Goal: Task Accomplishment & Management: Complete application form

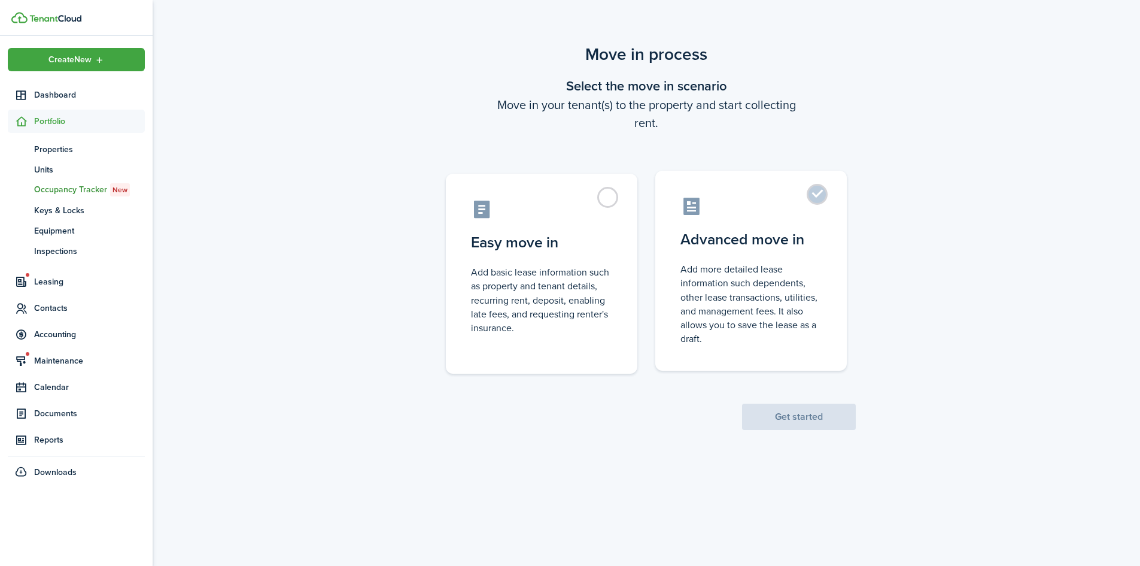
click at [742, 262] on label "Advanced move in Add more detailed lease information such dependents, other lea…" at bounding box center [751, 271] width 192 height 200
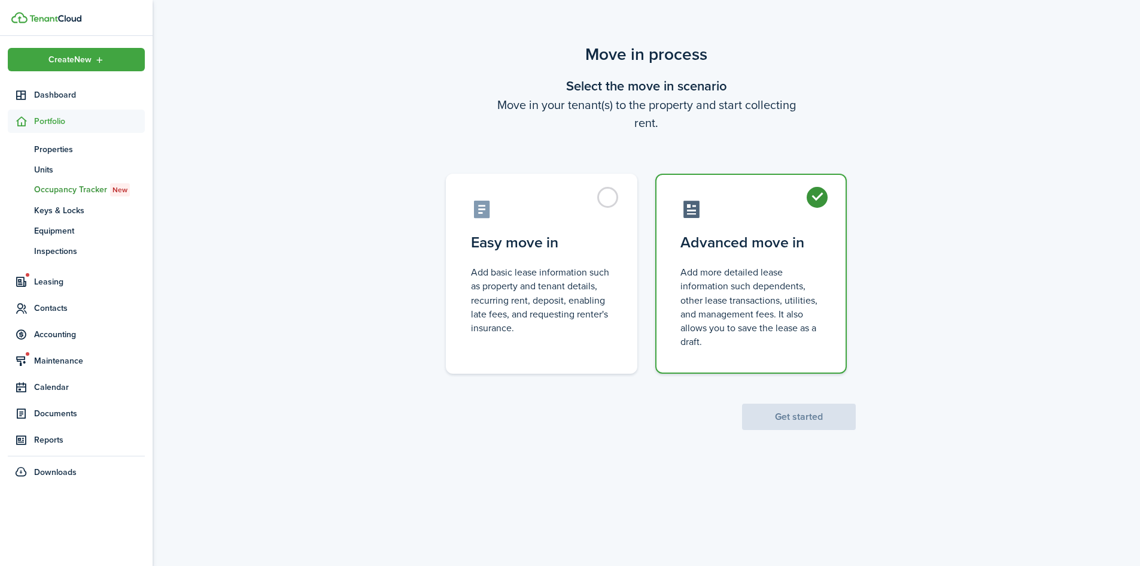
radio input "true"
click at [818, 415] on button "Get started" at bounding box center [799, 416] width 114 height 26
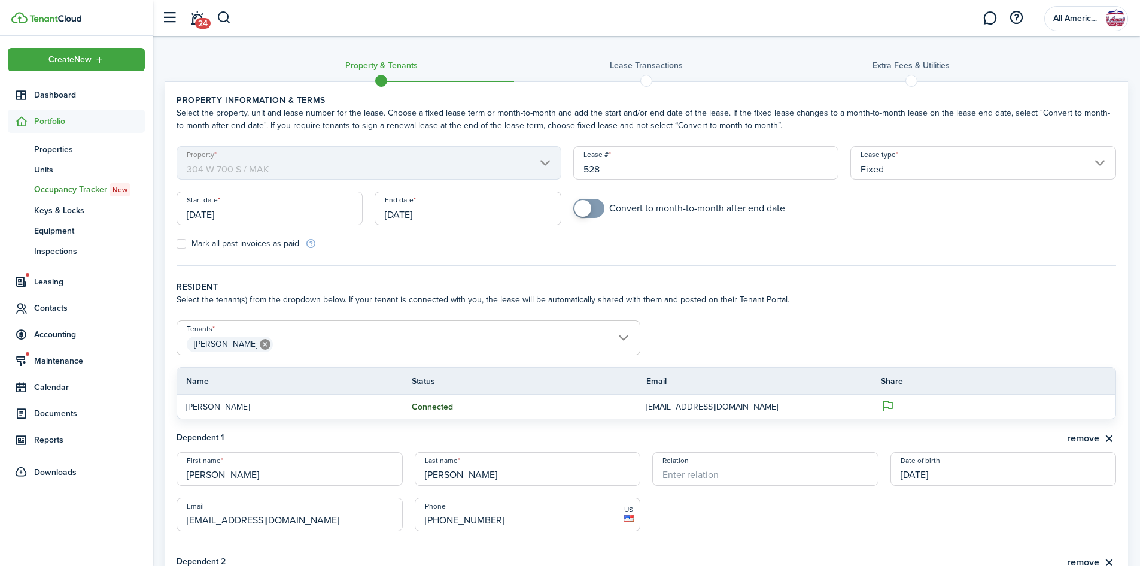
click at [205, 219] on input "[DATE]" at bounding box center [270, 209] width 186 height 34
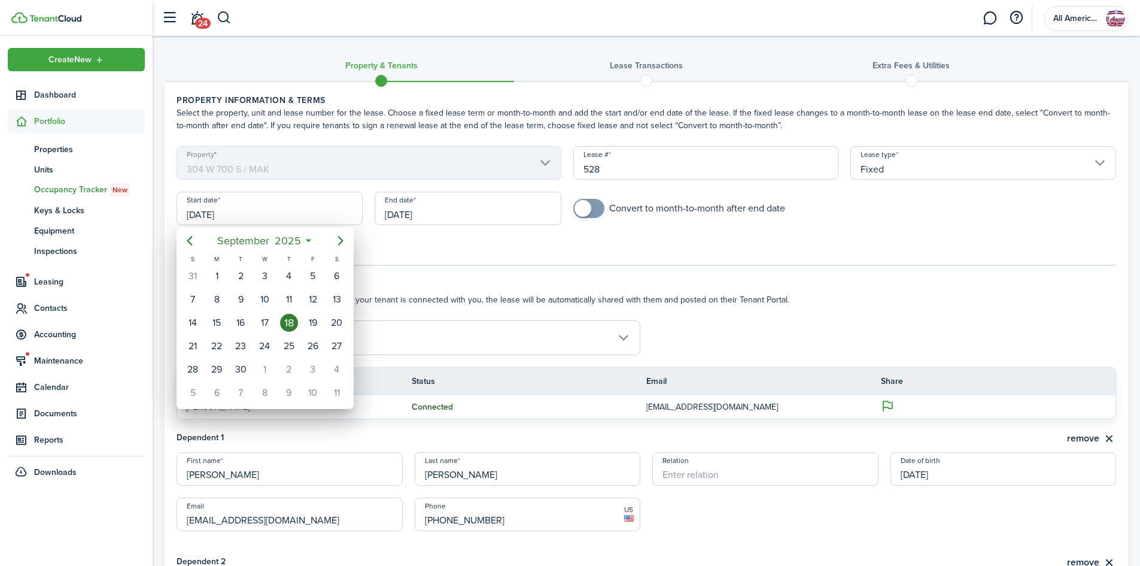
click at [336, 243] on icon "Next page" at bounding box center [340, 240] width 14 height 14
click at [270, 281] on div "1" at bounding box center [265, 276] width 18 height 18
type input "[DATE]"
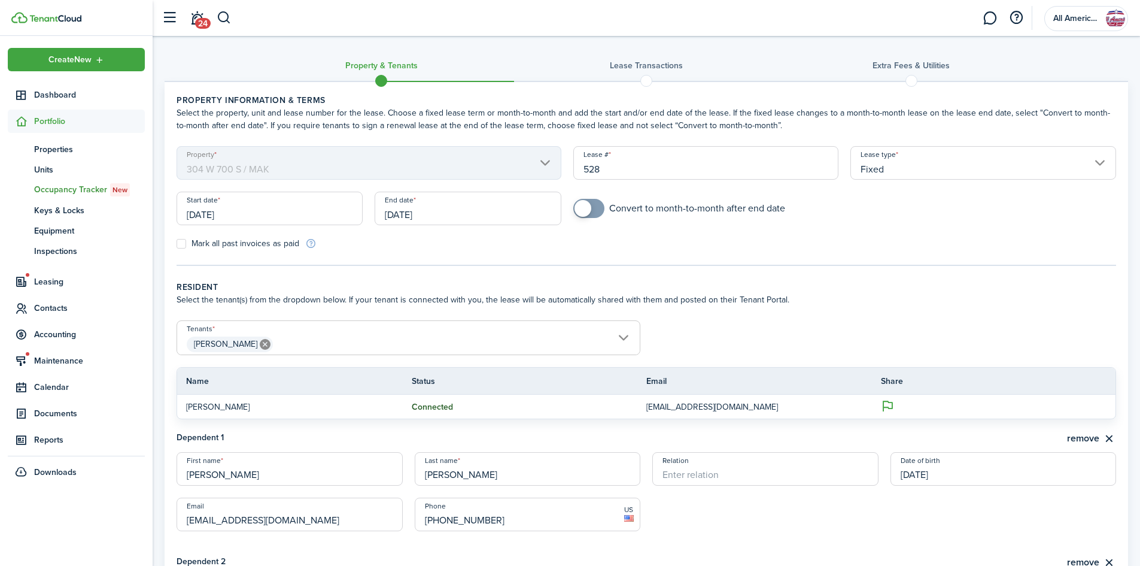
click at [894, 172] on input "Fixed" at bounding box center [984, 163] width 266 height 34
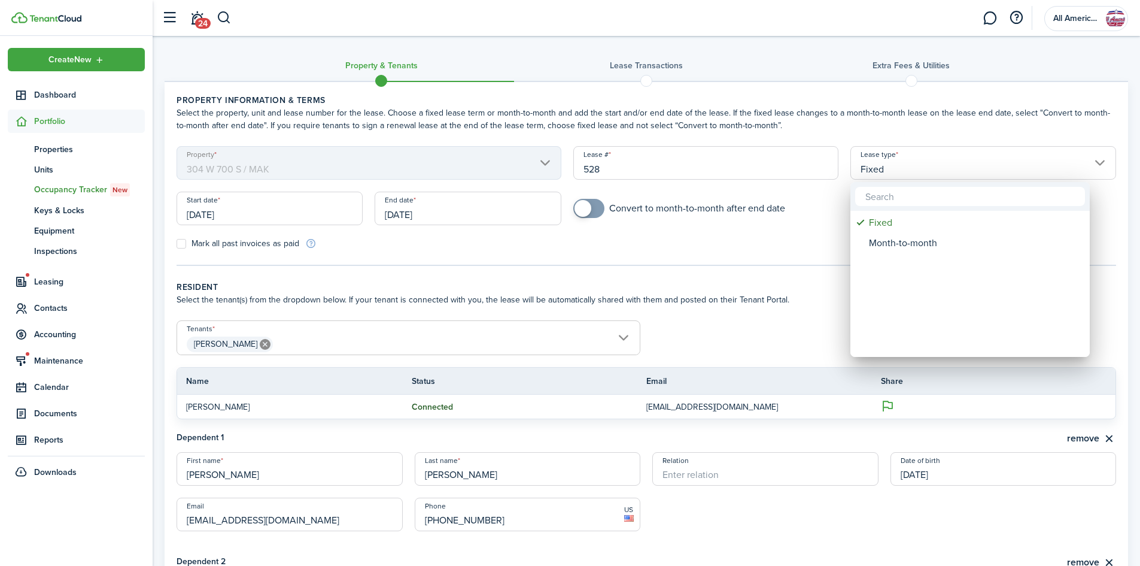
click at [912, 253] on mbsc-wheel-item "Lease type" at bounding box center [970, 263] width 236 height 20
click at [910, 239] on div "Month-to-month" at bounding box center [975, 243] width 212 height 20
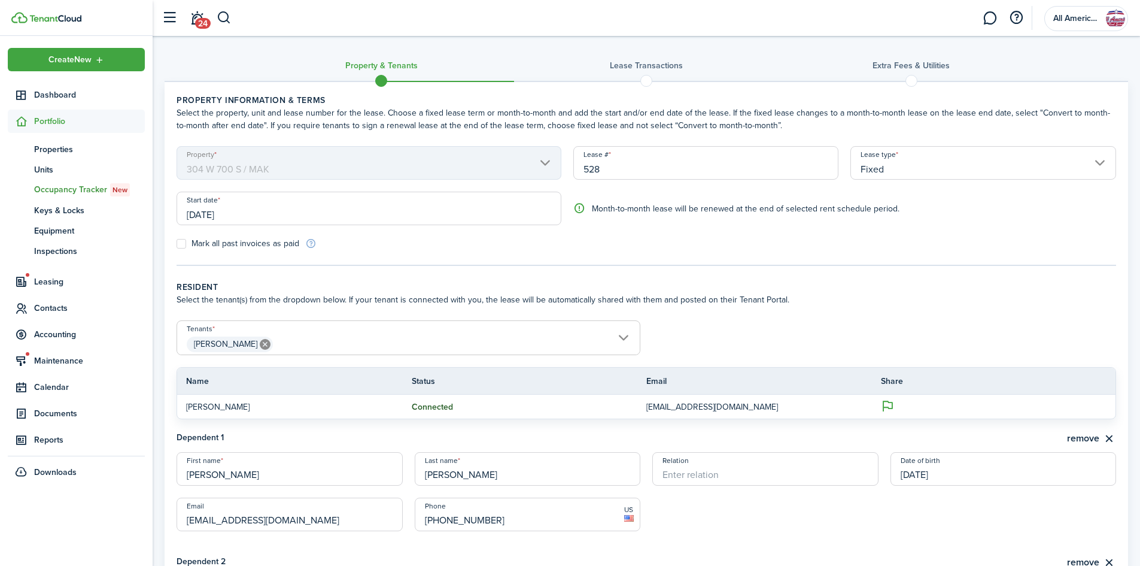
type input "Month-to-month"
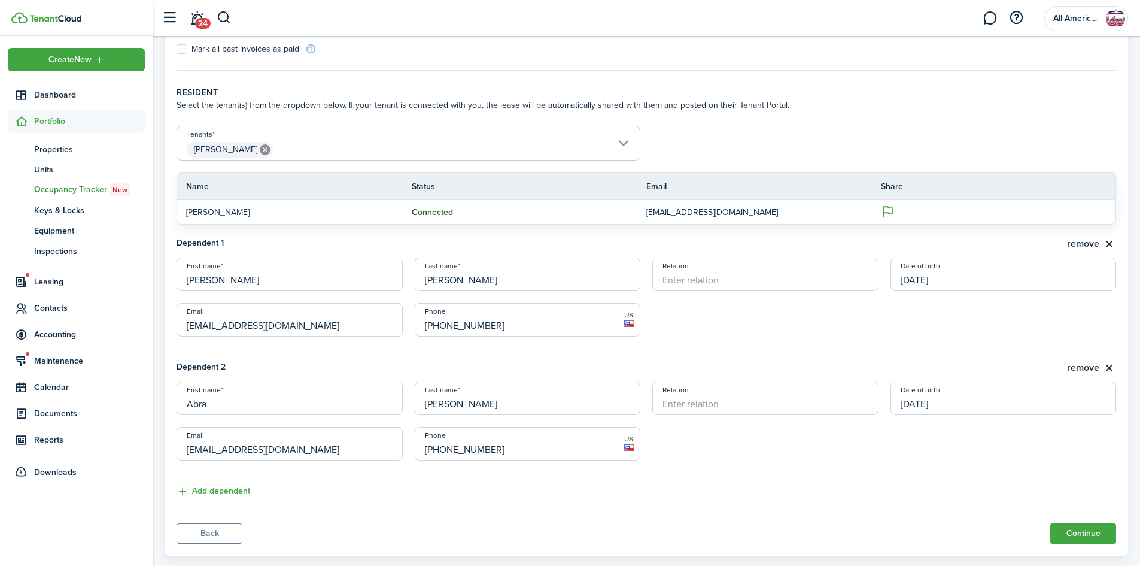
scroll to position [217, 0]
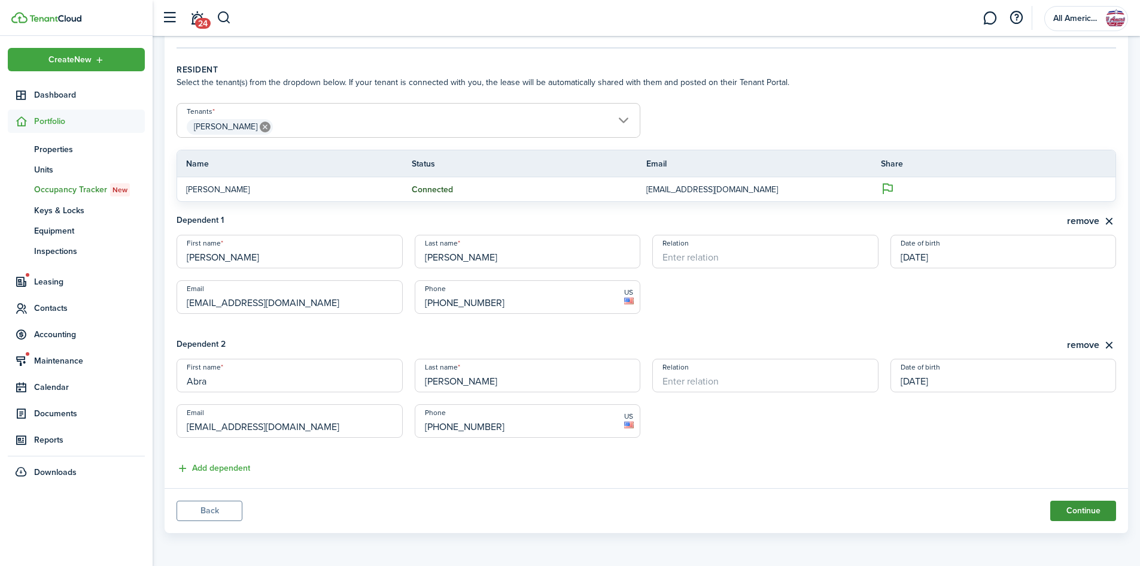
click at [1077, 518] on button "Continue" at bounding box center [1084, 510] width 66 height 20
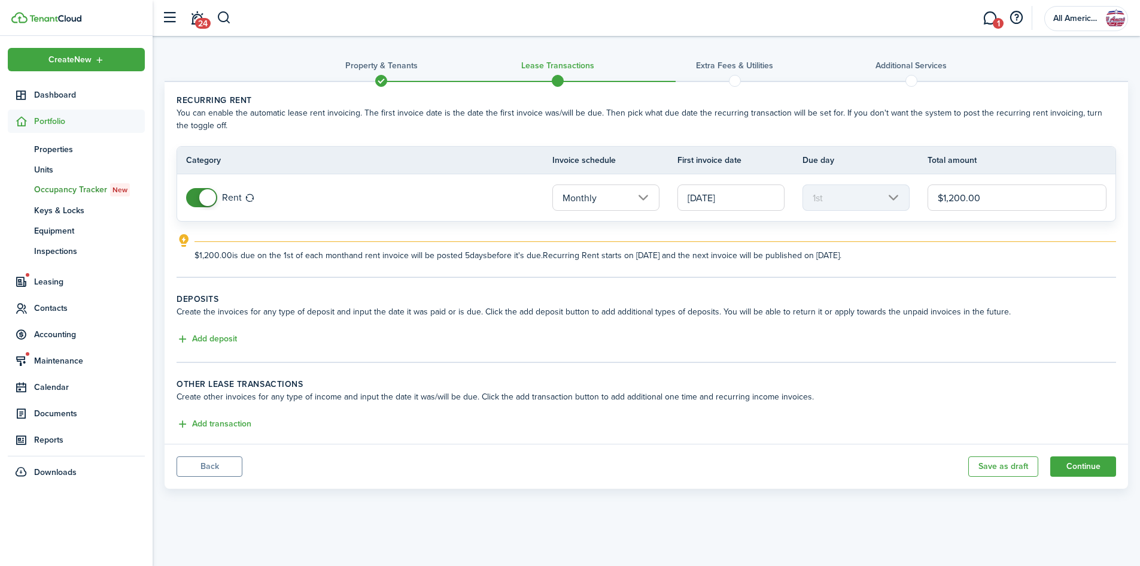
click at [1034, 210] on input "$1,200.00" at bounding box center [1017, 197] width 179 height 26
click at [619, 202] on input "Monthly" at bounding box center [606, 197] width 107 height 26
type input "$1,000.00"
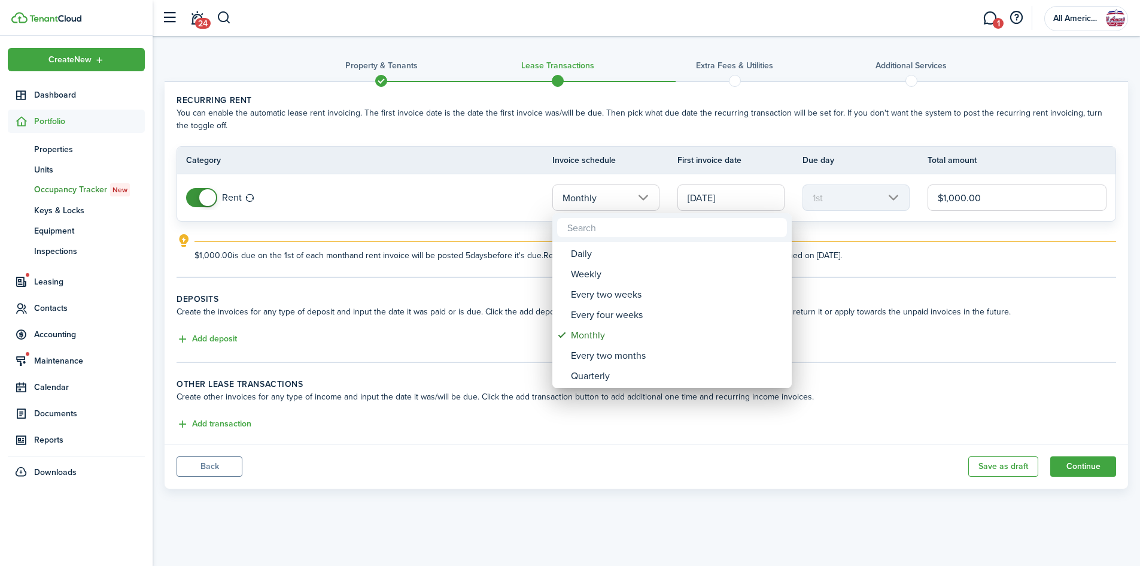
click at [524, 233] on div at bounding box center [570, 282] width 1332 height 757
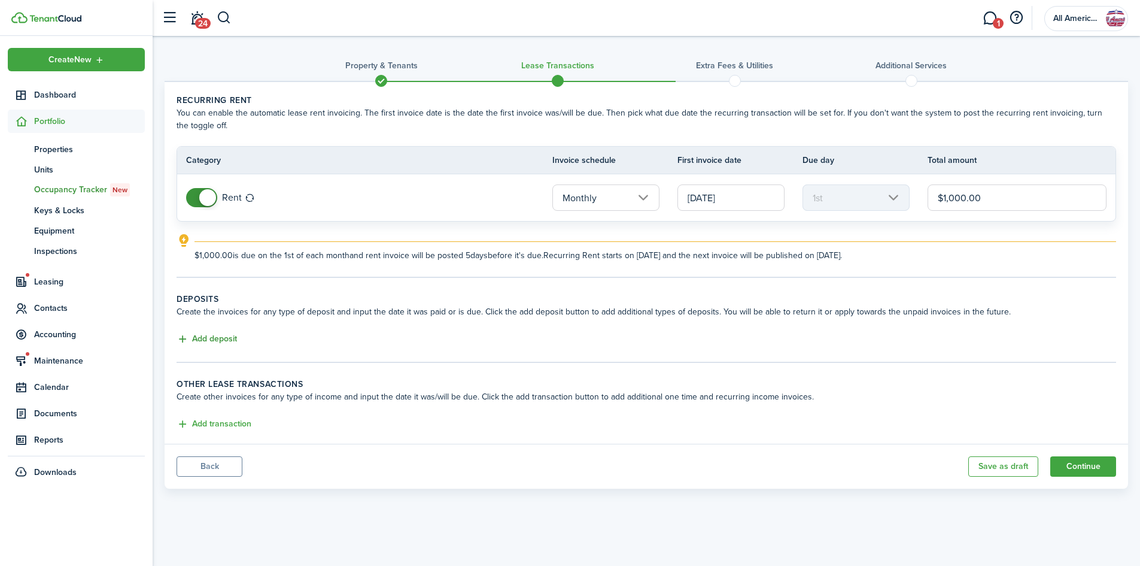
click at [202, 337] on button "Add deposit" at bounding box center [207, 339] width 60 height 14
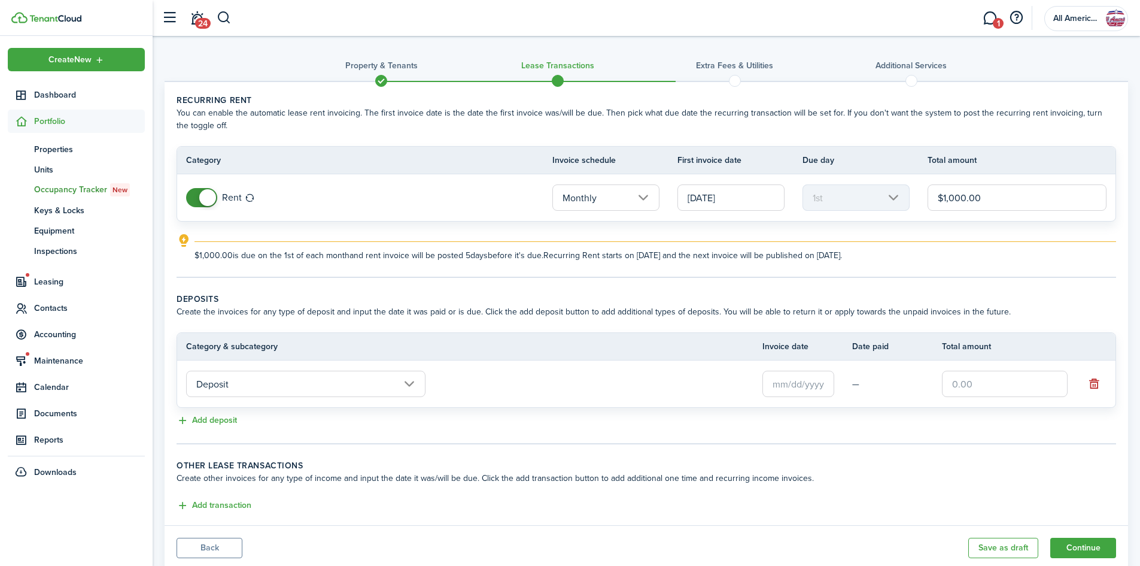
click at [807, 389] on input "text" at bounding box center [799, 384] width 72 height 26
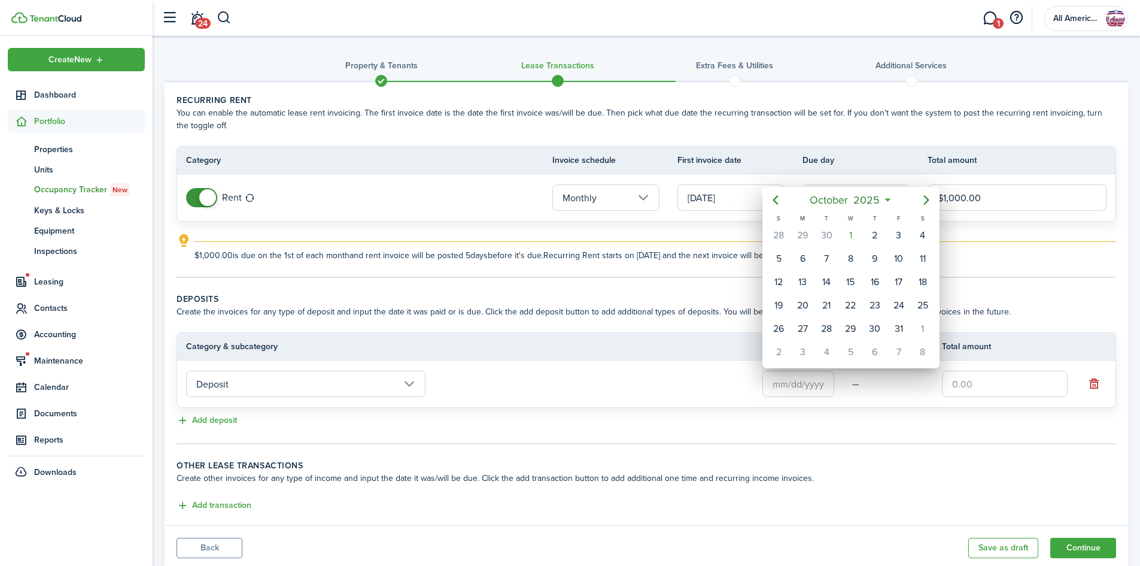
click at [849, 241] on div "1" at bounding box center [851, 235] width 18 height 18
type input "[DATE]"
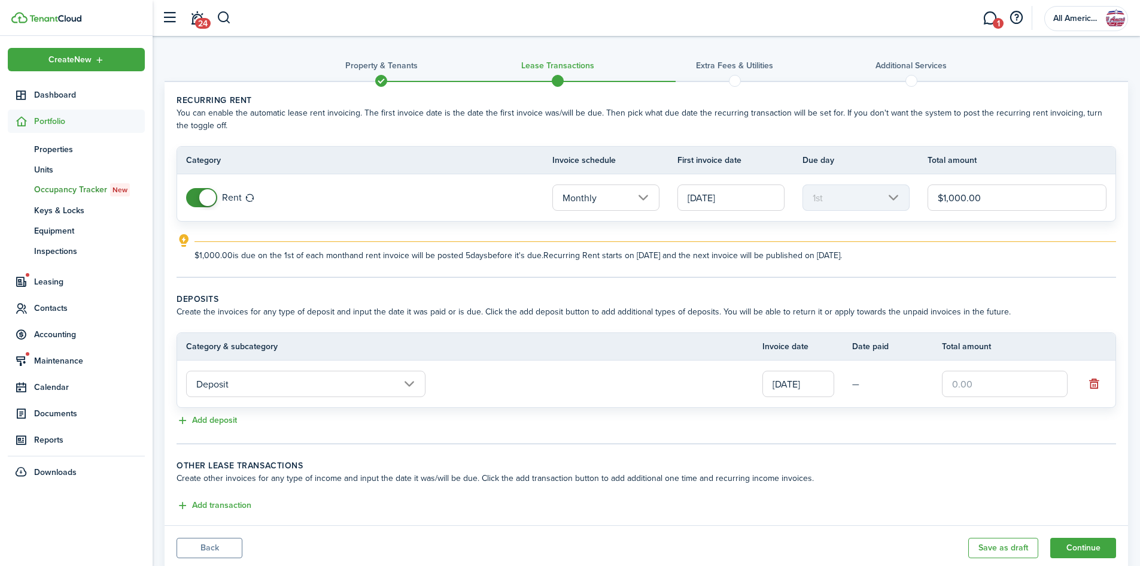
click at [1010, 383] on input "text" at bounding box center [1005, 384] width 126 height 26
click at [217, 511] on button "Add transaction" at bounding box center [214, 506] width 75 height 14
type input "$900.00"
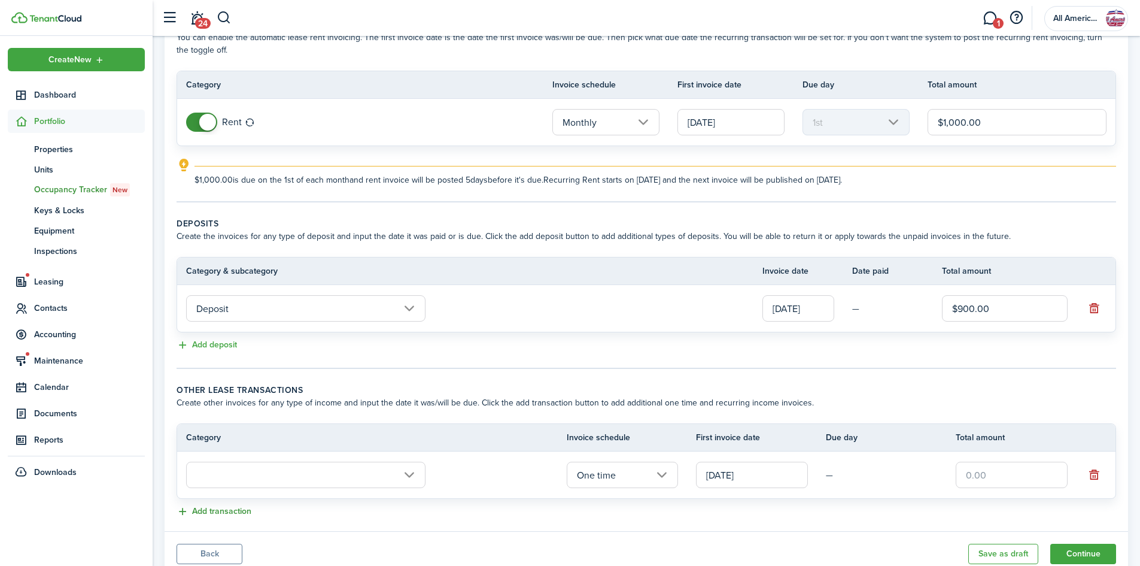
scroll to position [119, 0]
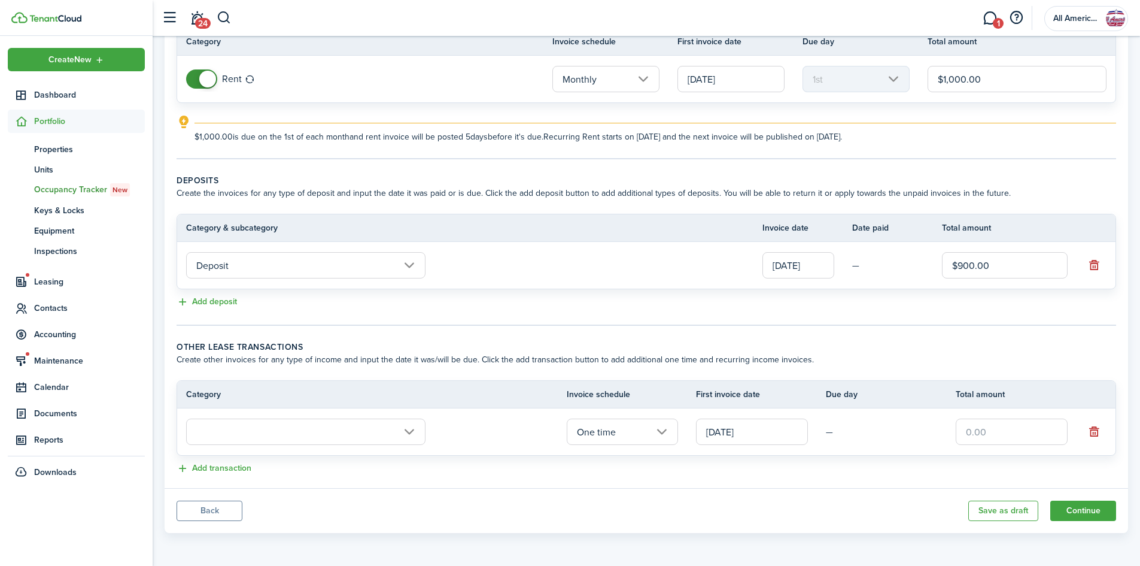
click at [212, 437] on input "text" at bounding box center [305, 431] width 239 height 26
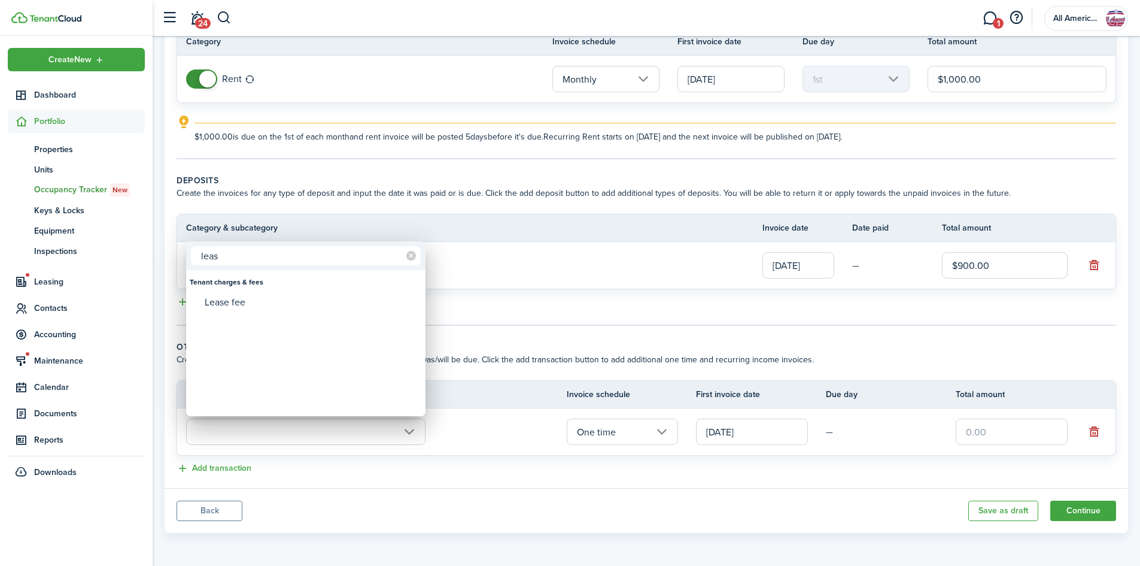
type input "leas"
click at [227, 309] on div "Lease fee" at bounding box center [311, 302] width 212 height 20
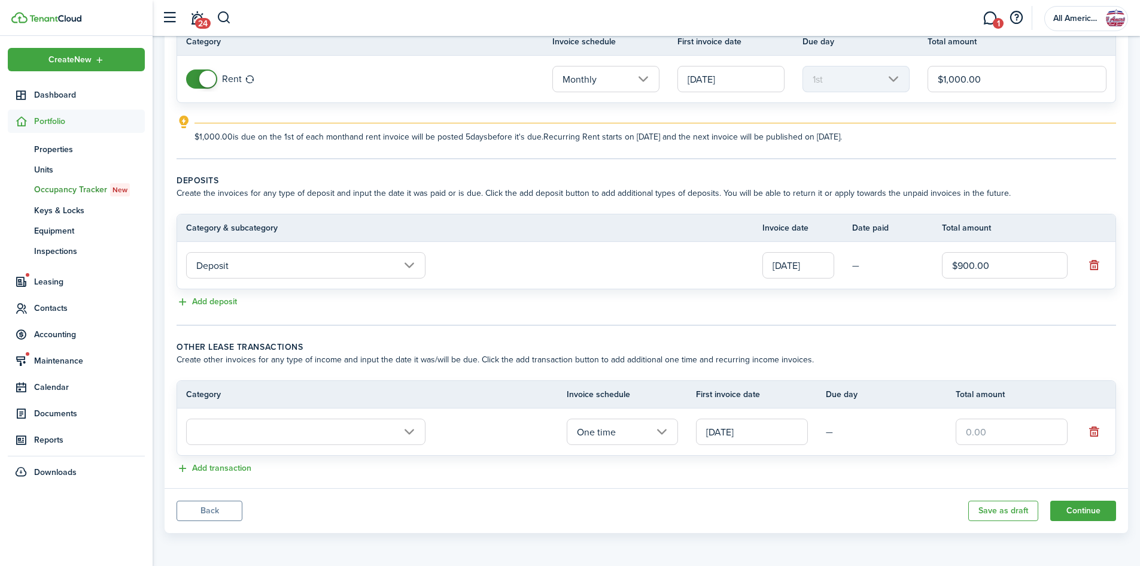
type input "Tenant charges & fees / Lease fee"
click at [1033, 427] on input "text" at bounding box center [1012, 431] width 112 height 26
type input "$100.00"
click at [1074, 510] on button "Continue" at bounding box center [1084, 510] width 66 height 20
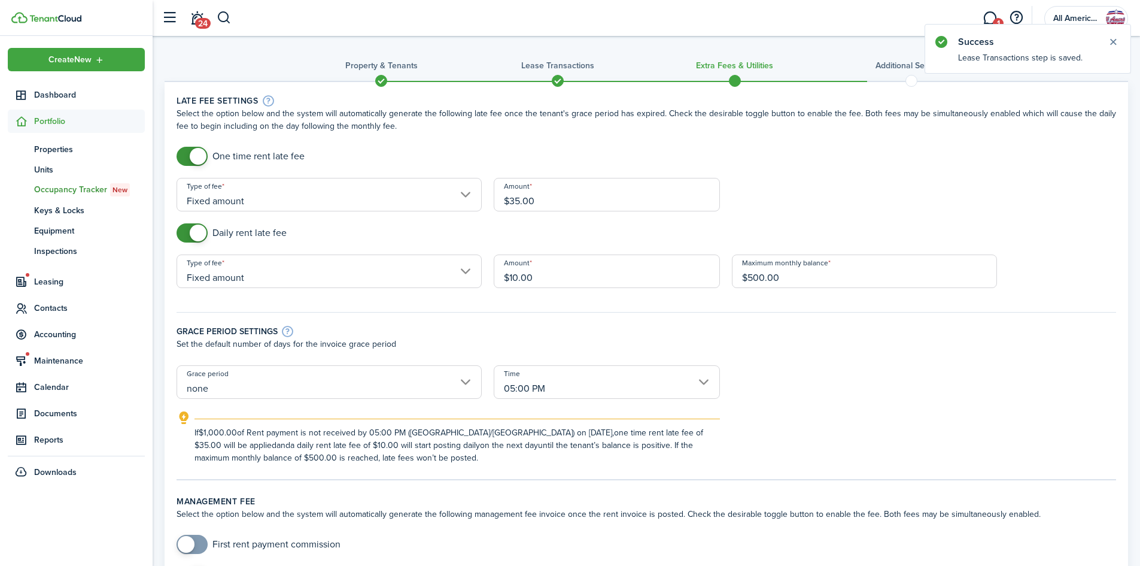
click at [732, 64] on h3 "Extra fees & Utilities" at bounding box center [734, 65] width 77 height 13
click at [553, 74] on span at bounding box center [558, 81] width 18 height 18
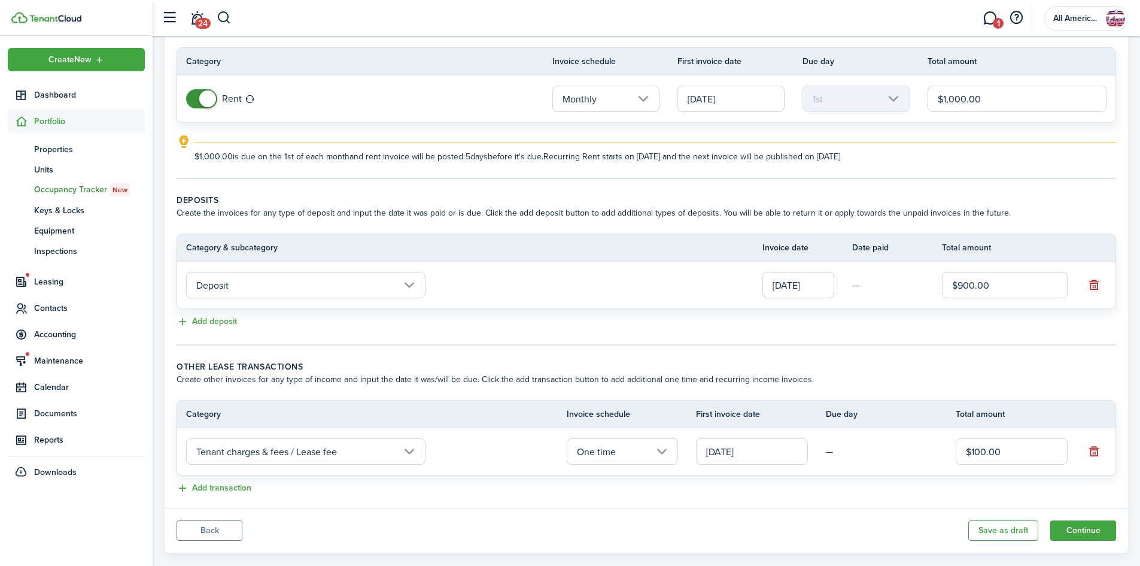
scroll to position [119, 0]
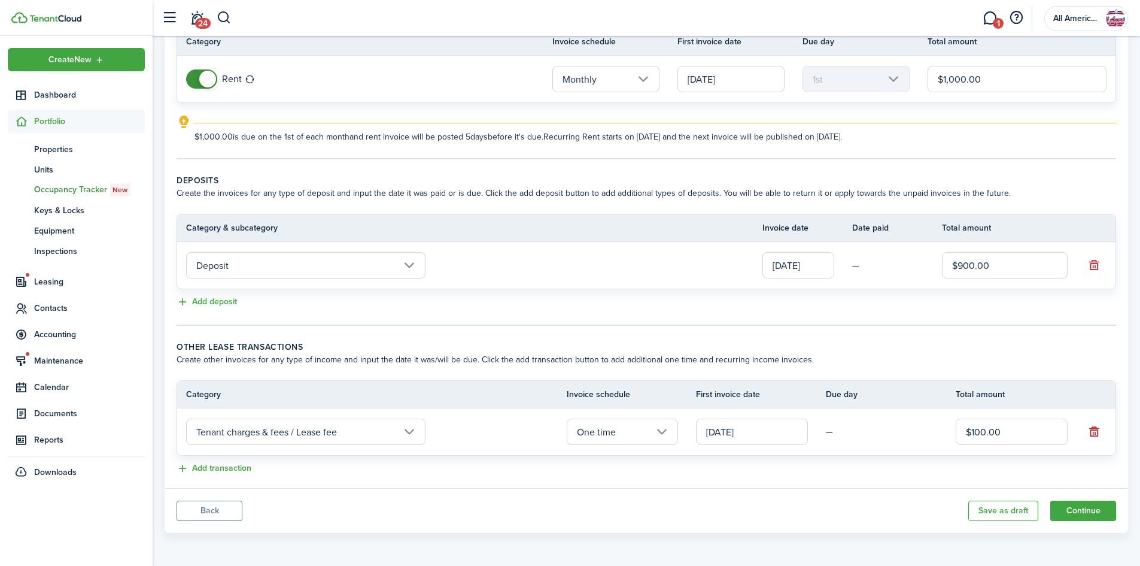
click at [1095, 273] on button "button" at bounding box center [1094, 265] width 17 height 17
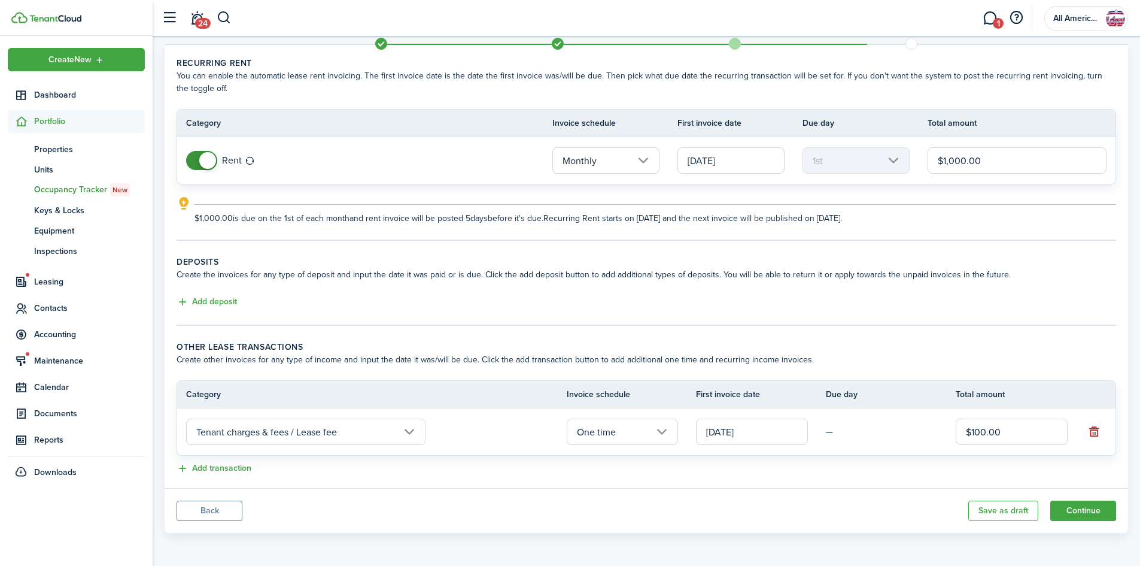
scroll to position [0, 0]
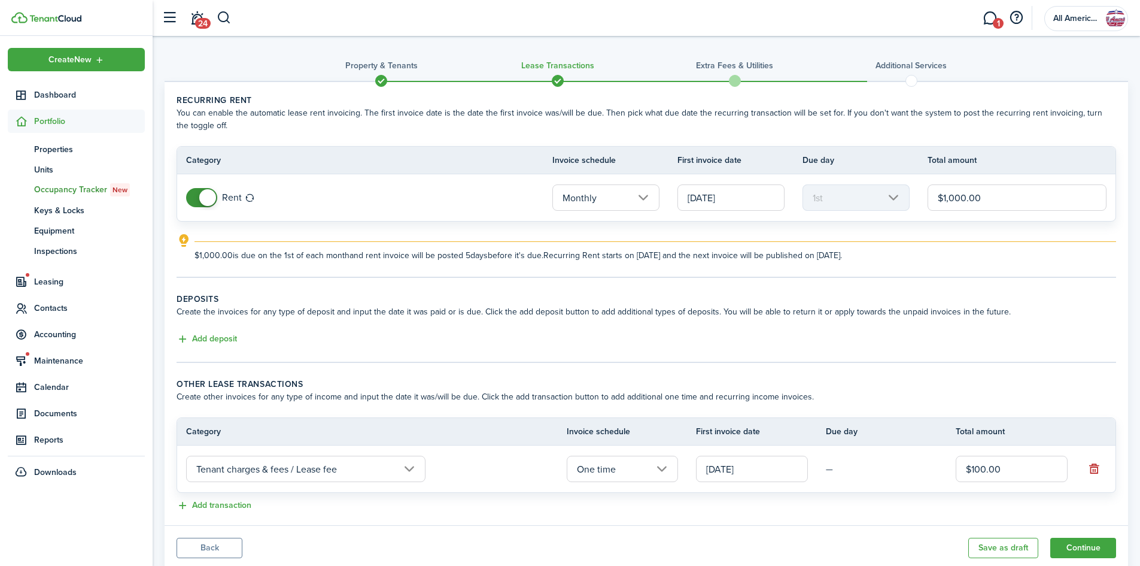
click at [1093, 473] on button "button" at bounding box center [1094, 468] width 17 height 17
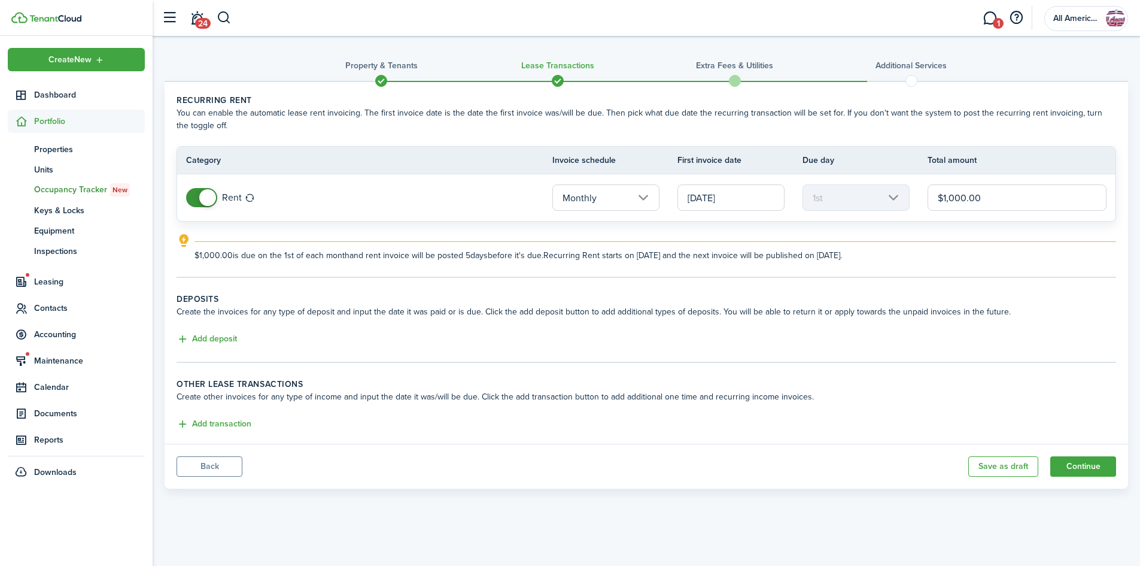
click at [1070, 468] on button "Continue" at bounding box center [1084, 466] width 66 height 20
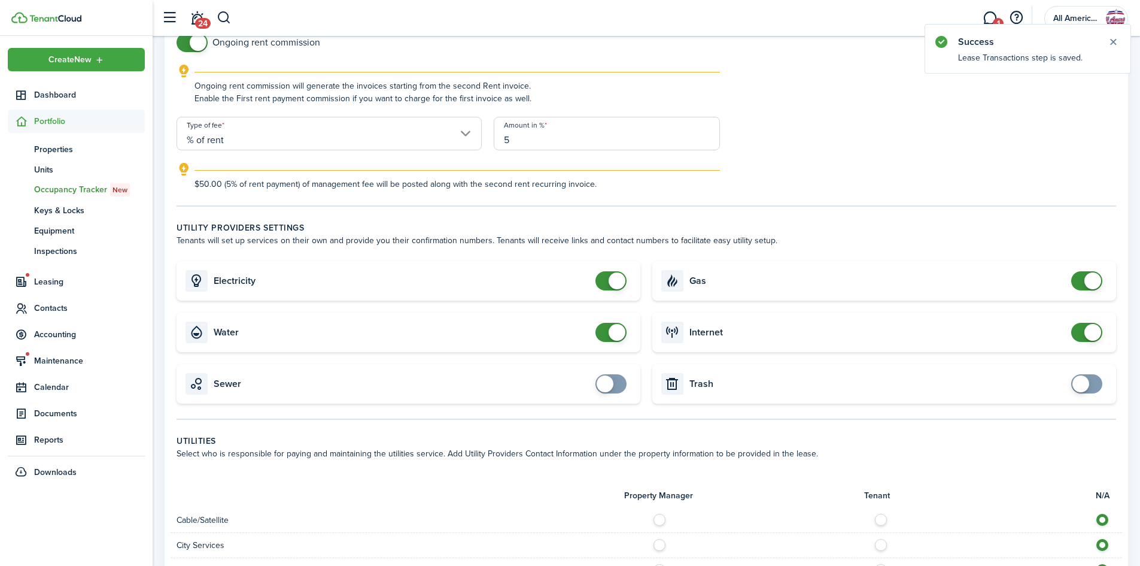
scroll to position [538, 0]
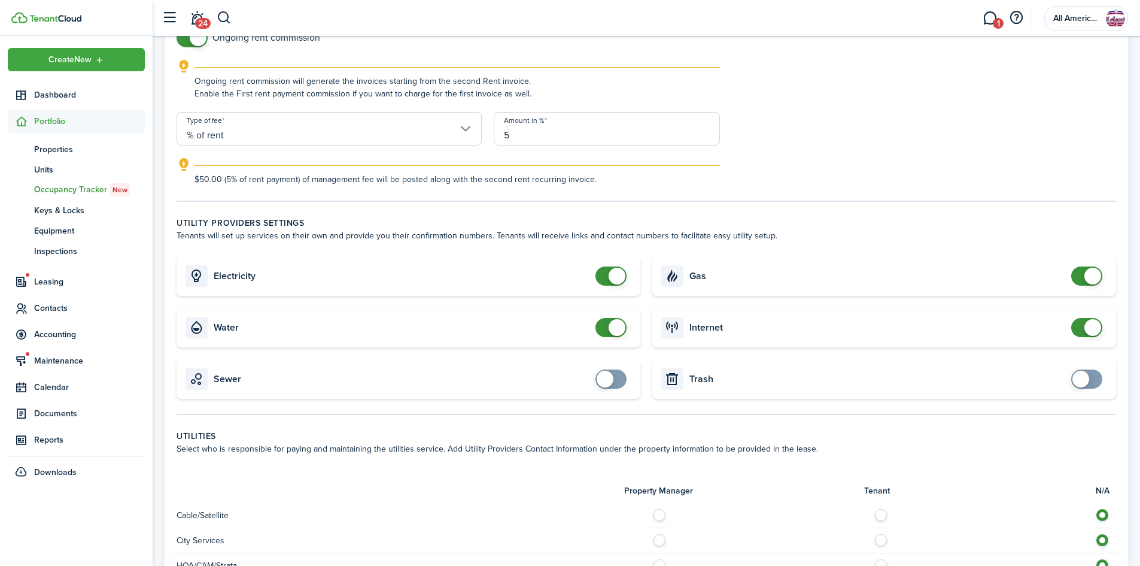
checkbox input "false"
click at [1085, 329] on span at bounding box center [1093, 327] width 17 height 17
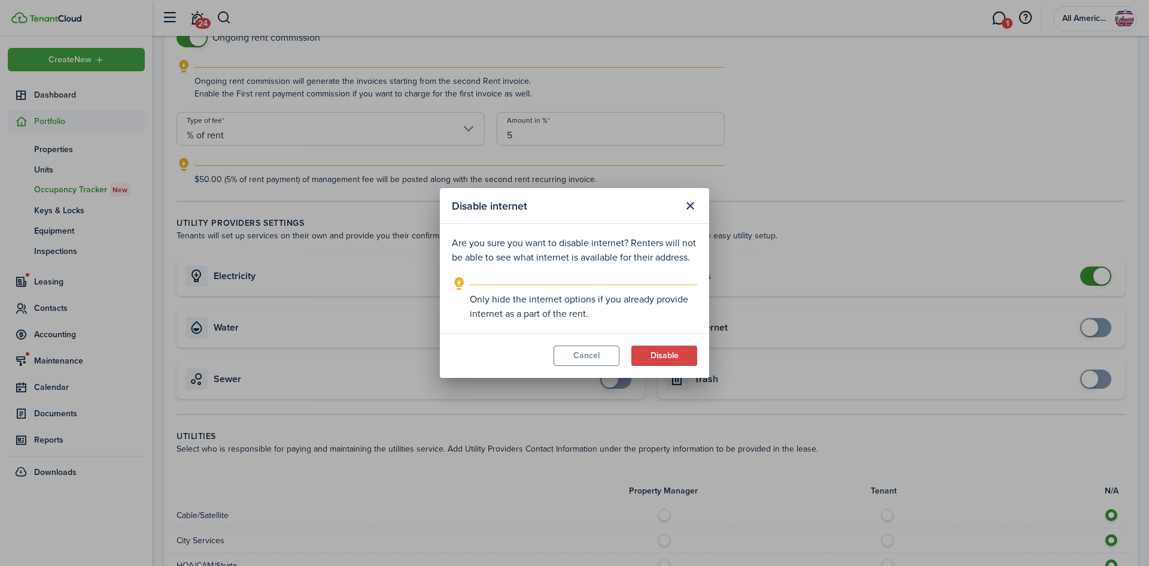
click at [666, 353] on button "Disable" at bounding box center [665, 355] width 66 height 20
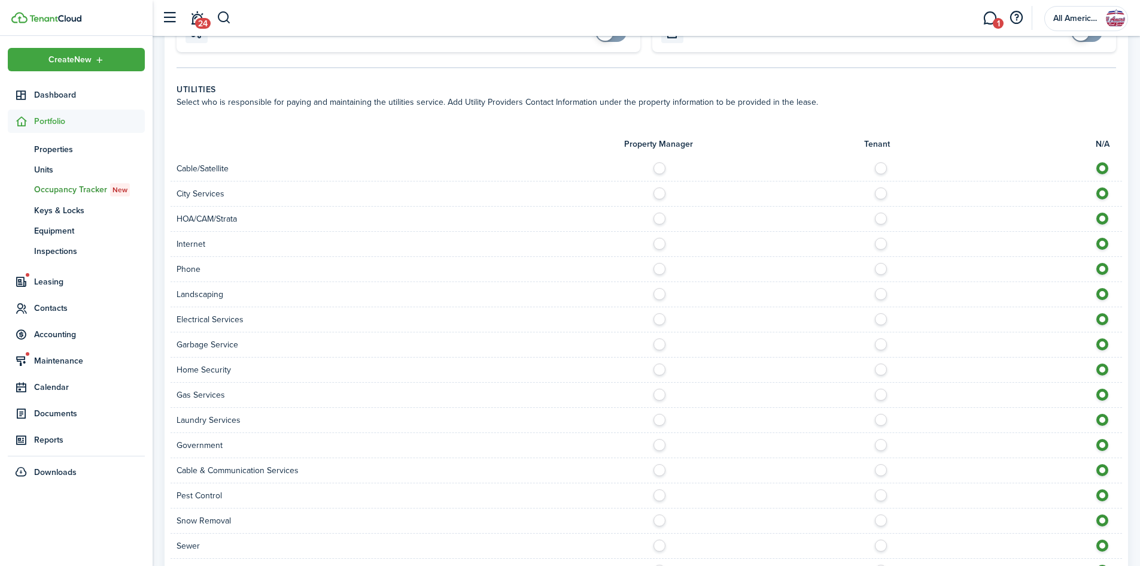
scroll to position [991, 0]
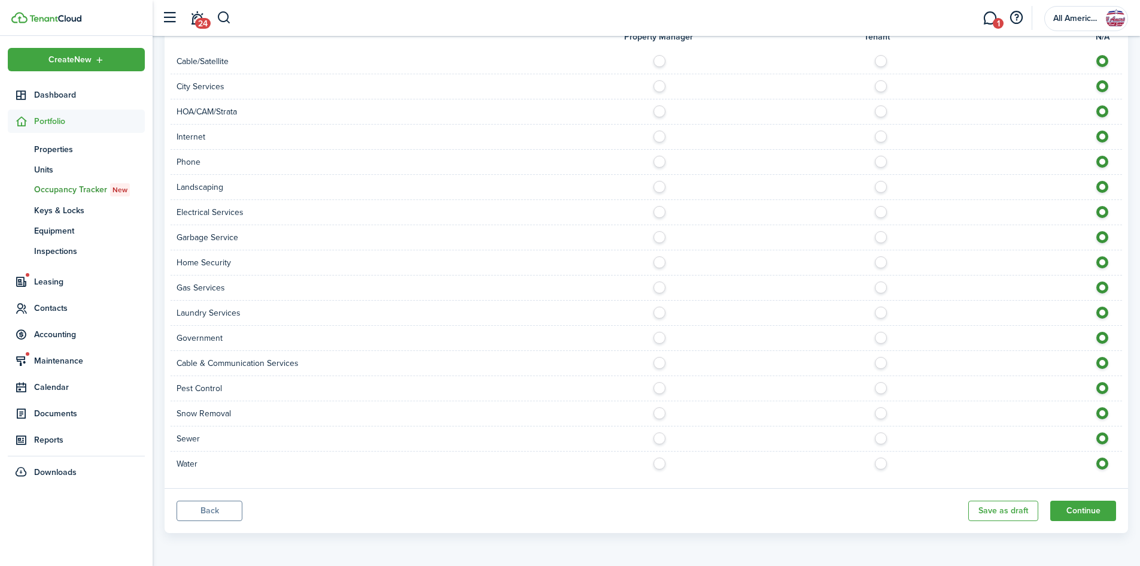
click at [1104, 503] on button "Continue" at bounding box center [1084, 510] width 66 height 20
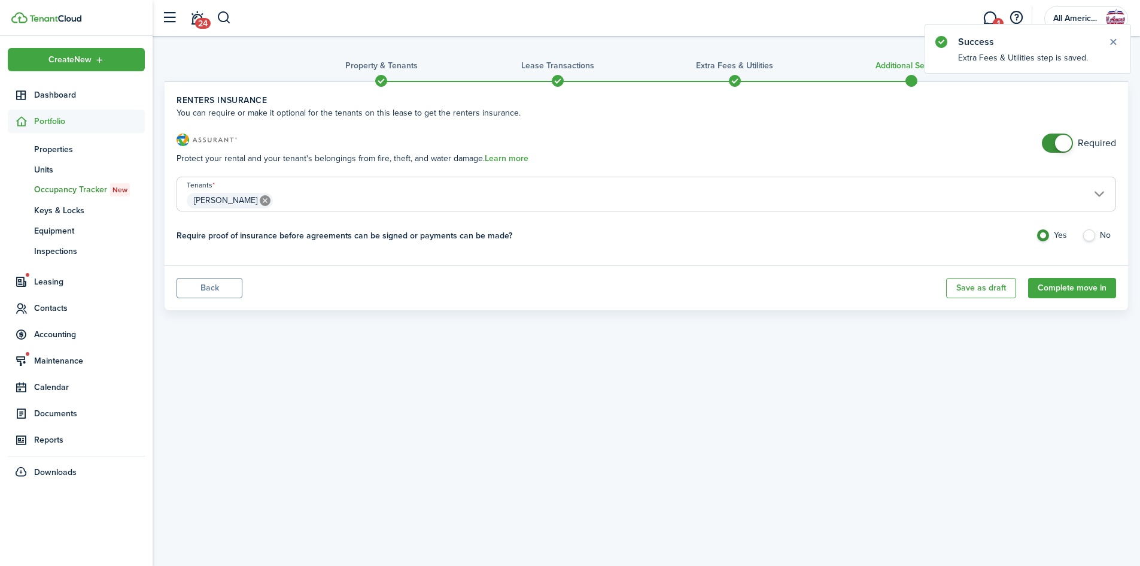
checkbox input "false"
click at [1052, 144] on span at bounding box center [1058, 142] width 12 height 19
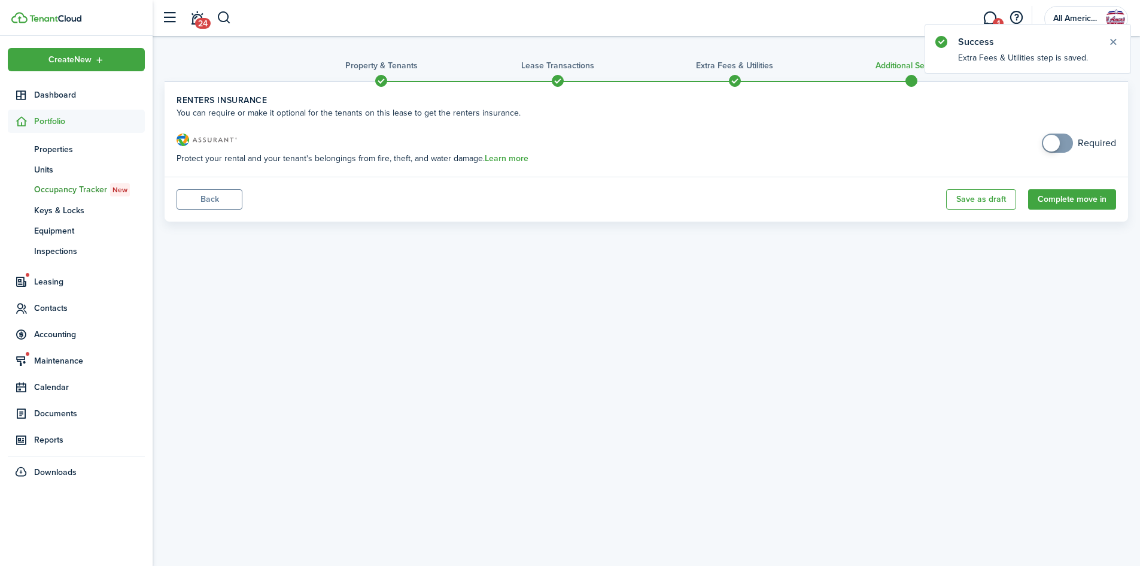
click at [1041, 204] on button "Complete move in" at bounding box center [1072, 199] width 88 height 20
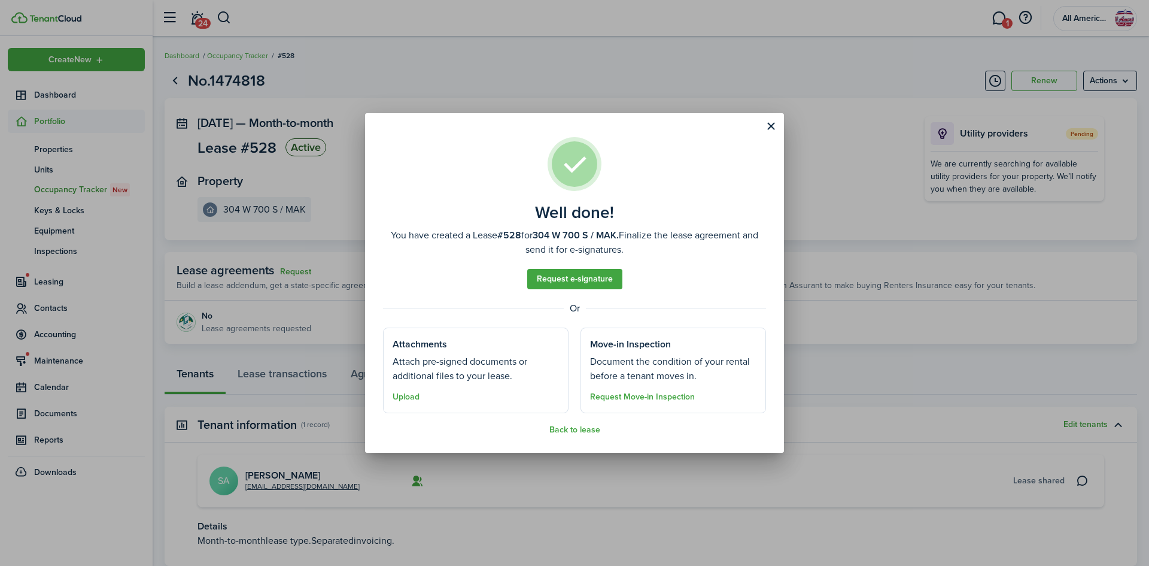
click at [591, 280] on link "Request e-signature" at bounding box center [574, 279] width 95 height 20
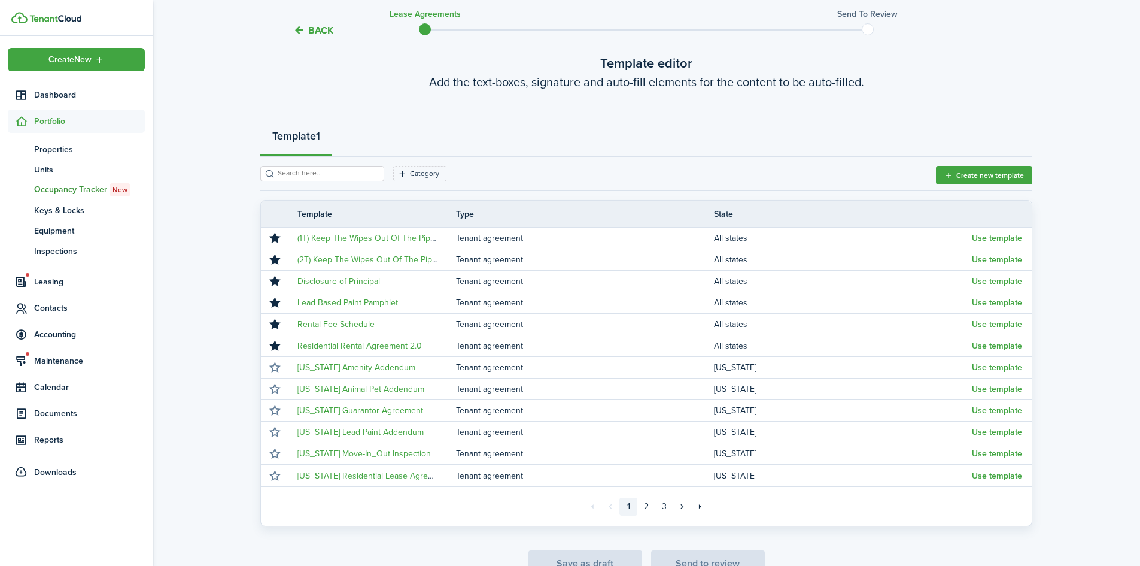
scroll to position [67, 0]
click at [980, 345] on button "Use template" at bounding box center [997, 346] width 50 height 10
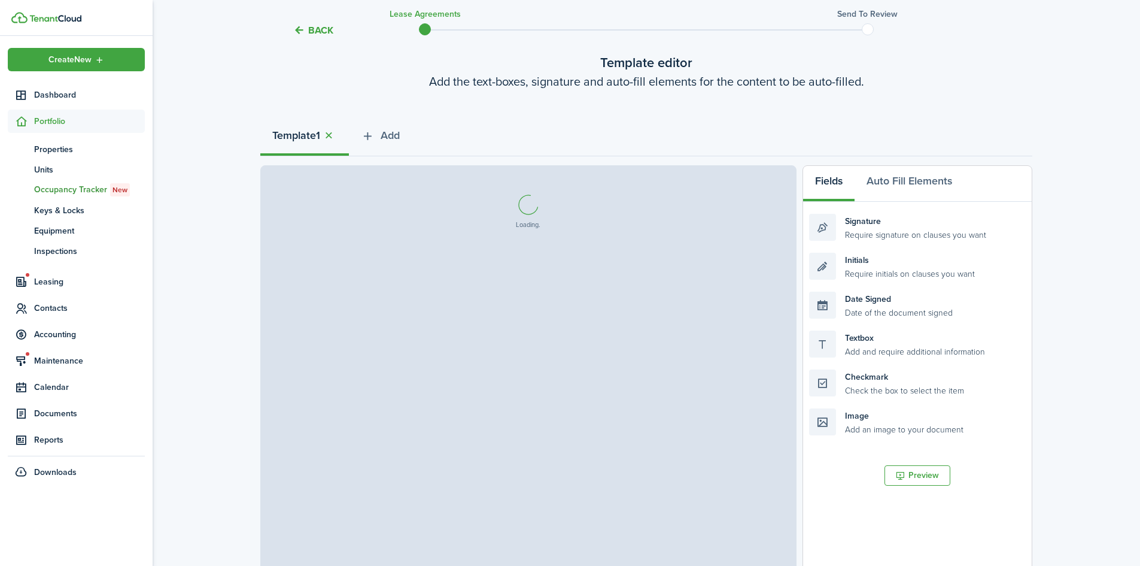
select select "fit"
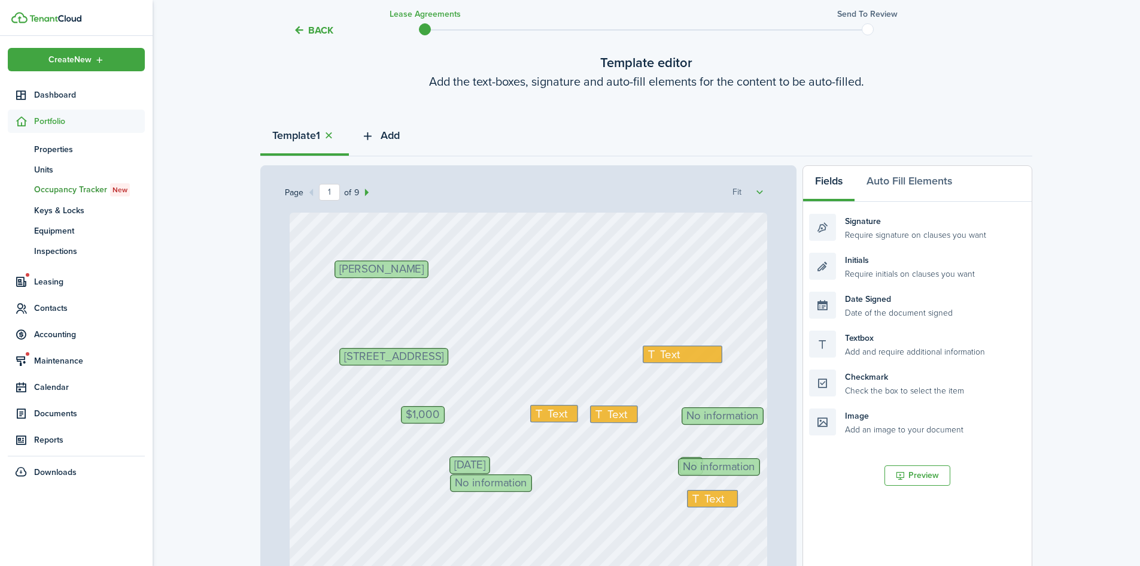
click at [397, 132] on span "Add" at bounding box center [390, 136] width 19 height 16
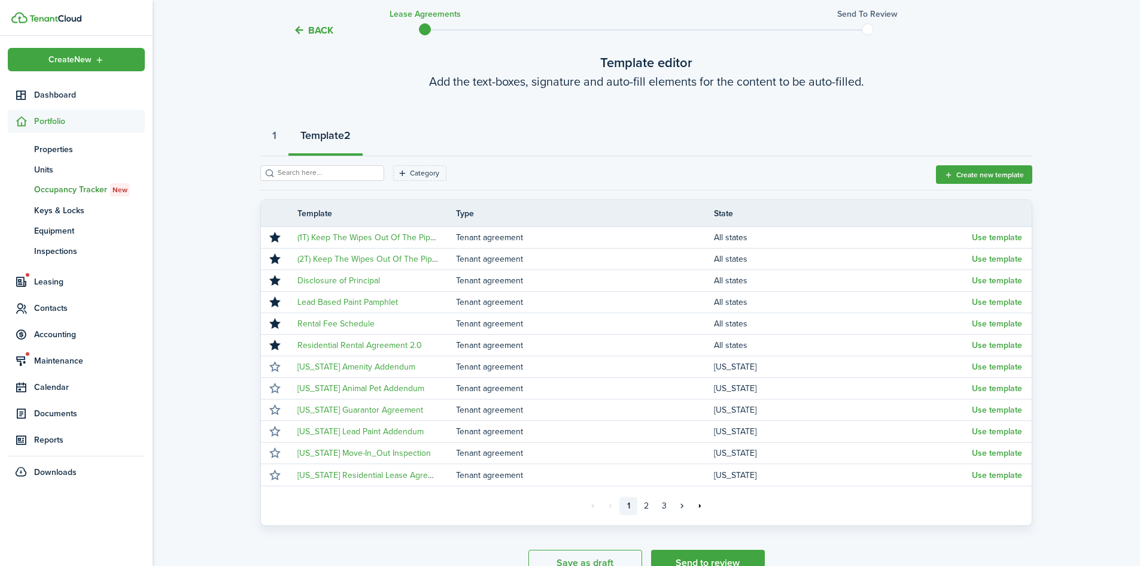
click at [978, 324] on button "Use template" at bounding box center [997, 324] width 50 height 10
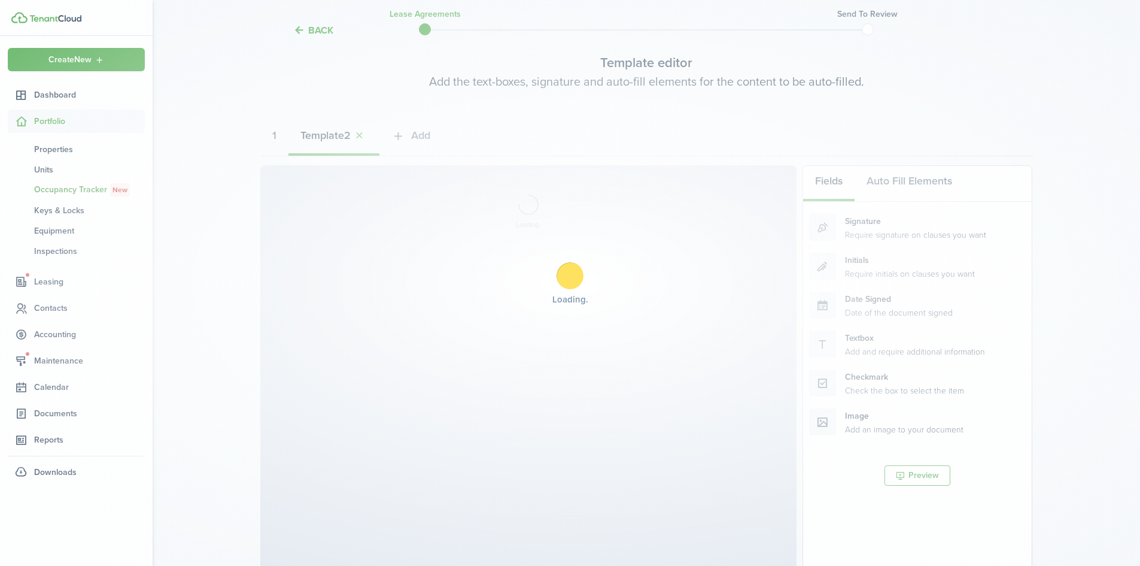
select select "fit"
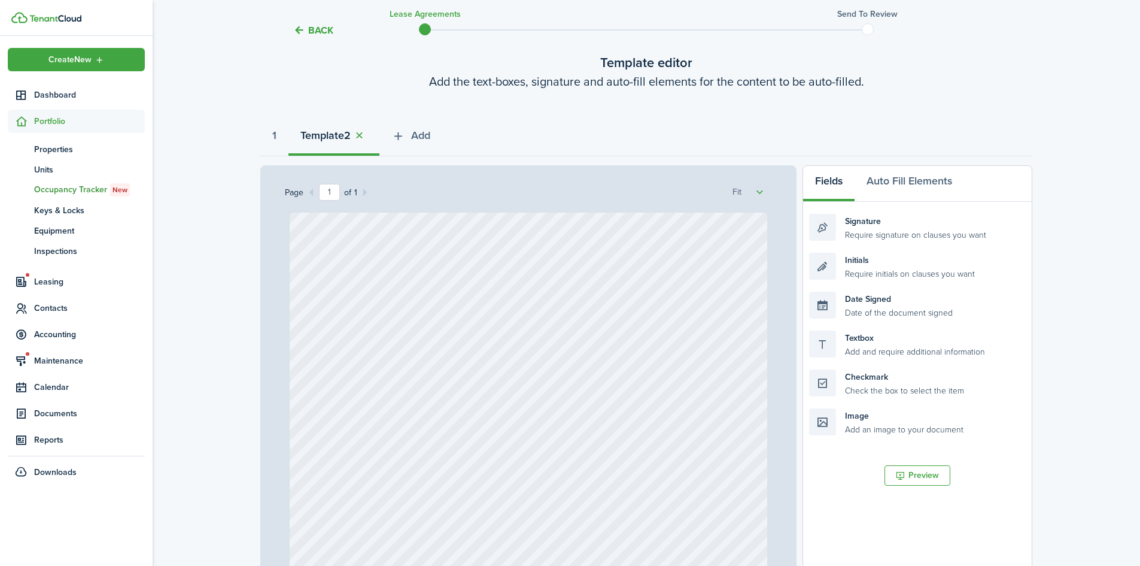
select select "fit"
click at [425, 135] on span "Add" at bounding box center [420, 136] width 19 height 16
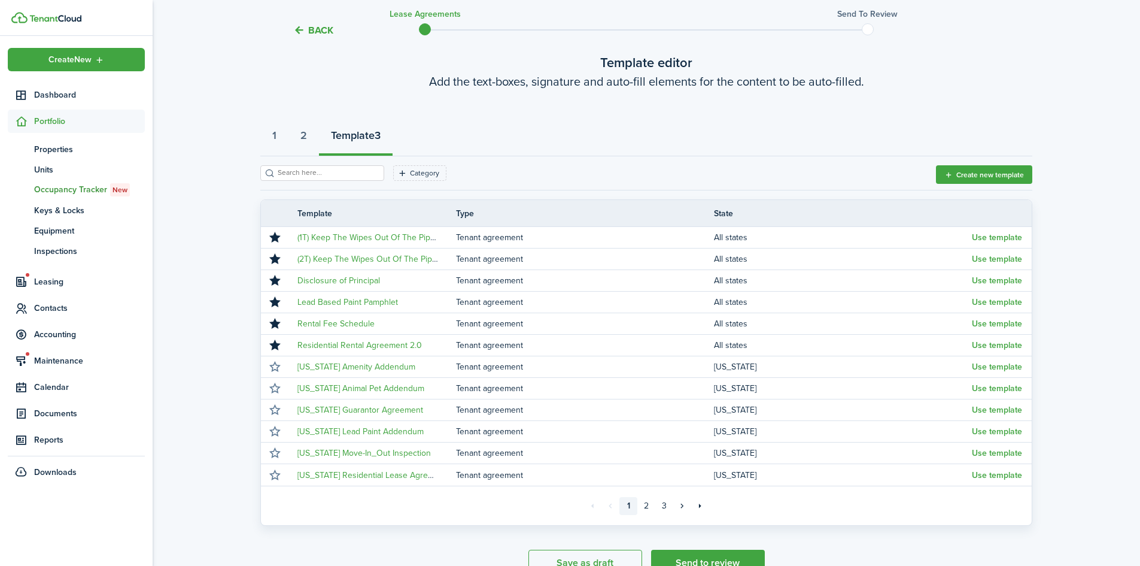
click at [1001, 306] on button "Use template" at bounding box center [997, 303] width 50 height 10
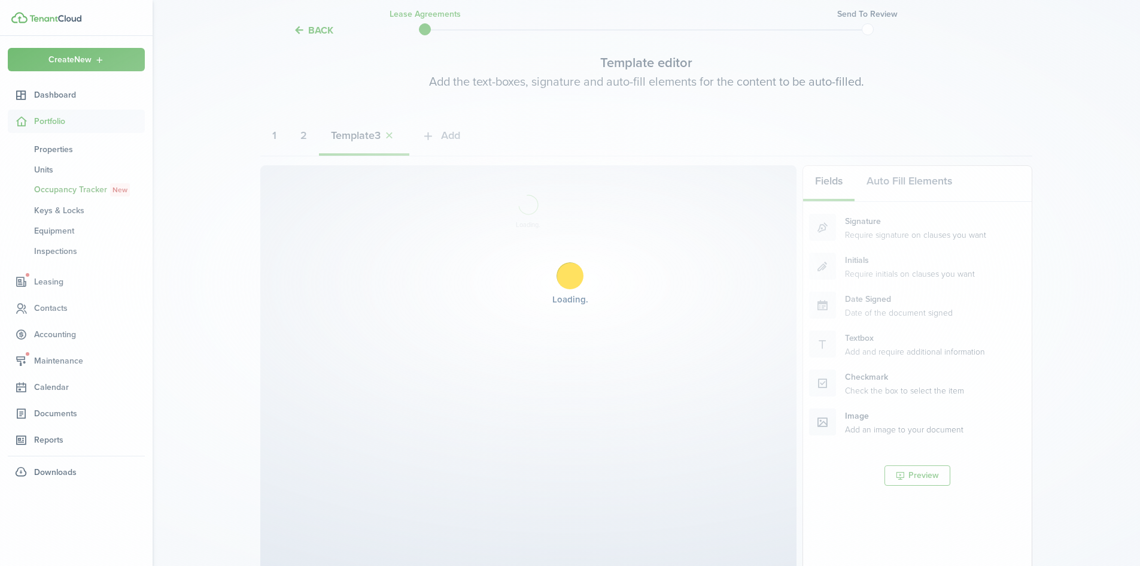
select select "fit"
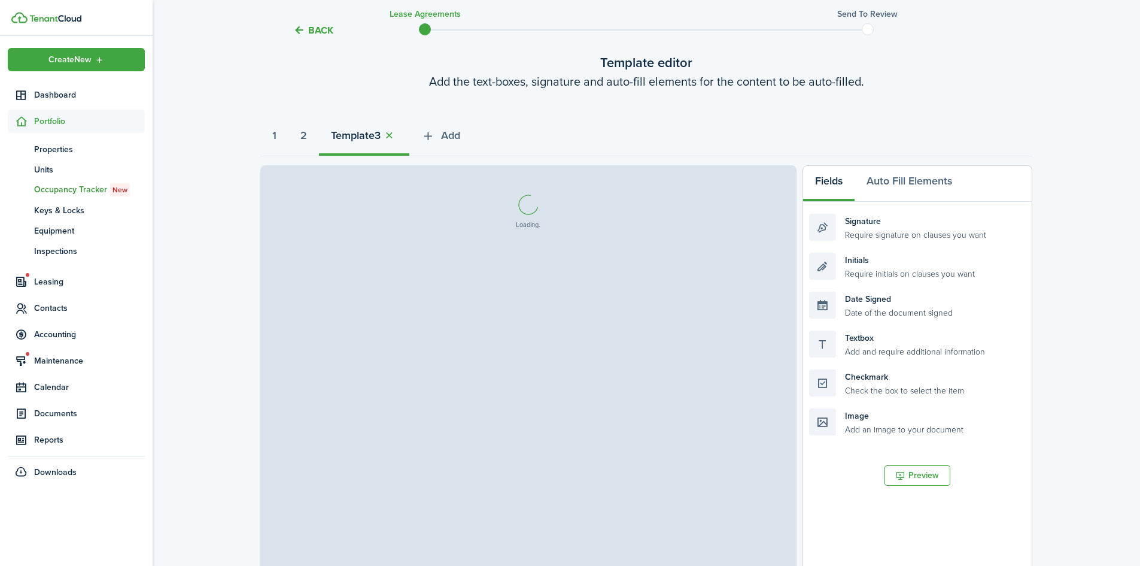
select select "fit"
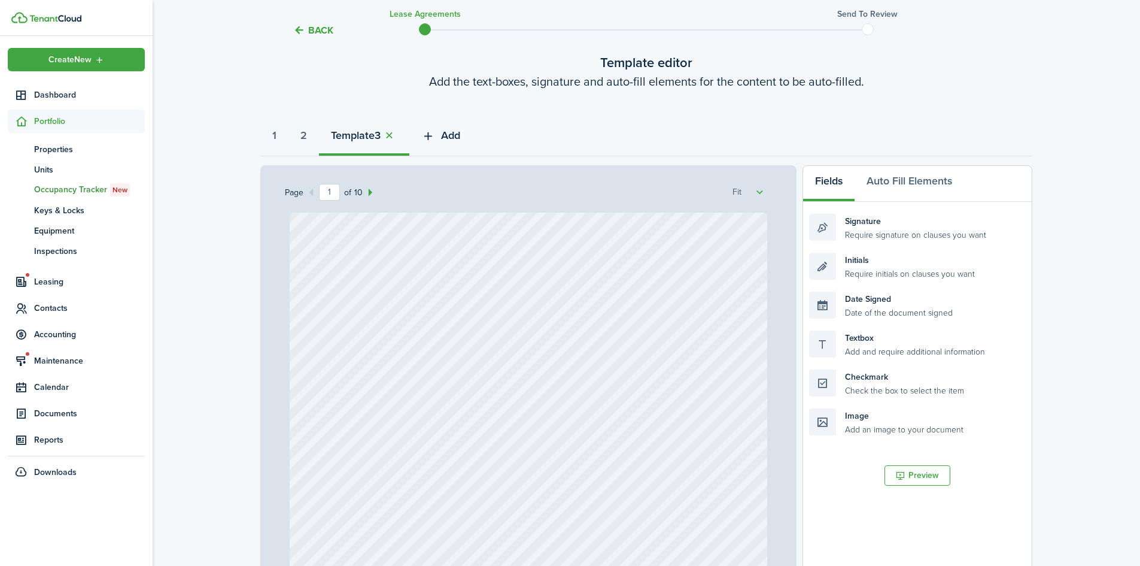
click at [451, 132] on span "Add" at bounding box center [450, 136] width 19 height 16
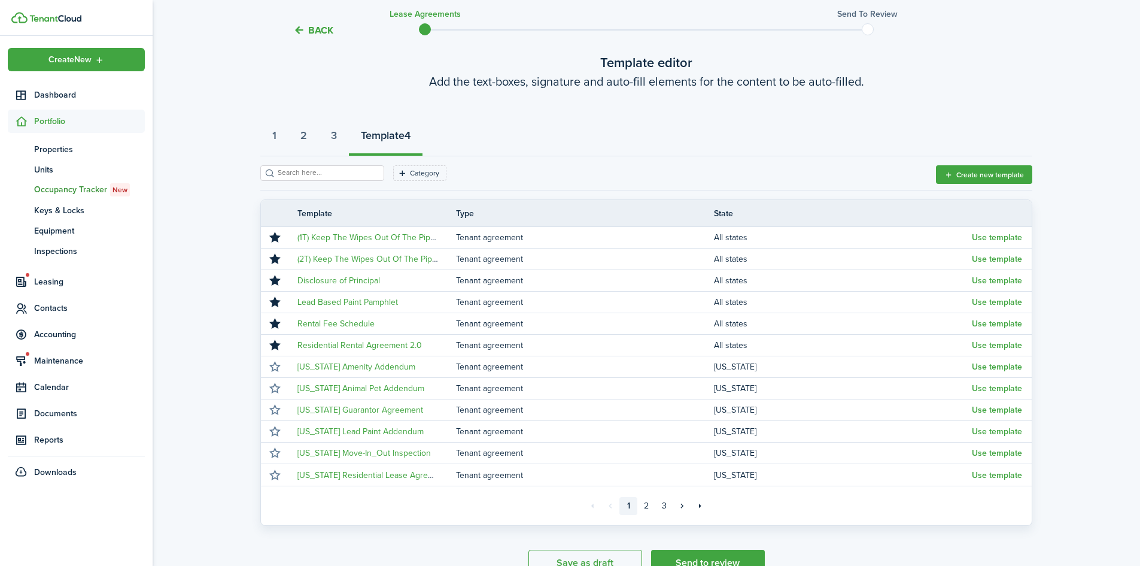
click at [987, 284] on button "Use template" at bounding box center [997, 281] width 50 height 10
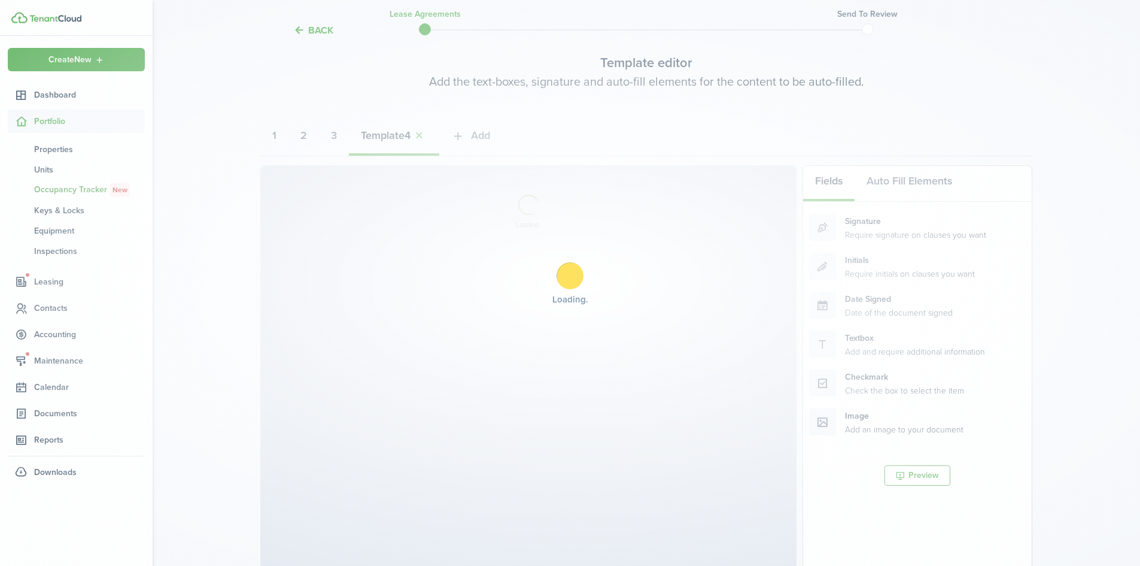
select select "fit"
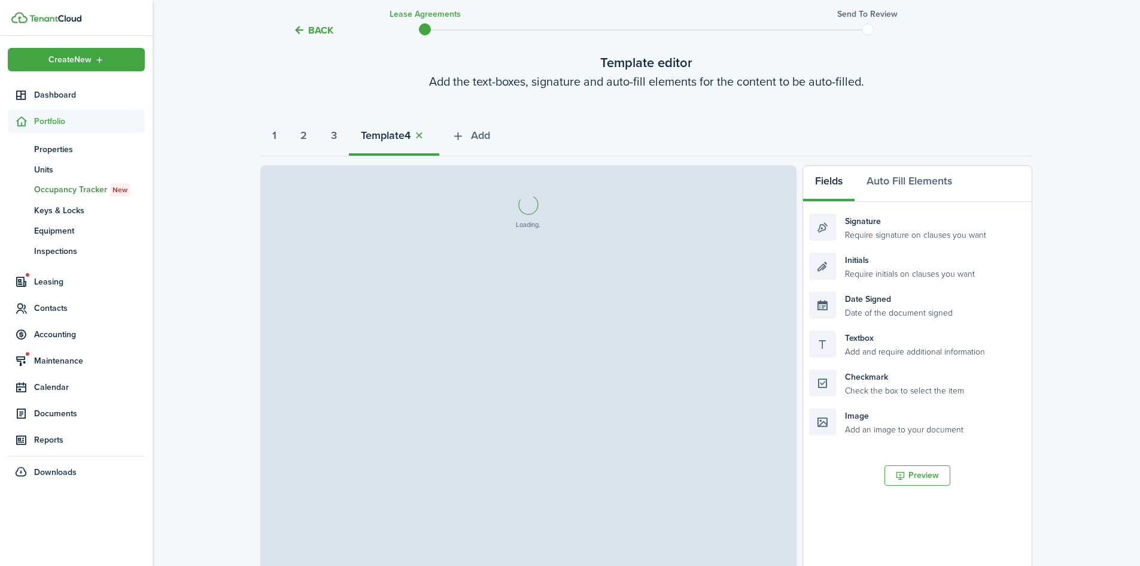
select select "fit"
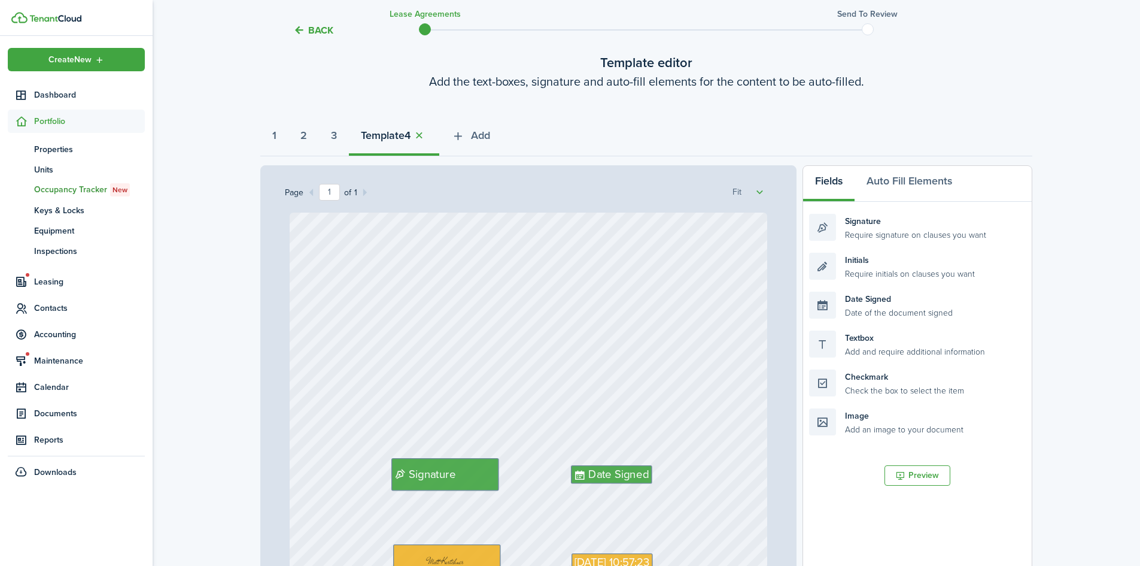
select select "fit"
click at [490, 136] on span "Add" at bounding box center [480, 136] width 19 height 16
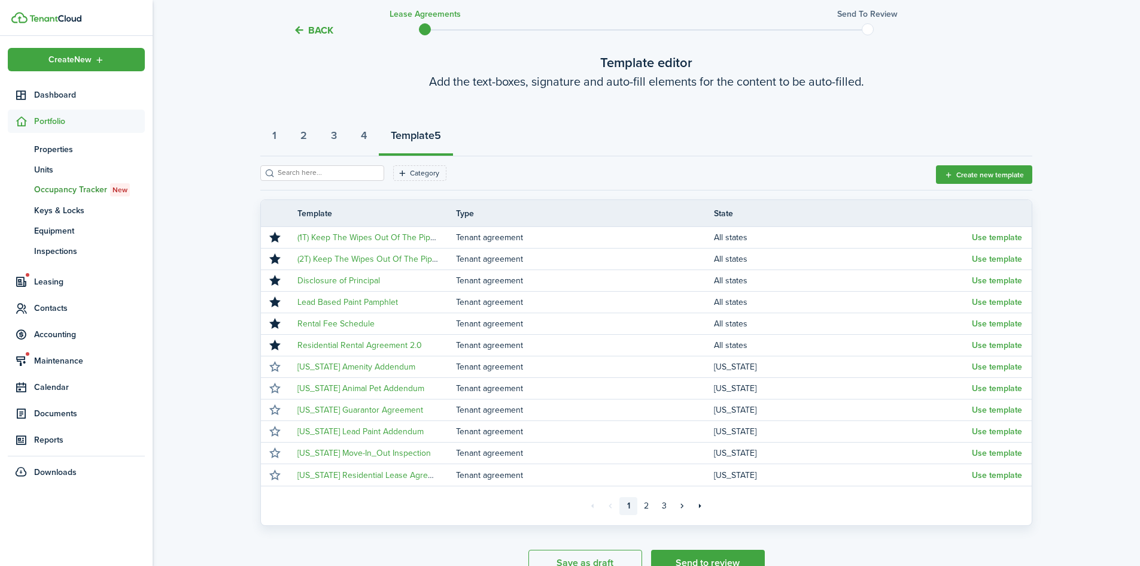
click at [982, 240] on button "Use template" at bounding box center [997, 238] width 50 height 10
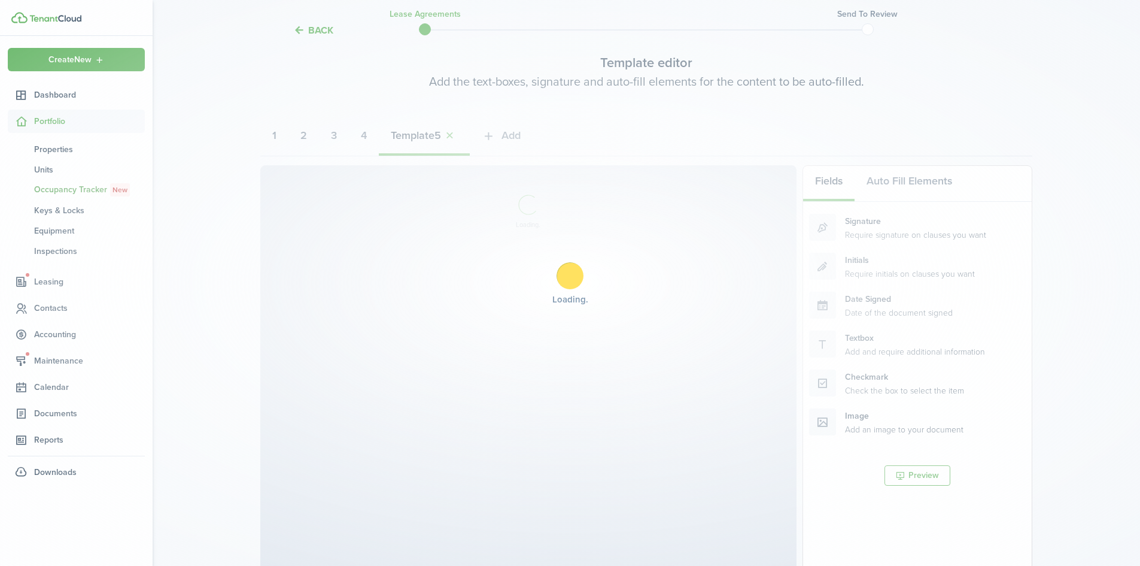
select select "fit"
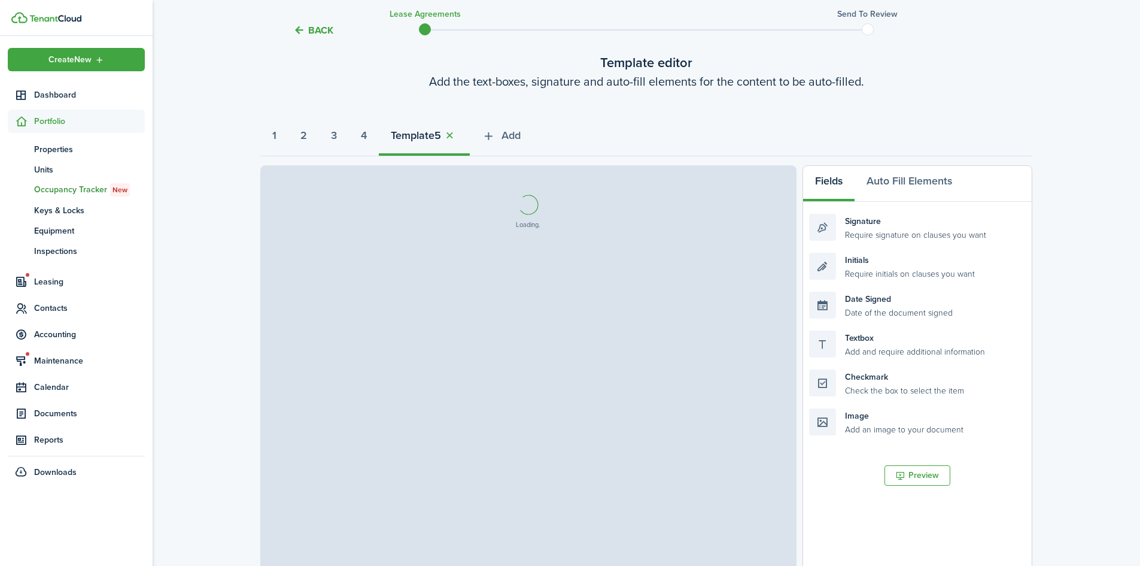
select select "fit"
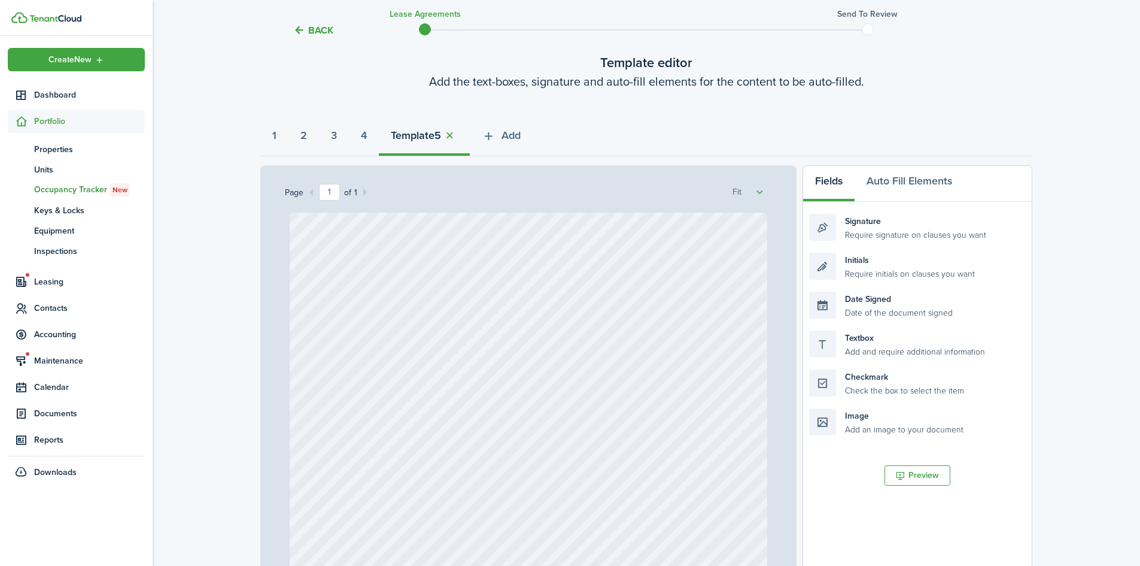
select select "fit"
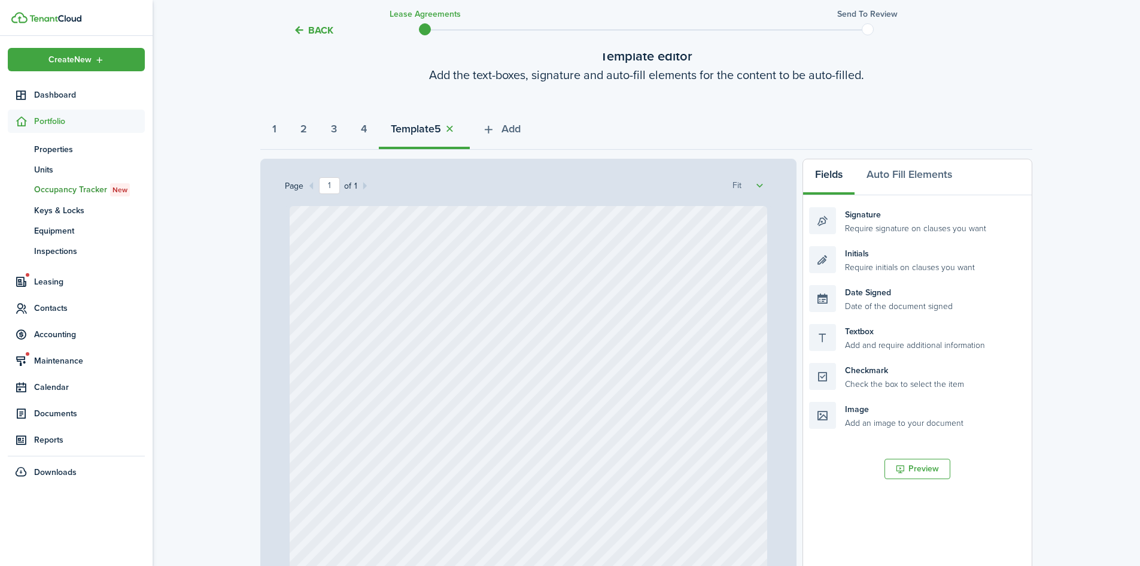
scroll to position [76, 0]
click at [270, 133] on button "1" at bounding box center [274, 129] width 28 height 36
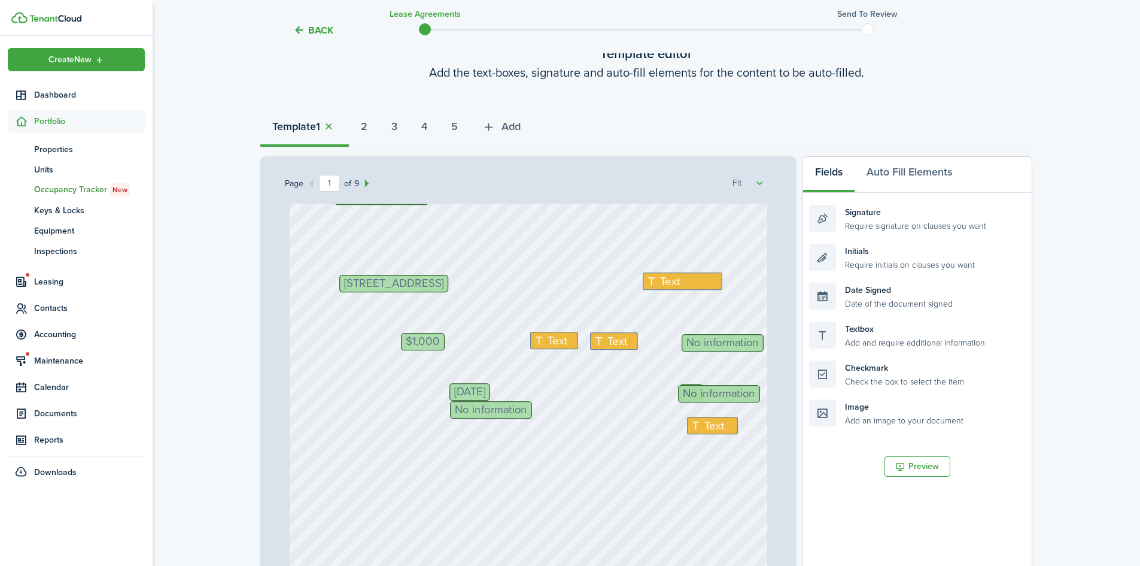
scroll to position [65, 0]
click at [660, 280] on span "Text" at bounding box center [670, 280] width 20 height 17
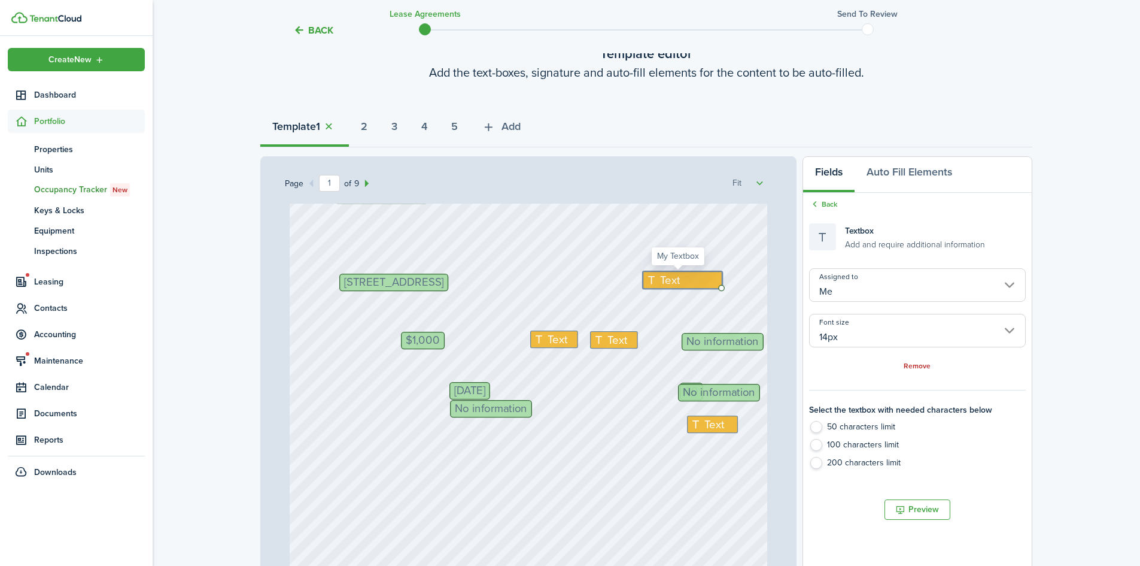
click at [660, 280] on span "Text" at bounding box center [670, 280] width 20 height 17
type textarea "Box Elder"
click at [556, 340] on span "Text" at bounding box center [558, 339] width 20 height 17
type textarea "N/A"
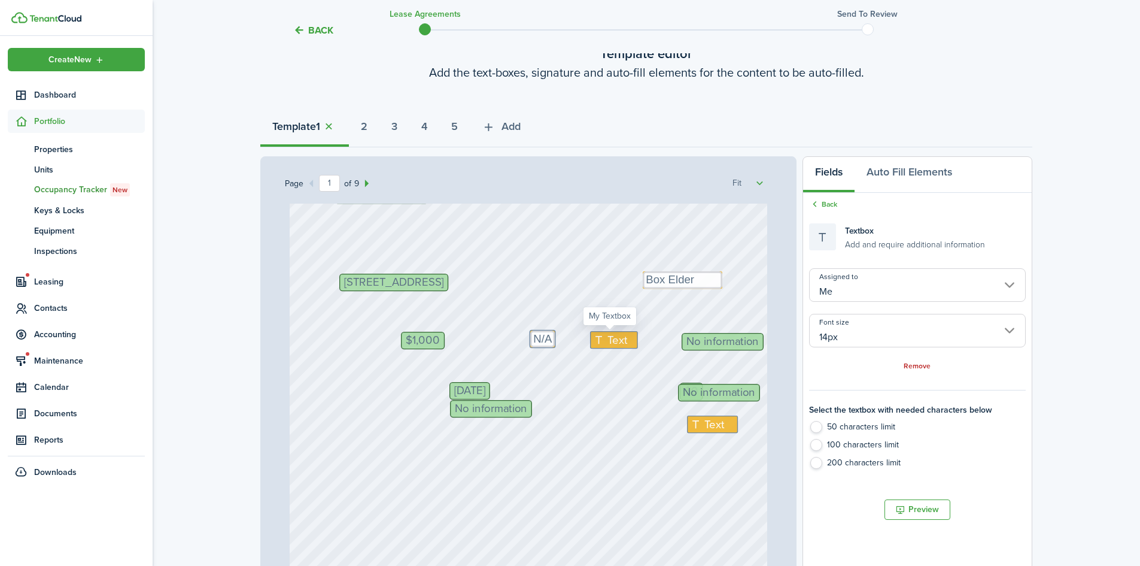
click at [608, 342] on span "Text" at bounding box center [618, 340] width 20 height 17
type textarea "N/A"
drag, startPoint x: 712, startPoint y: 345, endPoint x: 872, endPoint y: 342, distance: 159.3
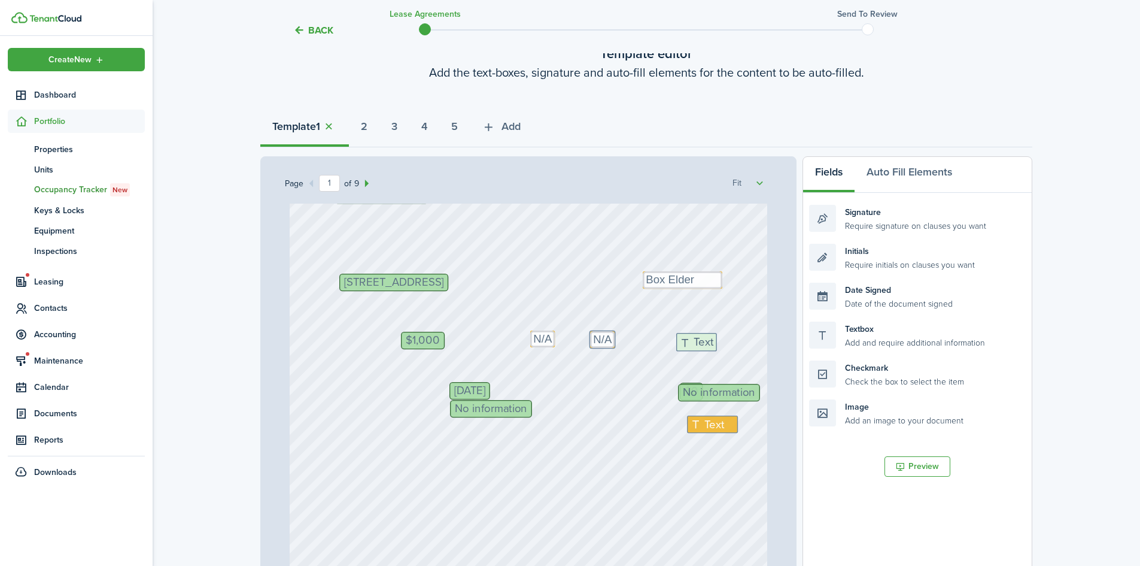
drag, startPoint x: 894, startPoint y: 329, endPoint x: 761, endPoint y: 341, distance: 133.4
click at [761, 341] on div "Page 1 of 9 50% 75% 100% 150% 200% Fit $0 Initials Text Box Elder [PERSON_NAME]…" at bounding box center [646, 404] width 772 height 497
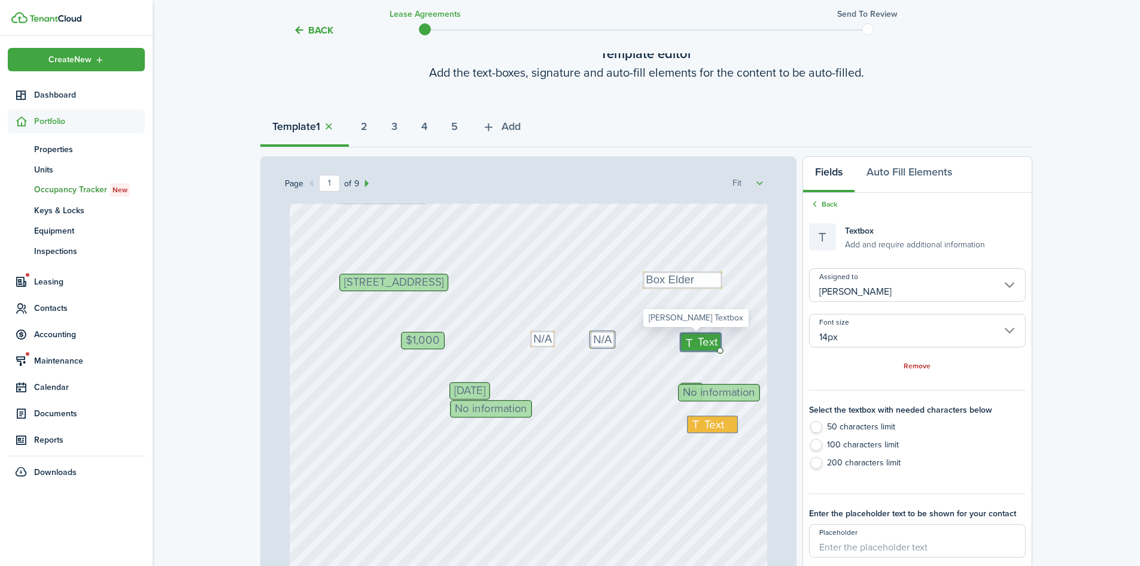
click at [700, 339] on span "Text" at bounding box center [709, 341] width 20 height 17
type textarea "N/A"
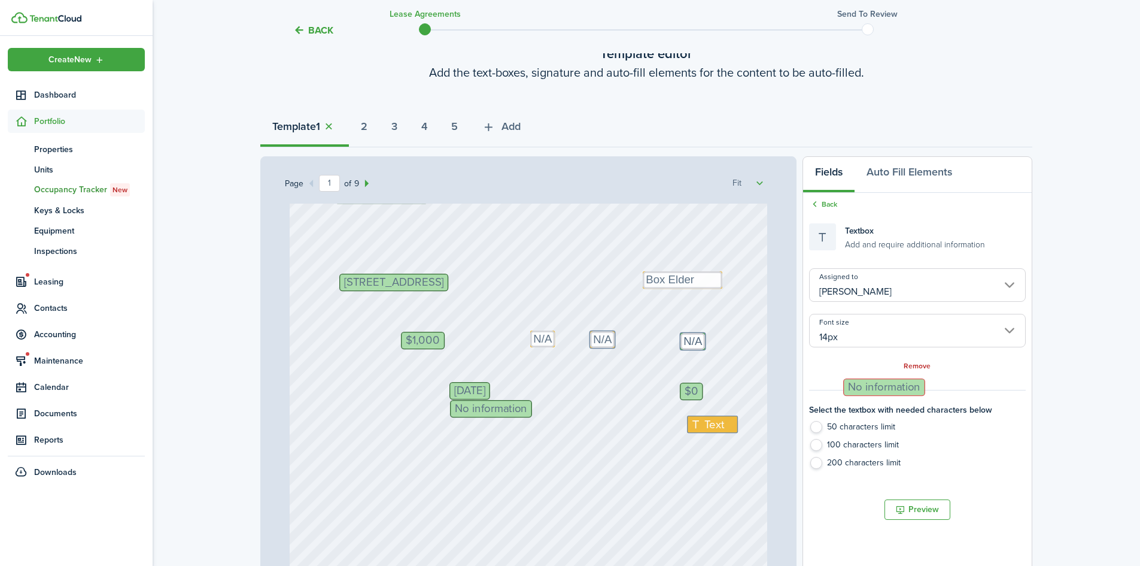
drag, startPoint x: 699, startPoint y: 393, endPoint x: 866, endPoint y: 383, distance: 167.9
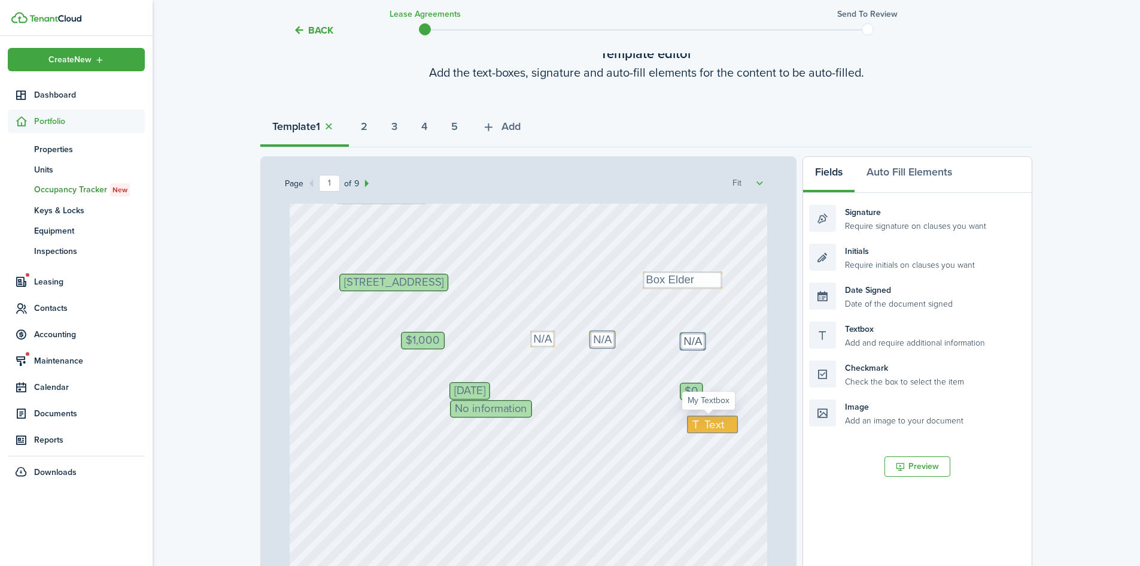
click at [706, 426] on span "Text" at bounding box center [715, 424] width 20 height 17
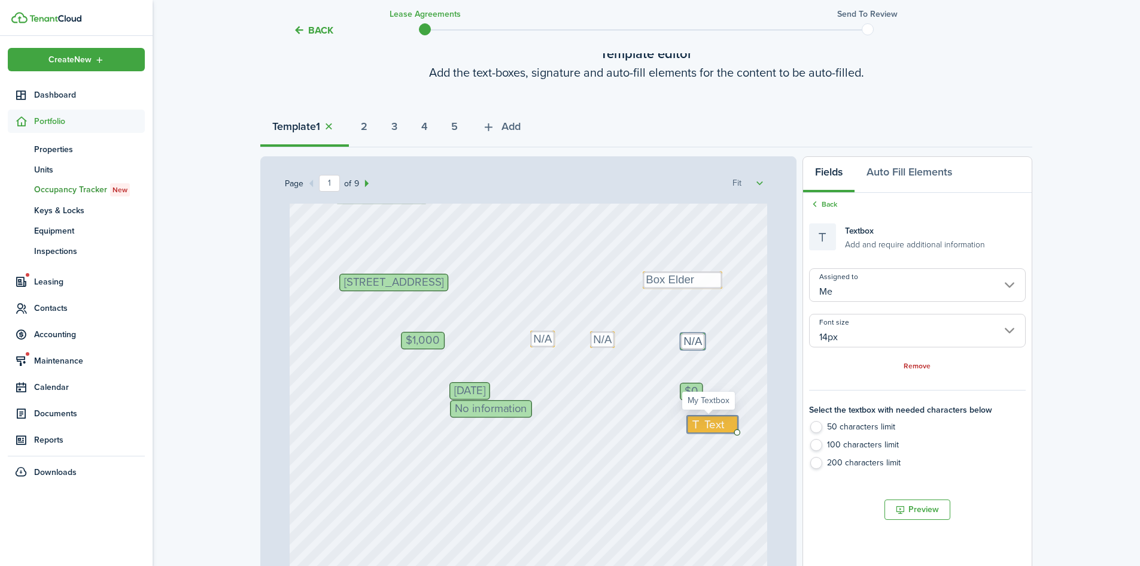
click at [706, 426] on span "Text" at bounding box center [715, 424] width 20 height 17
type textarea "0"
click at [640, 424] on div "$0 Initials Text Box Elder [PERSON_NAME] Text N/A [STREET_ADDRESS] No informati…" at bounding box center [529, 453] width 478 height 630
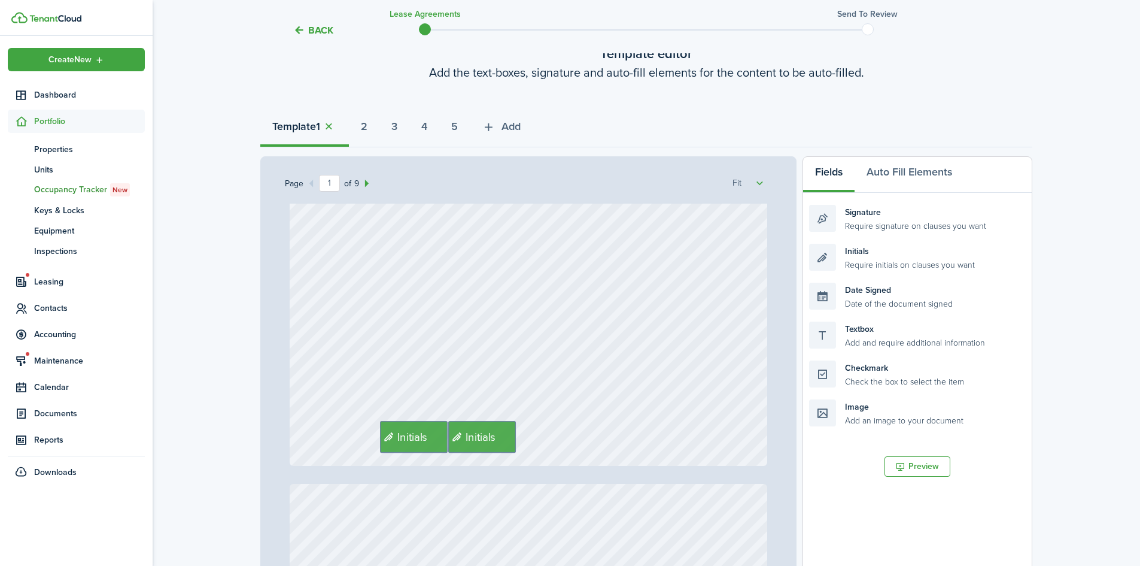
scroll to position [370, 0]
drag, startPoint x: 500, startPoint y: 430, endPoint x: 873, endPoint y: 466, distance: 374.1
drag, startPoint x: 418, startPoint y: 430, endPoint x: 454, endPoint y: 437, distance: 36.5
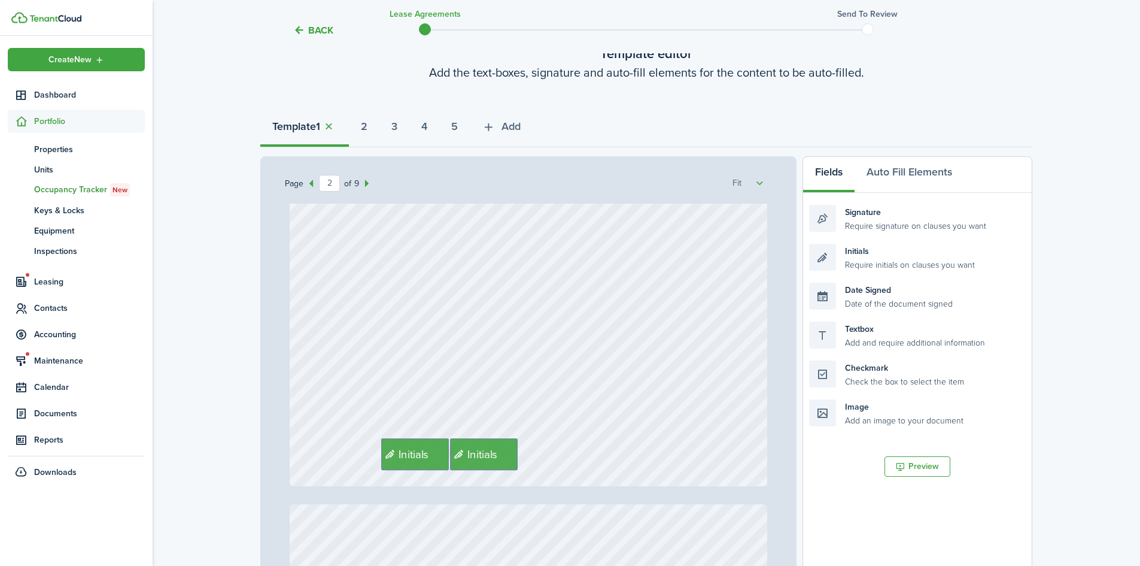
scroll to position [997, 0]
drag, startPoint x: 482, startPoint y: 464, endPoint x: 891, endPoint y: 443, distance: 409.4
drag, startPoint x: 400, startPoint y: 457, endPoint x: 432, endPoint y: 468, distance: 33.7
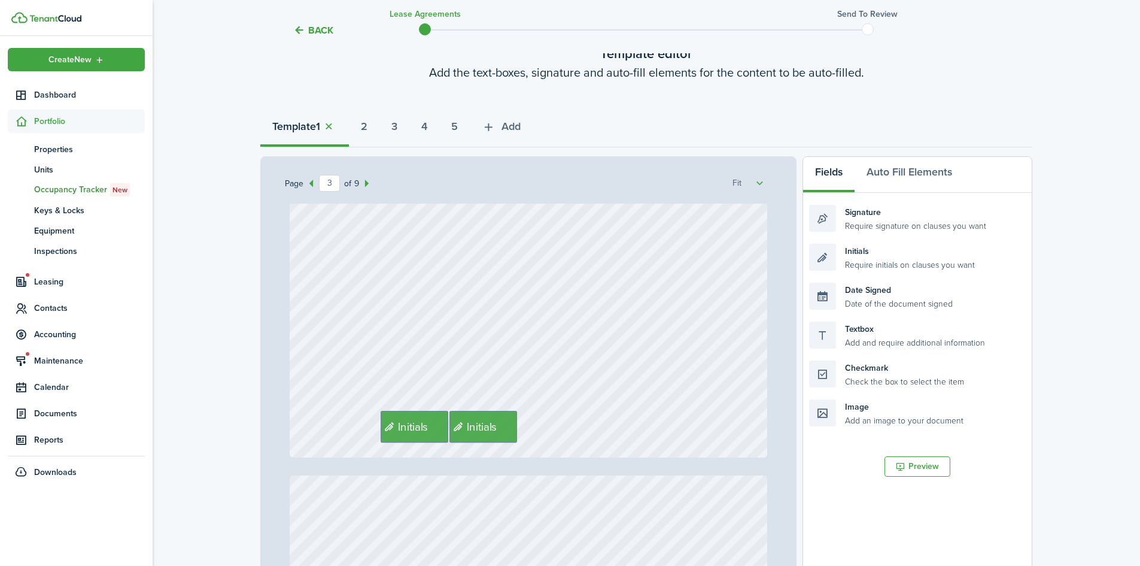
scroll to position [1680, 0]
drag, startPoint x: 476, startPoint y: 427, endPoint x: 824, endPoint y: 468, distance: 349.6
drag, startPoint x: 430, startPoint y: 418, endPoint x: 463, endPoint y: 428, distance: 34.5
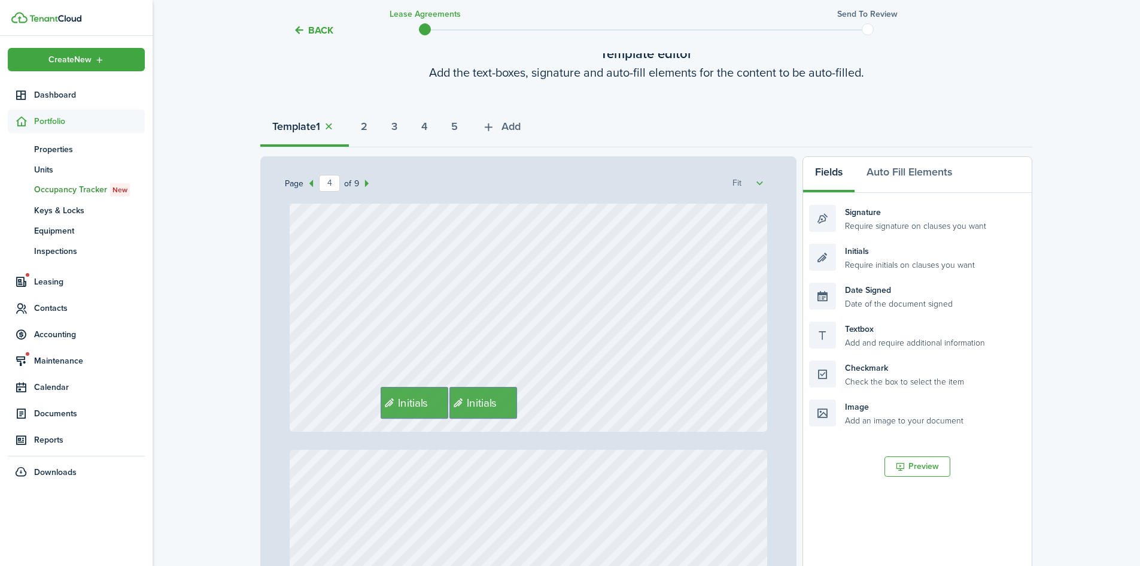
scroll to position [2363, 0]
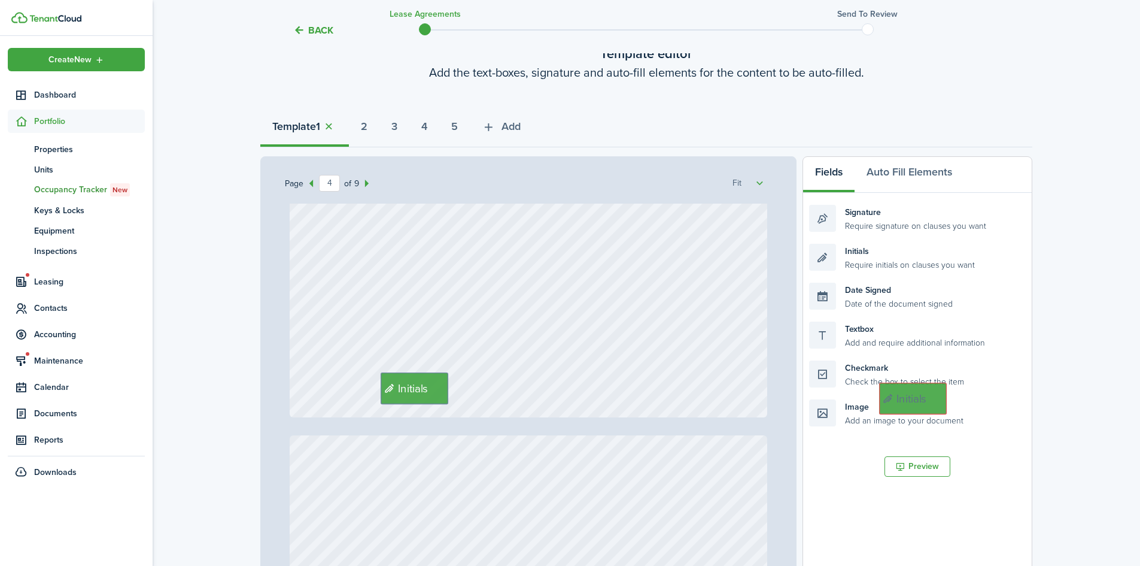
drag, startPoint x: 485, startPoint y: 397, endPoint x: 925, endPoint y: 401, distance: 440.6
drag, startPoint x: 418, startPoint y: 402, endPoint x: 453, endPoint y: 412, distance: 36.4
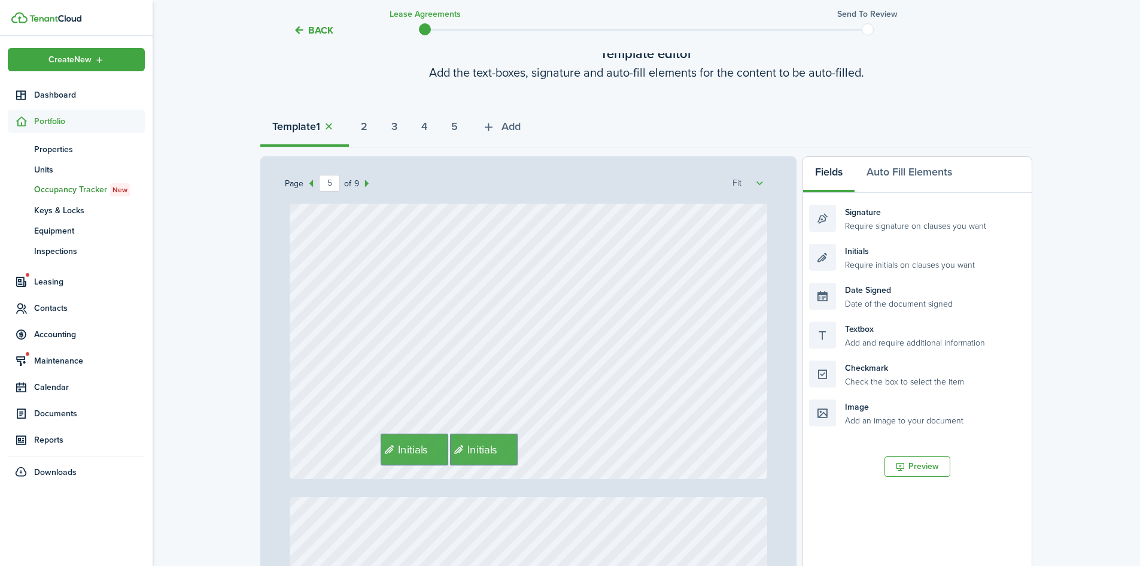
scroll to position [2952, 0]
drag, startPoint x: 471, startPoint y: 447, endPoint x: 902, endPoint y: 391, distance: 434.0
drag, startPoint x: 418, startPoint y: 443, endPoint x: 452, endPoint y: 453, distance: 34.9
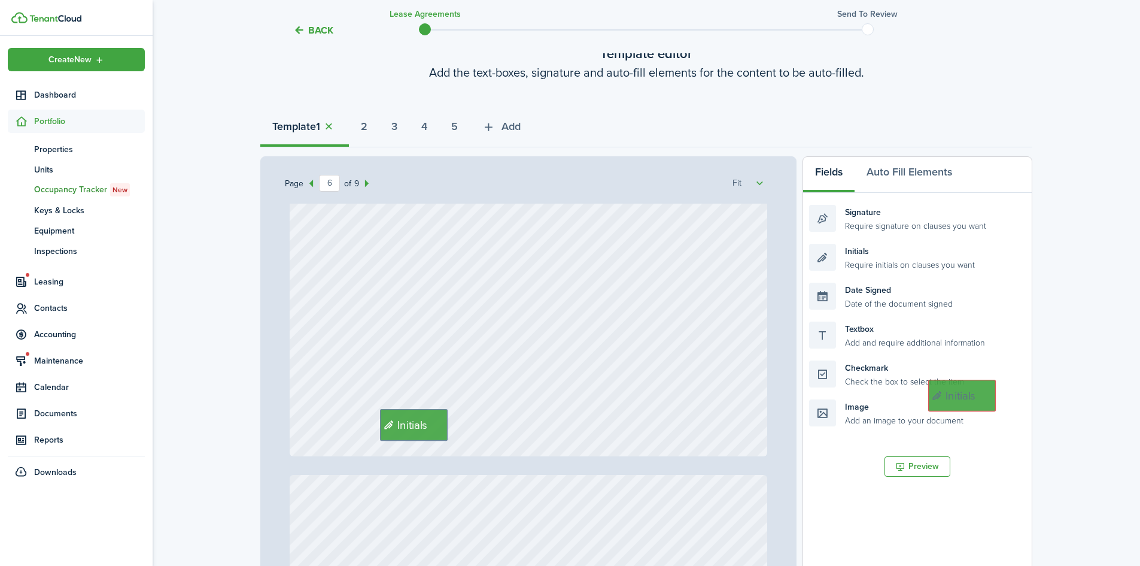
drag, startPoint x: 489, startPoint y: 427, endPoint x: 973, endPoint y: 397, distance: 485.2
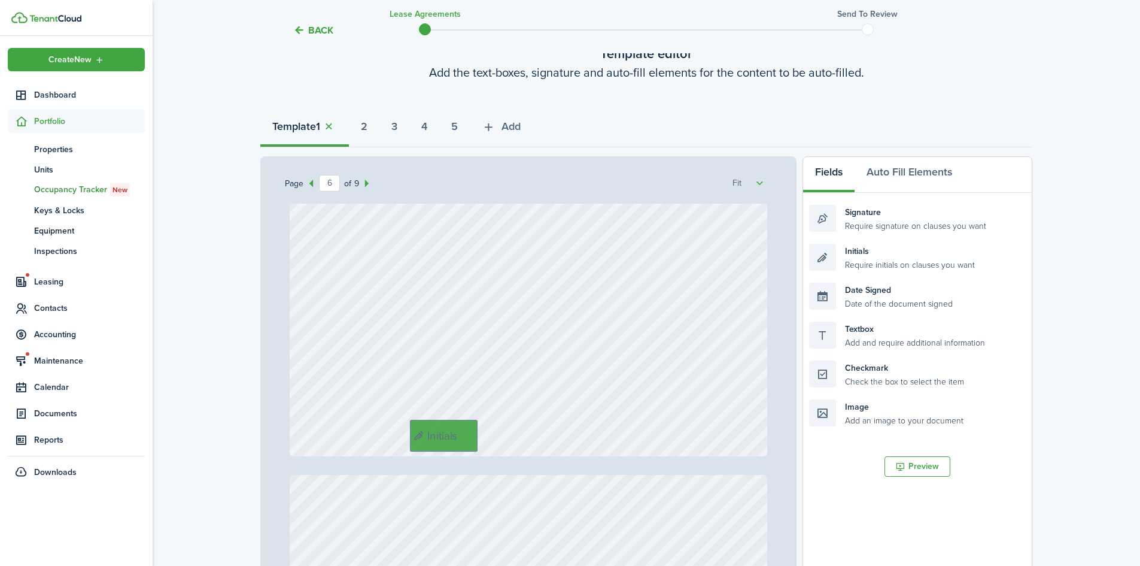
drag, startPoint x: 438, startPoint y: 418, endPoint x: 473, endPoint y: 429, distance: 36.4
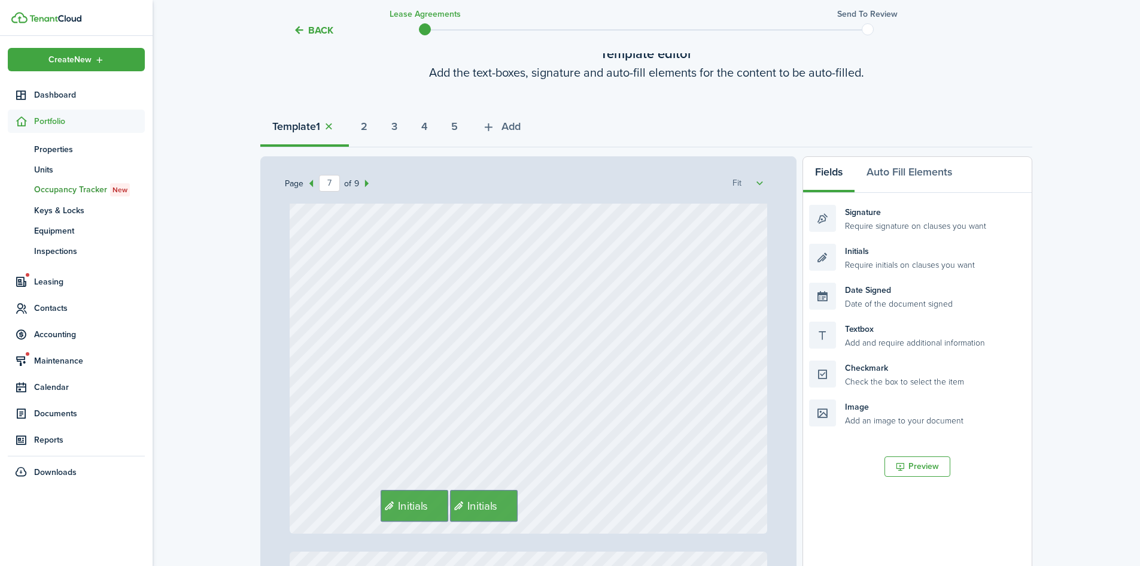
scroll to position [4265, 0]
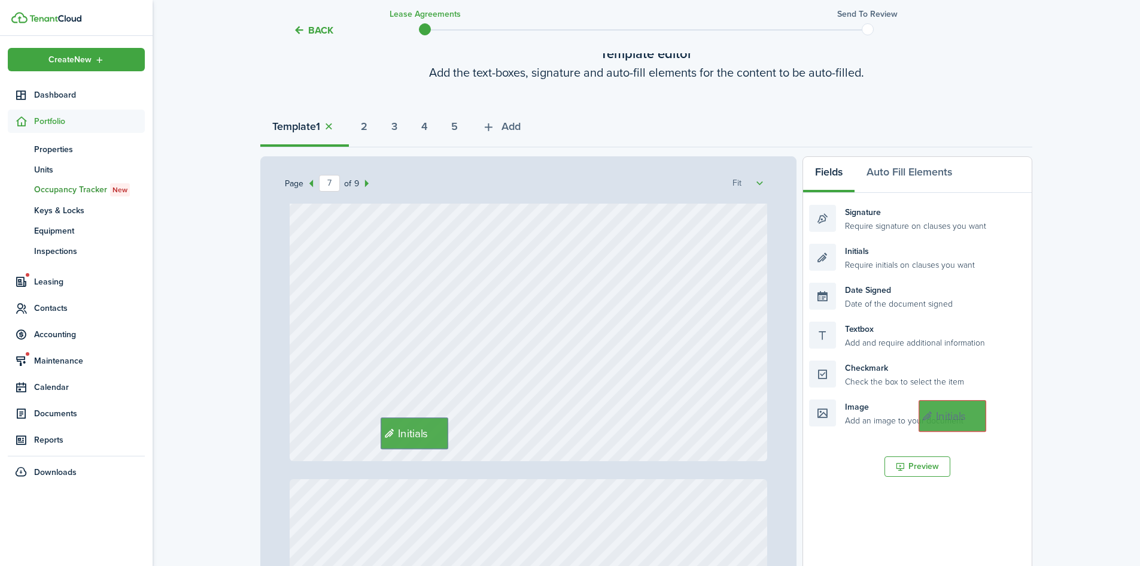
drag, startPoint x: 472, startPoint y: 432, endPoint x: 927, endPoint y: 390, distance: 456.9
drag, startPoint x: 414, startPoint y: 441, endPoint x: 448, endPoint y: 449, distance: 35.0
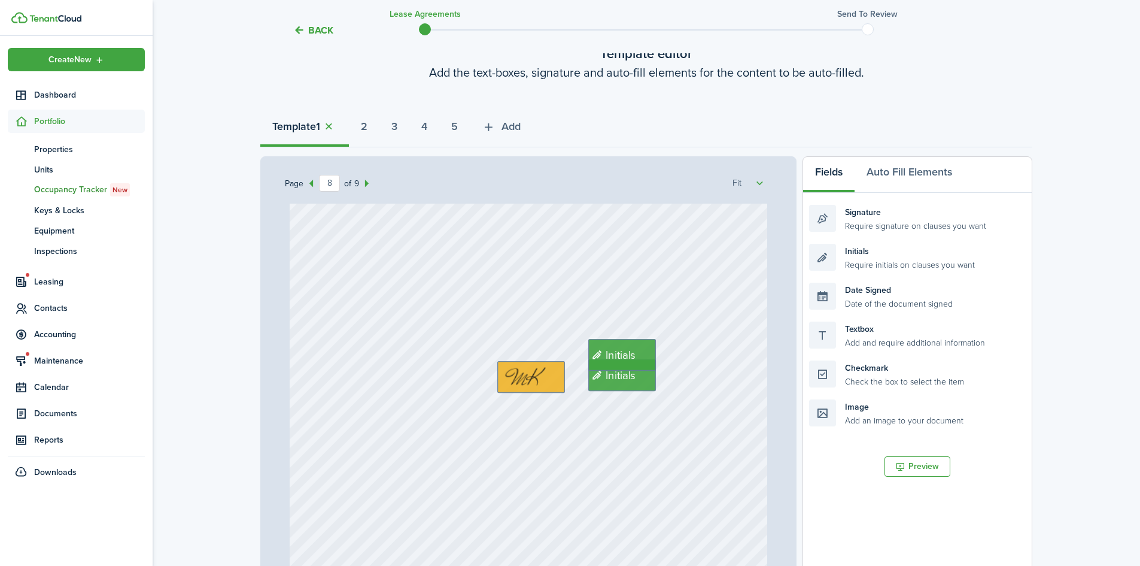
scroll to position [4602, 0]
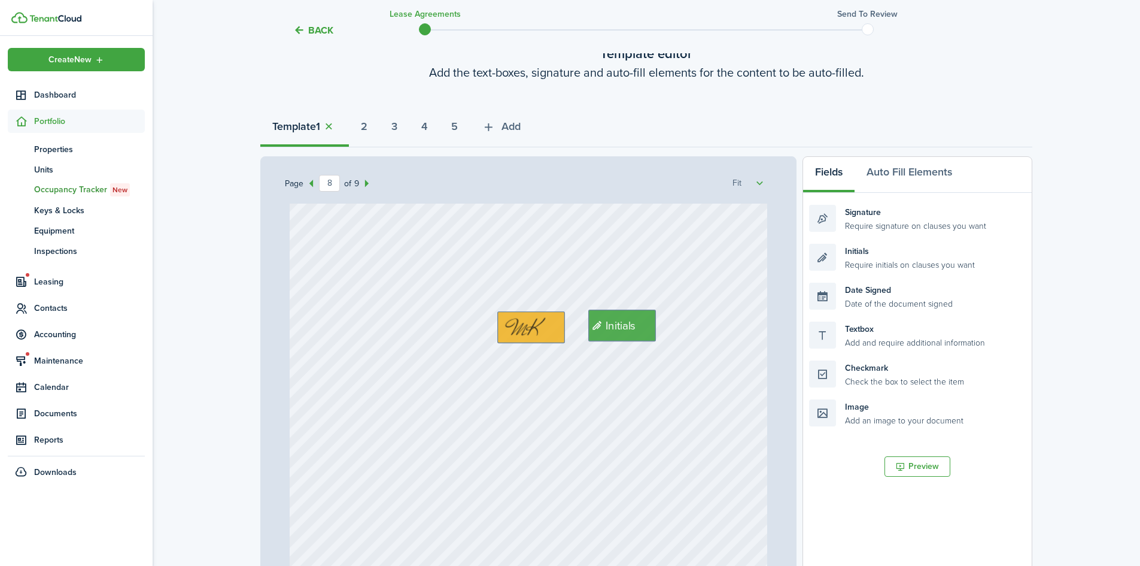
drag, startPoint x: 621, startPoint y: 301, endPoint x: 888, endPoint y: 302, distance: 266.4
click at [888, 302] on div "Page 8 of 9 50% 75% 100% 150% 200% Fit $0 Text Box Elder [PERSON_NAME] Text N/A…" at bounding box center [646, 404] width 772 height 497
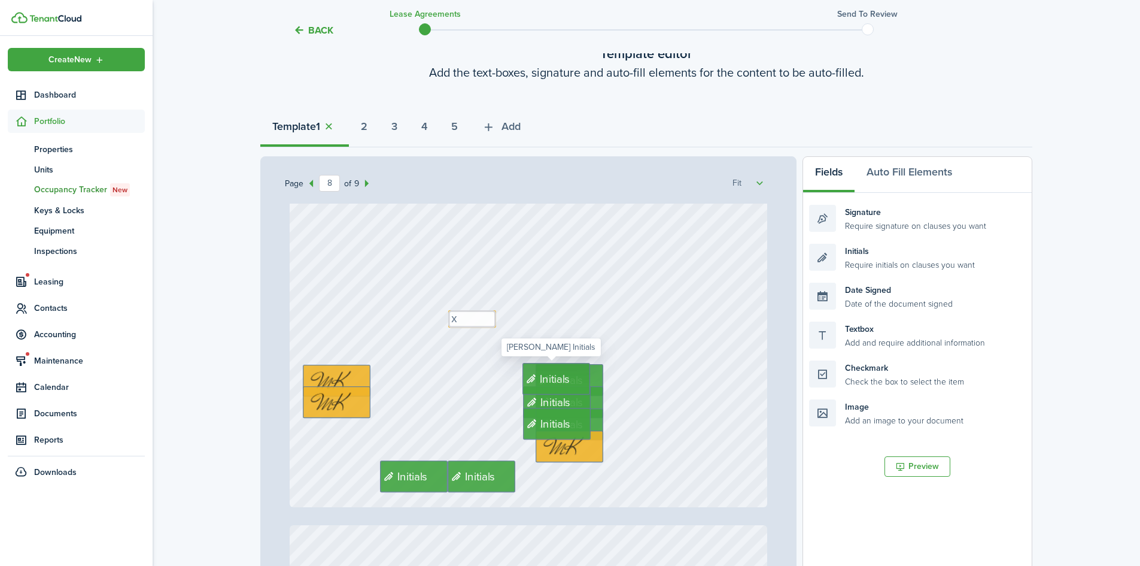
scroll to position [4867, 0]
drag, startPoint x: 530, startPoint y: 377, endPoint x: 939, endPoint y: 331, distance: 411.4
drag, startPoint x: 530, startPoint y: 399, endPoint x: 880, endPoint y: 395, distance: 349.6
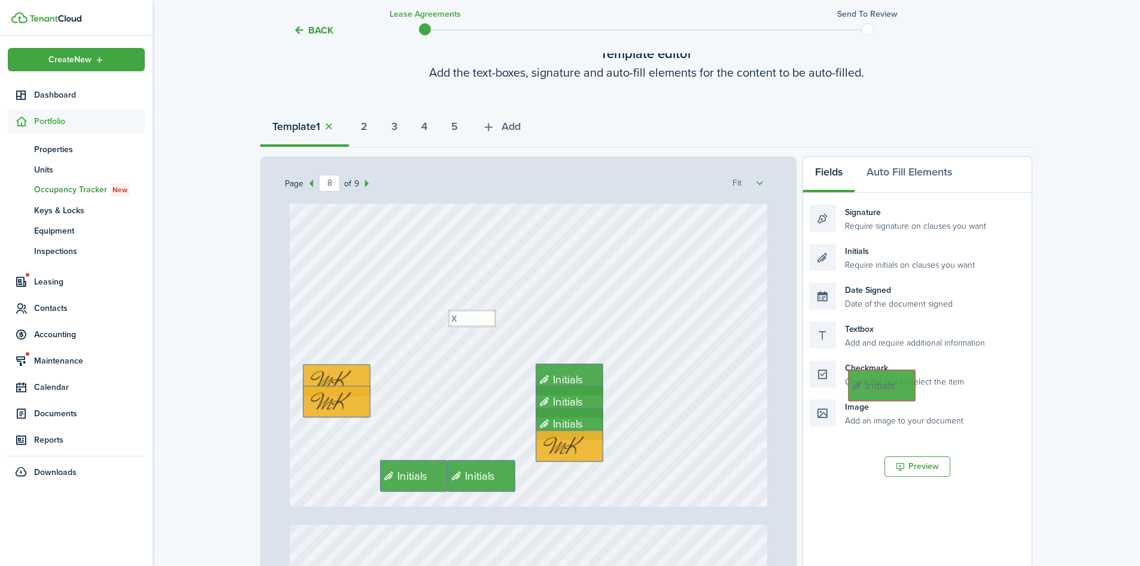
drag, startPoint x: 529, startPoint y: 426, endPoint x: 858, endPoint y: 386, distance: 331.7
drag, startPoint x: 473, startPoint y: 471, endPoint x: 899, endPoint y: 365, distance: 438.6
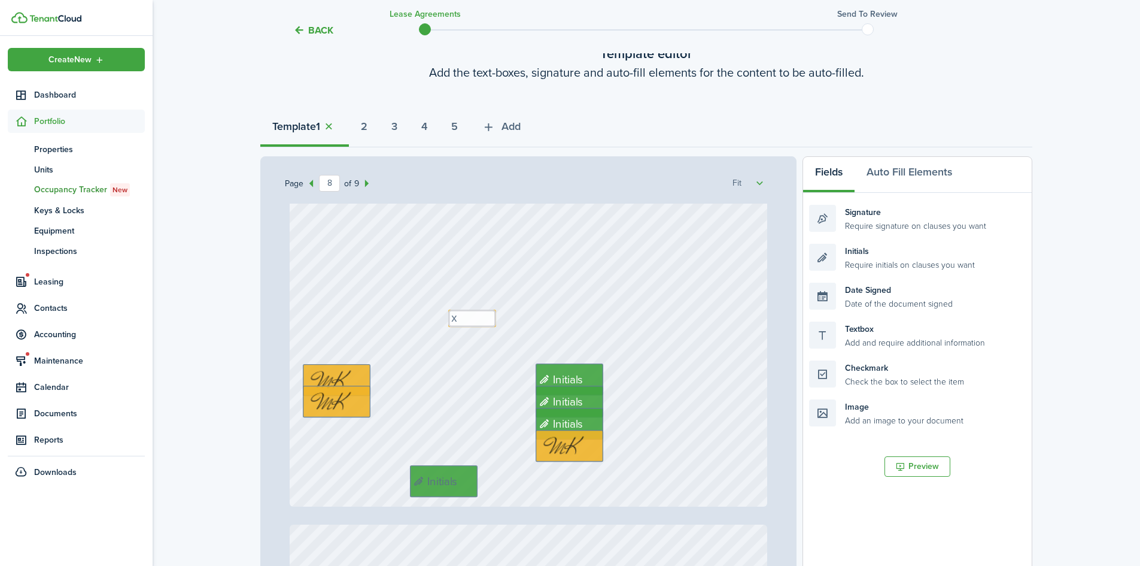
drag, startPoint x: 424, startPoint y: 476, endPoint x: 459, endPoint y: 481, distance: 35.1
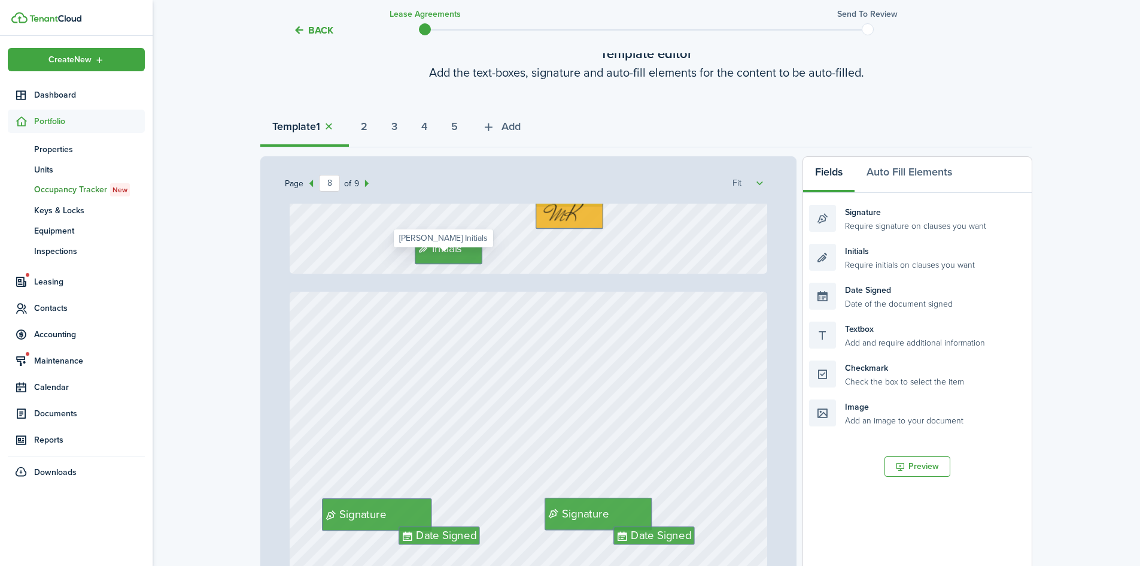
type input "9"
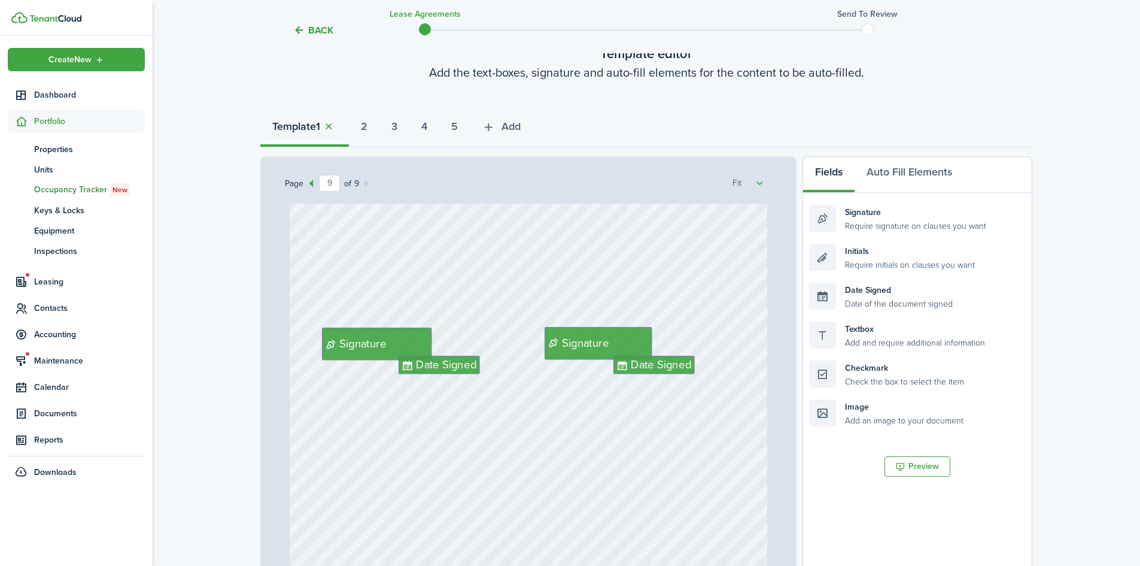
scroll to position [5272, 0]
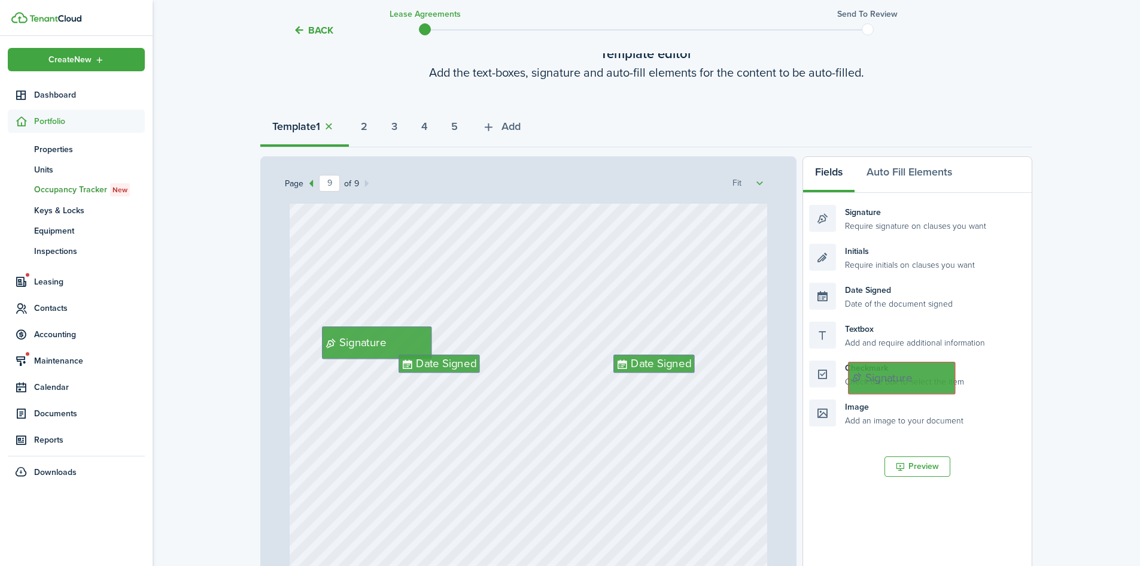
drag, startPoint x: 573, startPoint y: 341, endPoint x: 881, endPoint y: 376, distance: 310.3
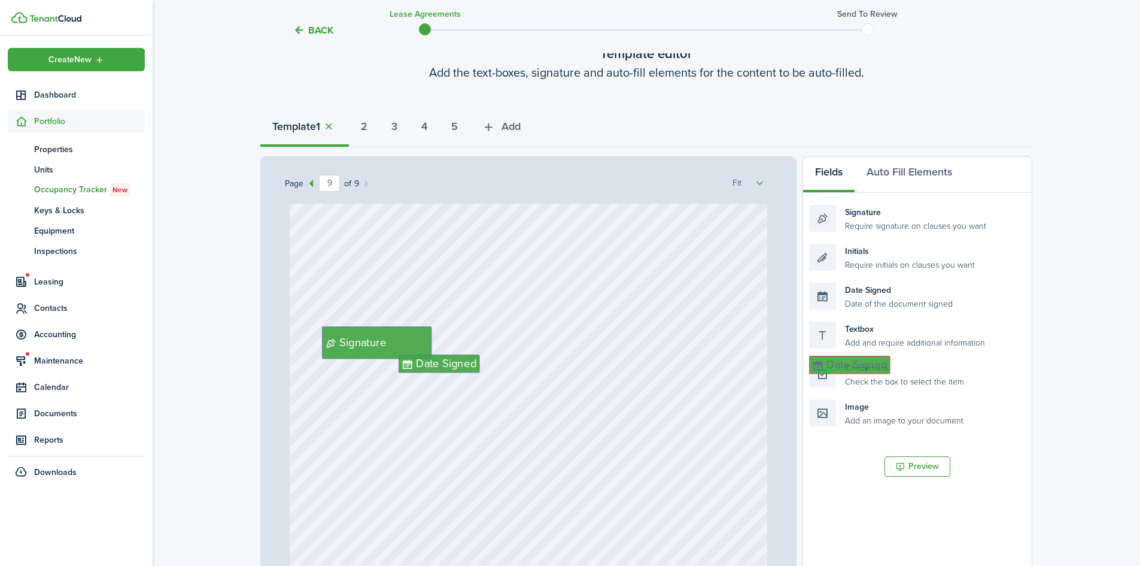
drag, startPoint x: 674, startPoint y: 360, endPoint x: 931, endPoint y: 362, distance: 256.8
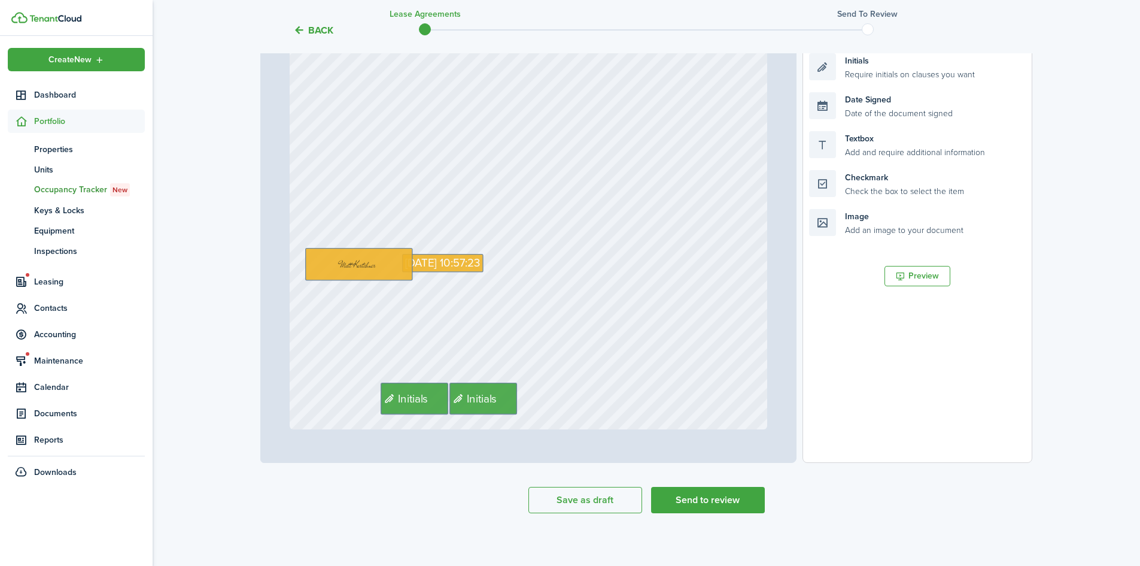
scroll to position [267, 0]
drag, startPoint x: 494, startPoint y: 399, endPoint x: 826, endPoint y: 391, distance: 332.3
click at [826, 391] on div "Page 9 of 9 50% 75% 100% 150% 200% Fit $0 Text Box Elder [PERSON_NAME] Text N/A…" at bounding box center [646, 213] width 772 height 497
drag, startPoint x: 427, startPoint y: 399, endPoint x: 462, endPoint y: 403, distance: 35.0
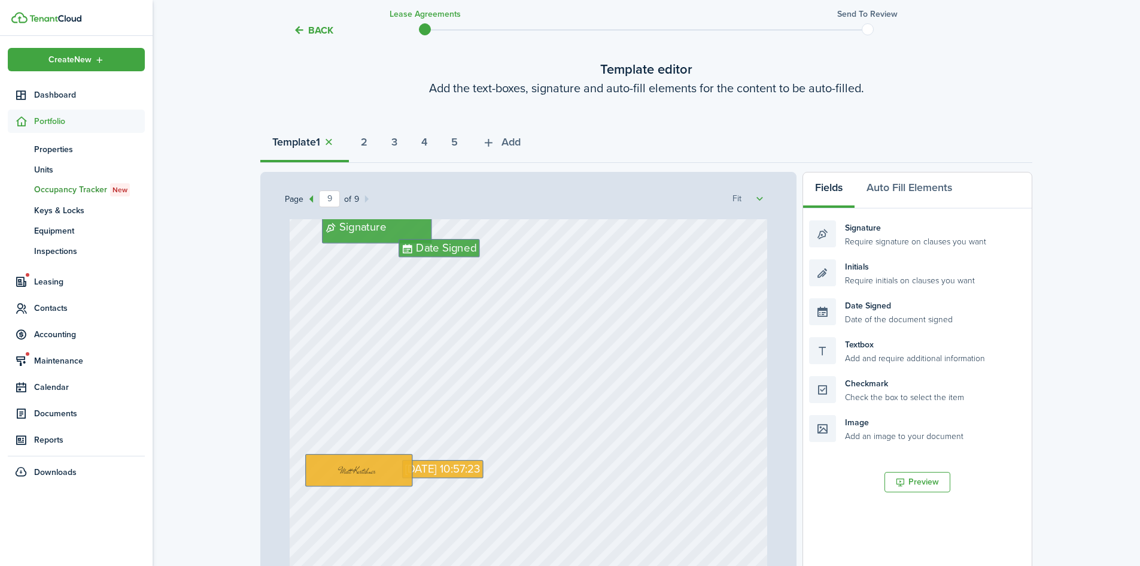
scroll to position [13, 0]
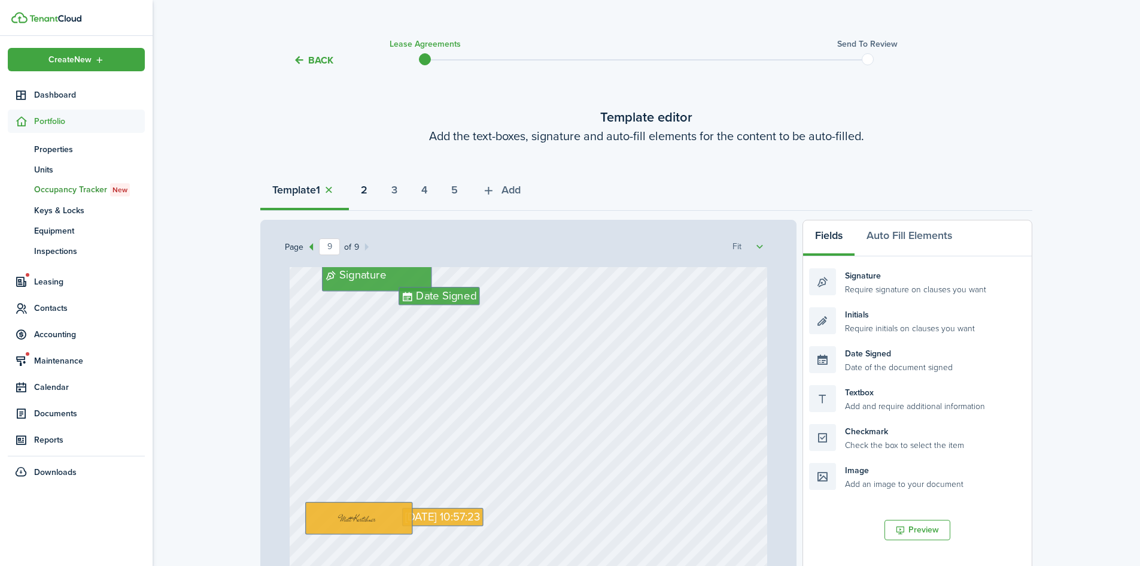
click at [367, 191] on strong "2" at bounding box center [364, 190] width 7 height 16
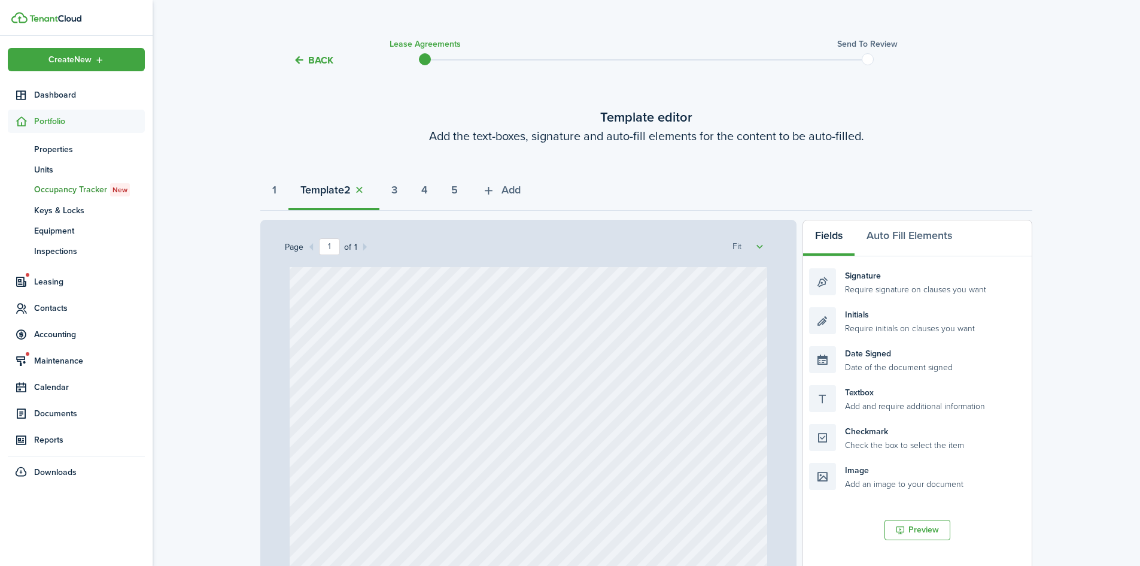
scroll to position [271, 0]
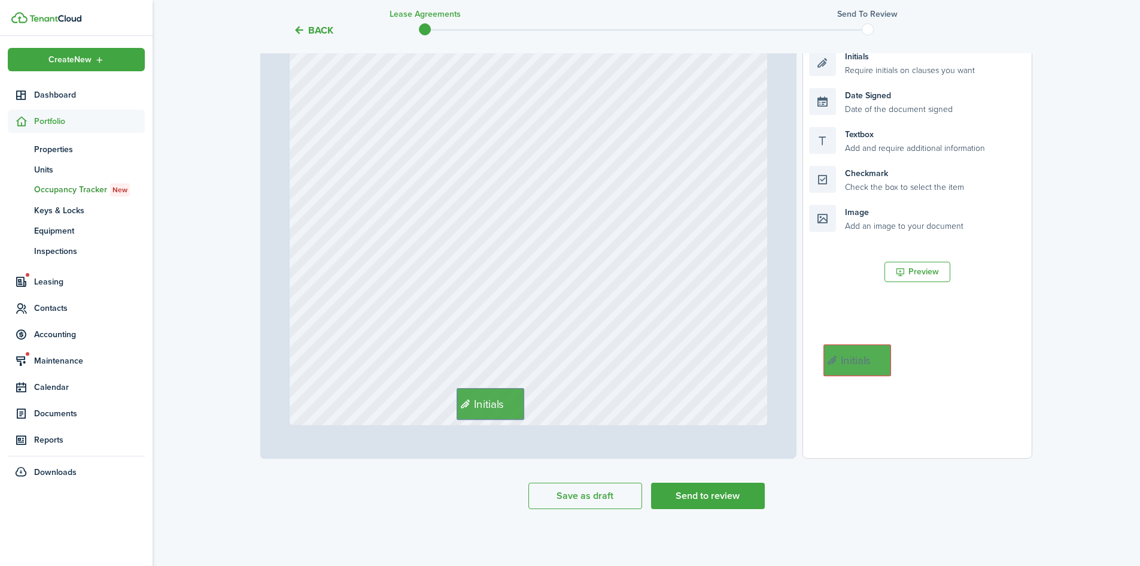
drag, startPoint x: 566, startPoint y: 391, endPoint x: 884, endPoint y: 351, distance: 320.4
drag, startPoint x: 487, startPoint y: 399, endPoint x: 524, endPoint y: 399, distance: 37.1
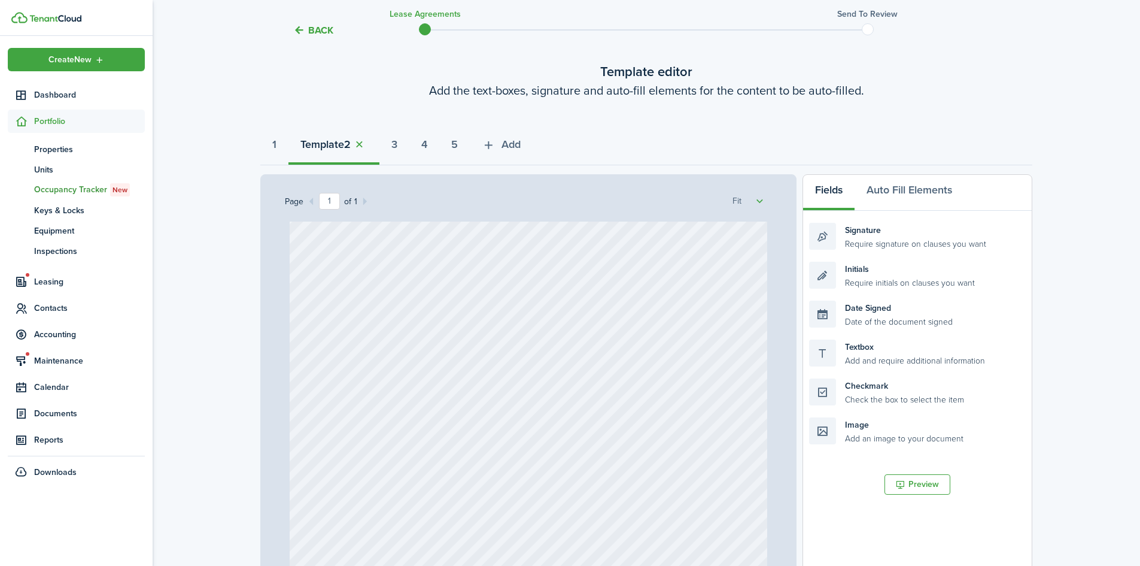
scroll to position [0, 0]
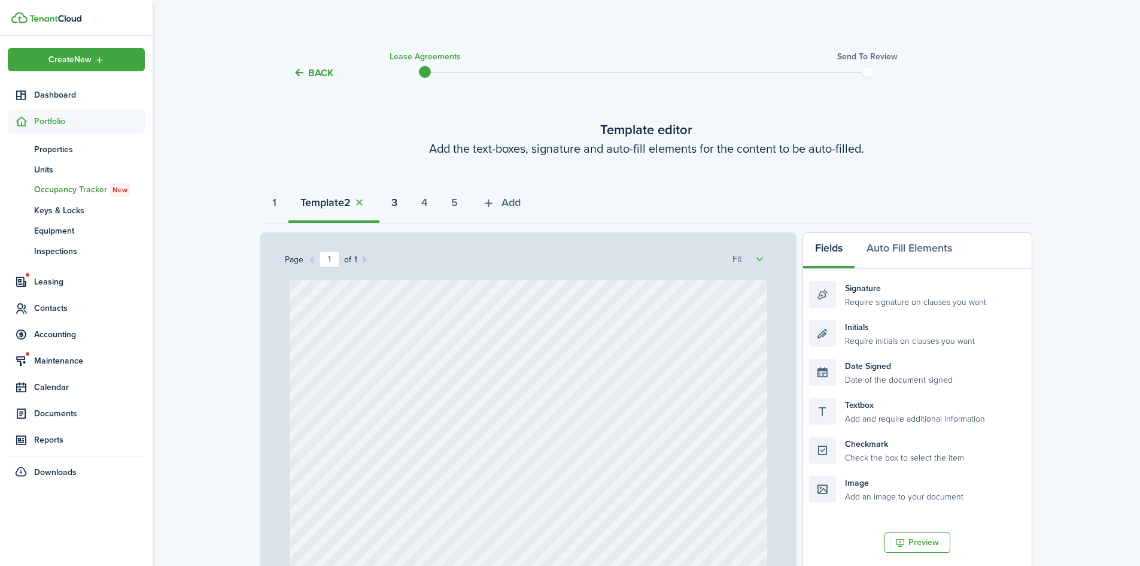
click at [407, 200] on button "3" at bounding box center [395, 205] width 30 height 36
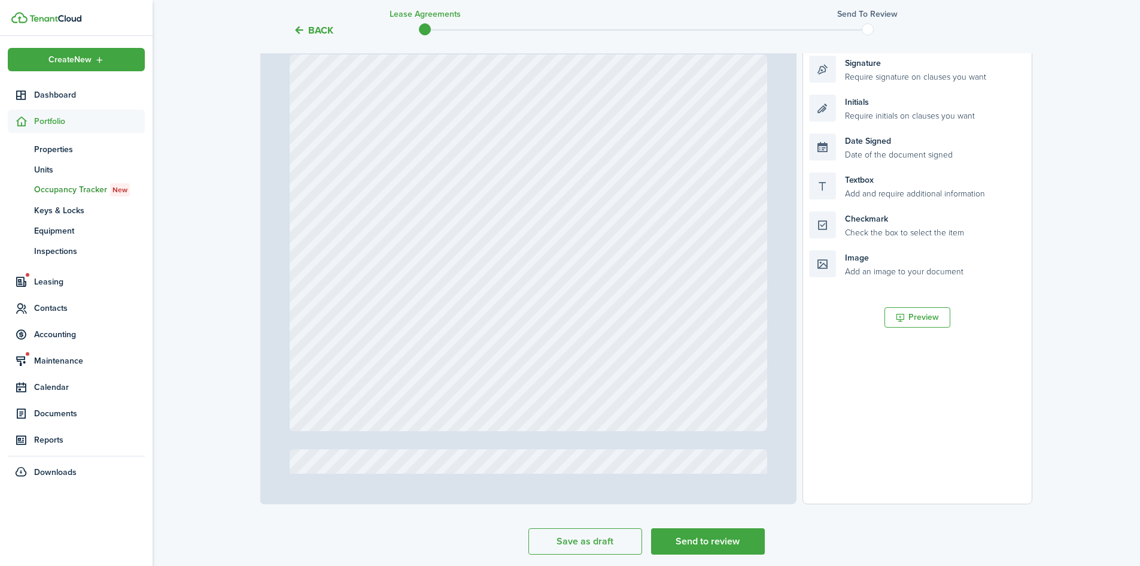
scroll to position [237, 0]
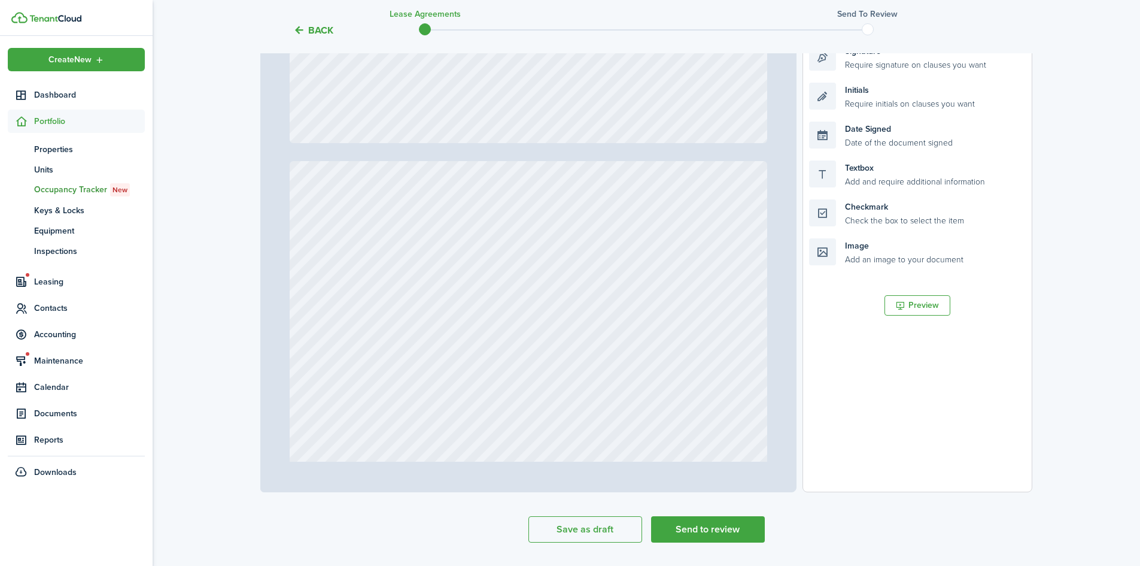
type input "10"
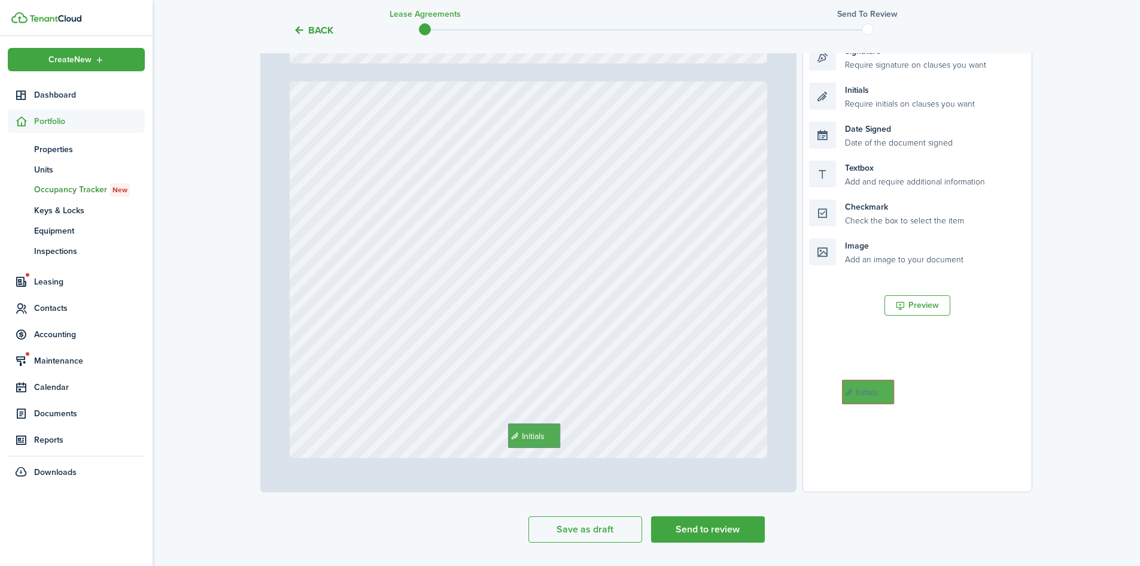
drag, startPoint x: 569, startPoint y: 441, endPoint x: 850, endPoint y: 397, distance: 284.1
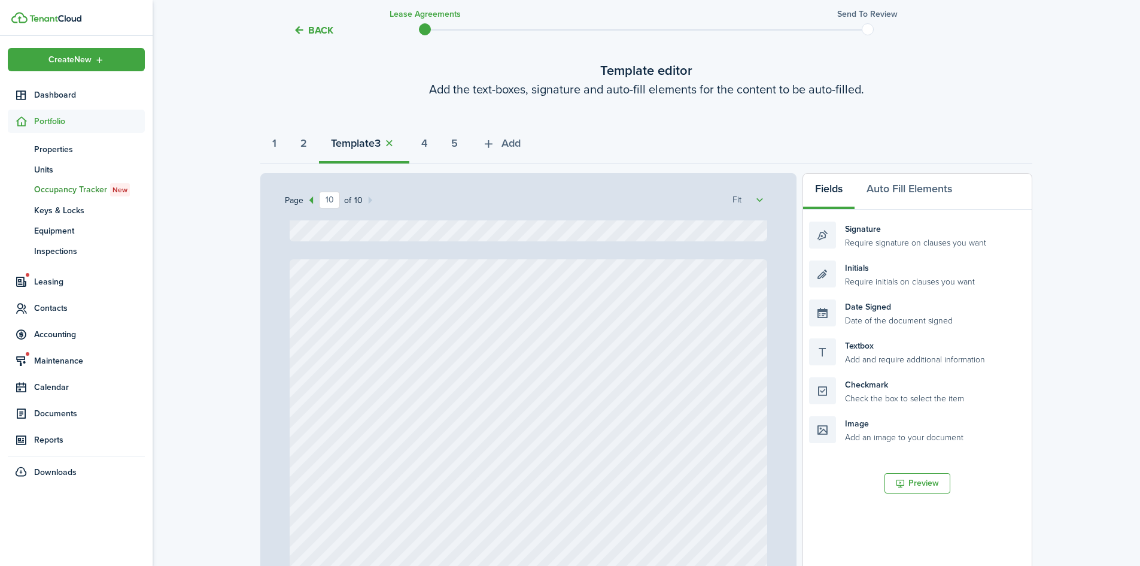
scroll to position [40, 0]
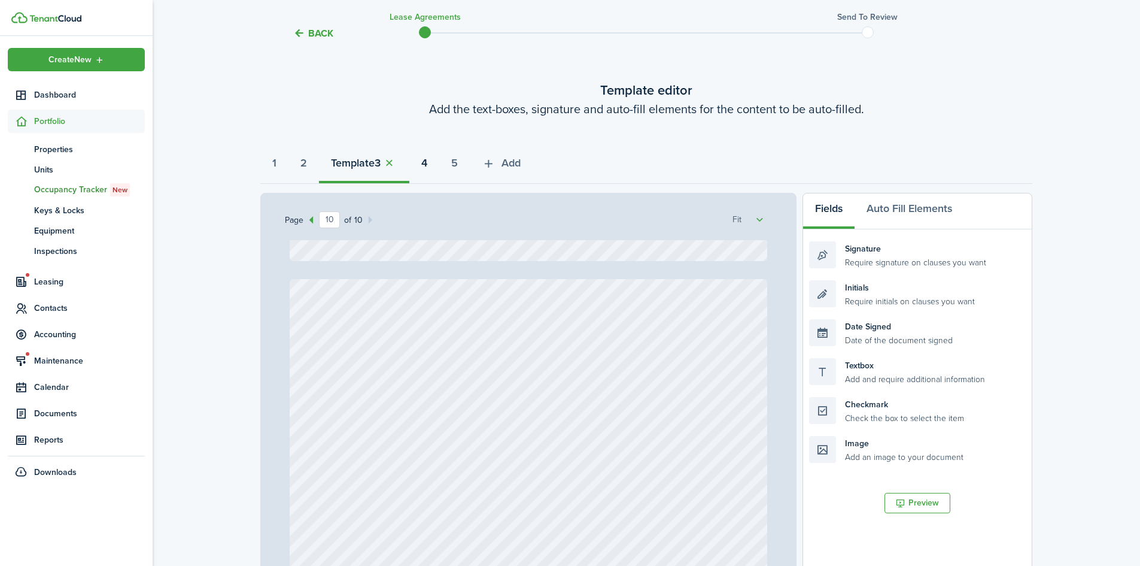
click at [427, 165] on strong "4" at bounding box center [424, 163] width 6 height 16
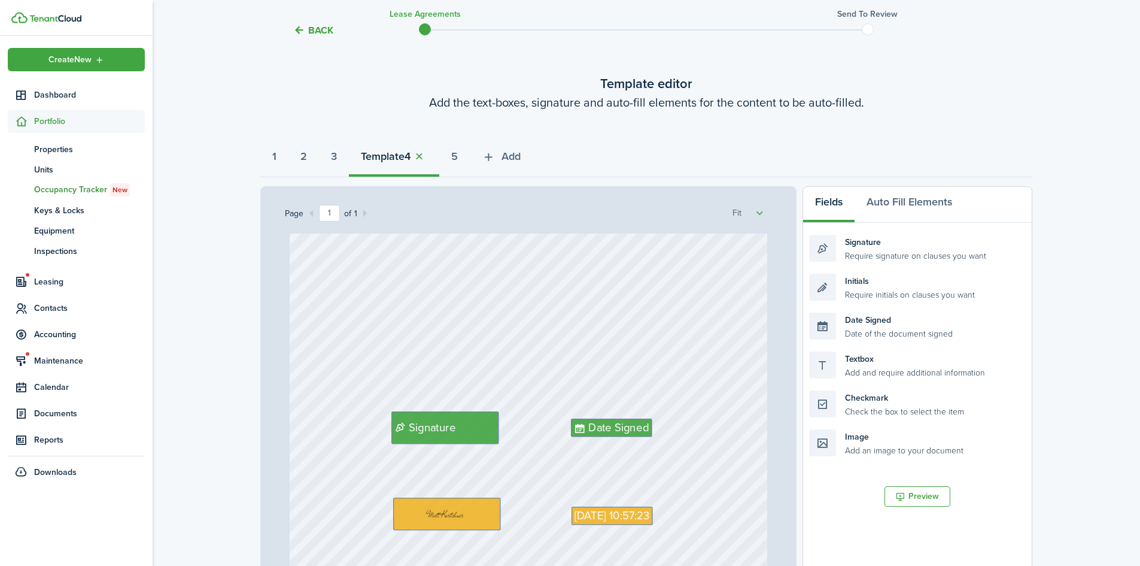
scroll to position [67, 0]
click at [462, 156] on button "5" at bounding box center [454, 159] width 31 height 36
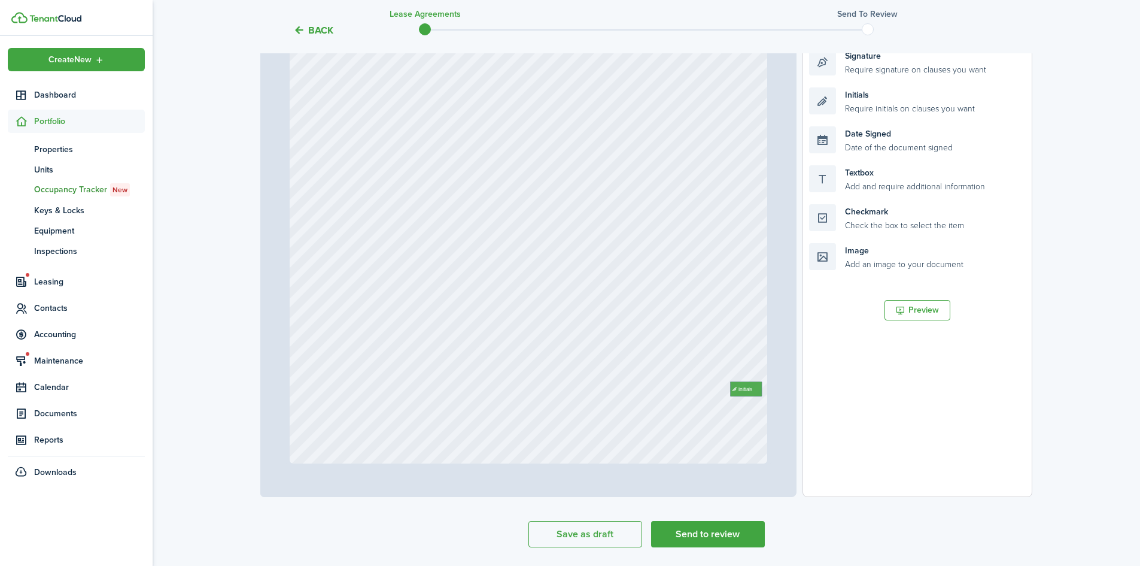
scroll to position [271, 0]
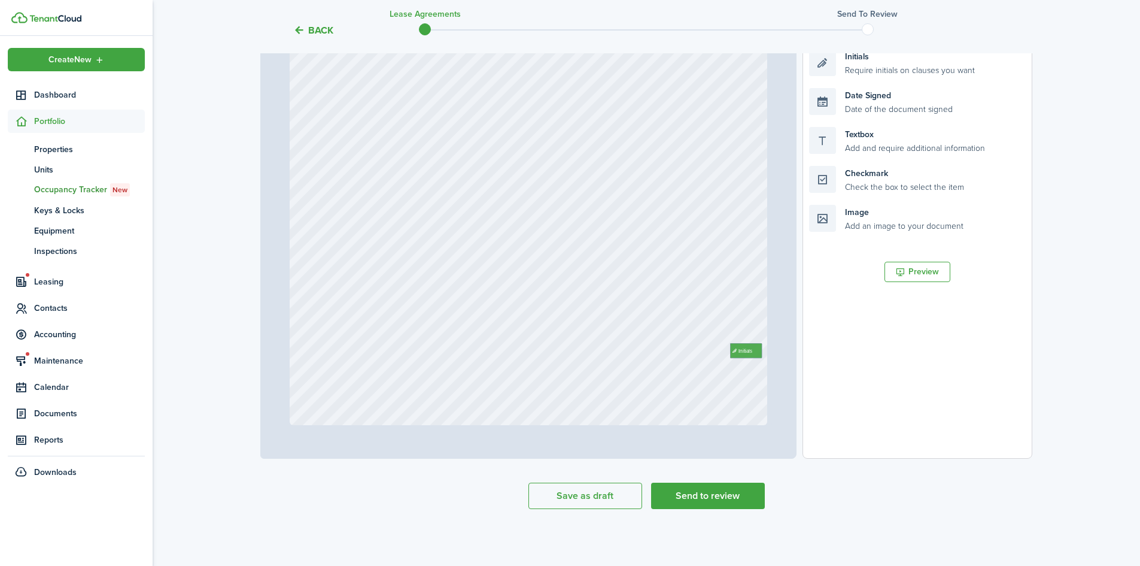
click at [708, 484] on button "Send to review" at bounding box center [708, 495] width 114 height 26
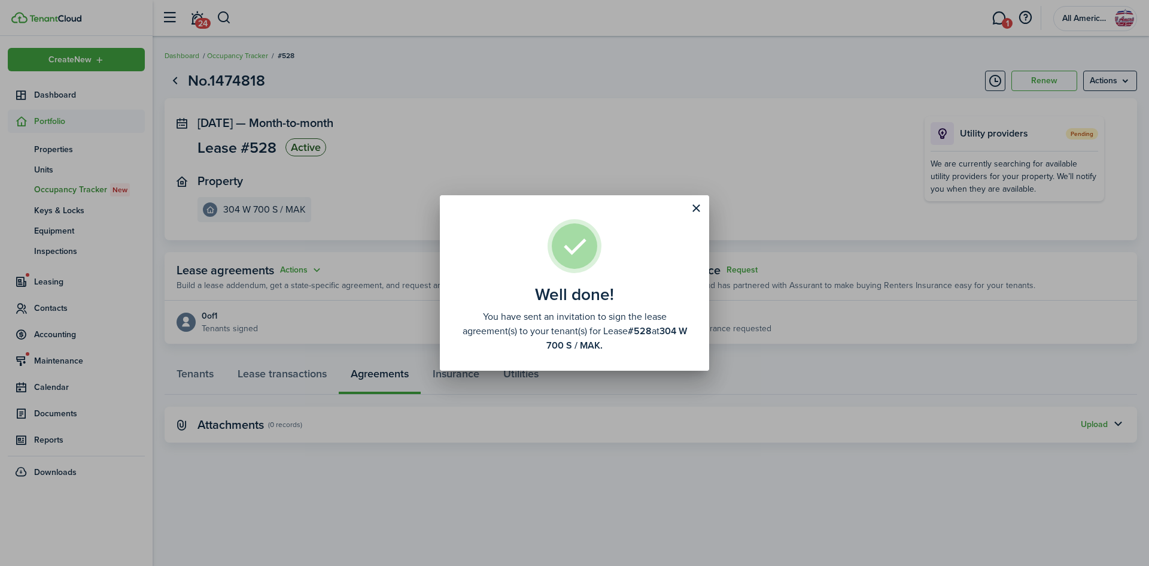
drag, startPoint x: 708, startPoint y: 484, endPoint x: 683, endPoint y: 403, distance: 84.5
click at [683, 403] on div "Well done! You have sent an invitation to sign the lease agreement(s) to your t…" at bounding box center [574, 283] width 1149 height 566
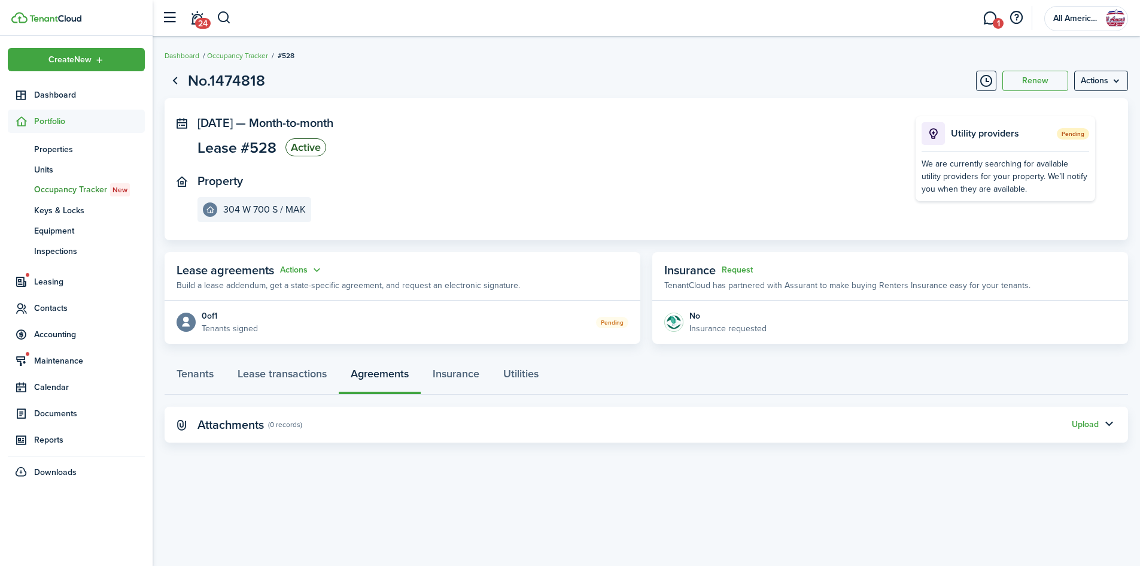
click at [982, 10] on link "1" at bounding box center [990, 18] width 23 height 31
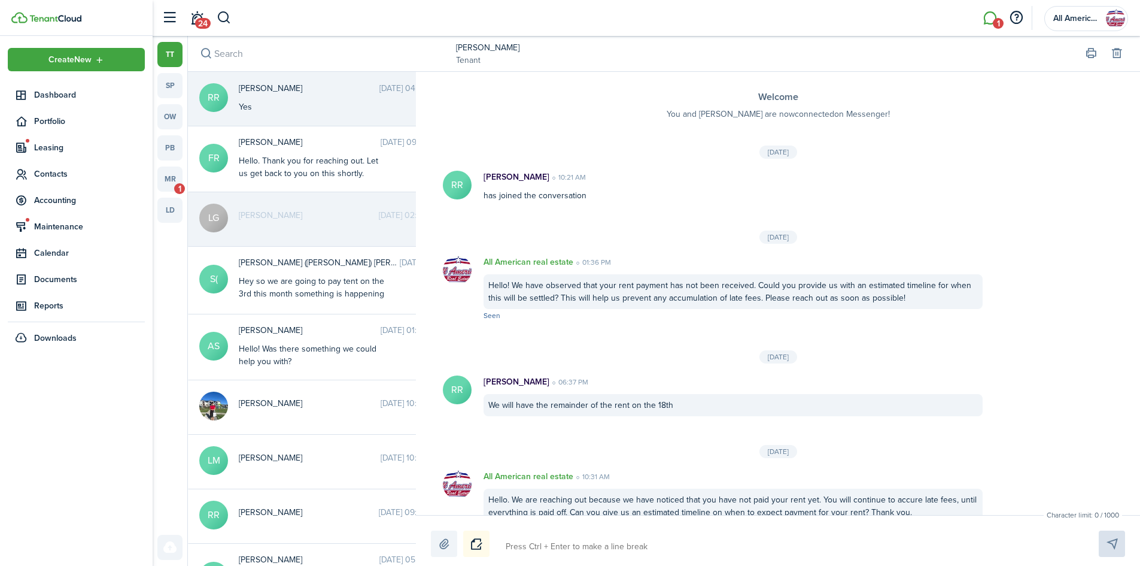
scroll to position [299, 0]
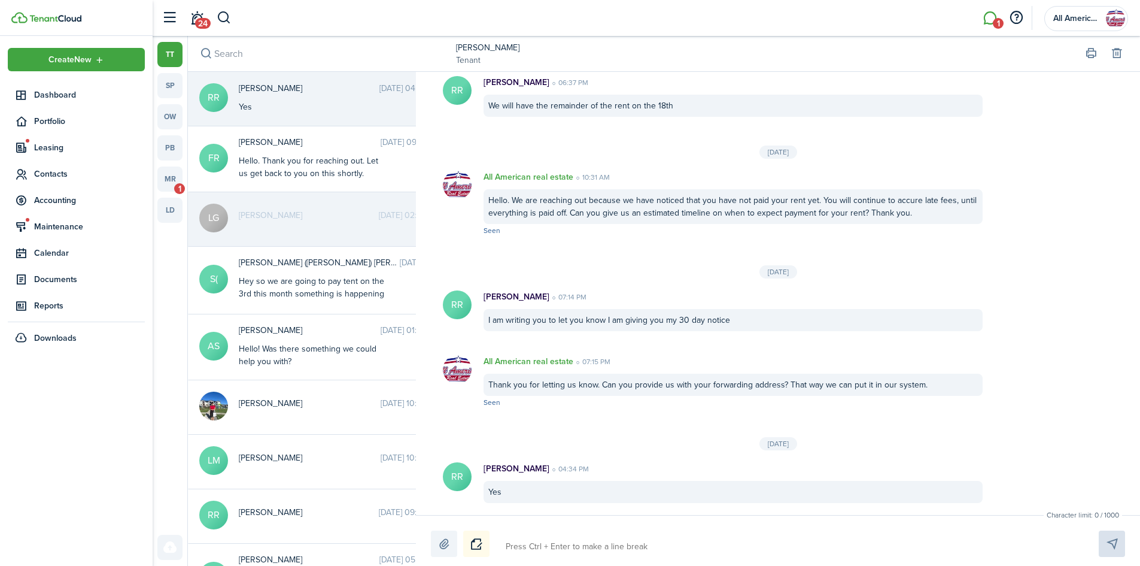
click at [165, 145] on link "pb" at bounding box center [169, 147] width 25 height 25
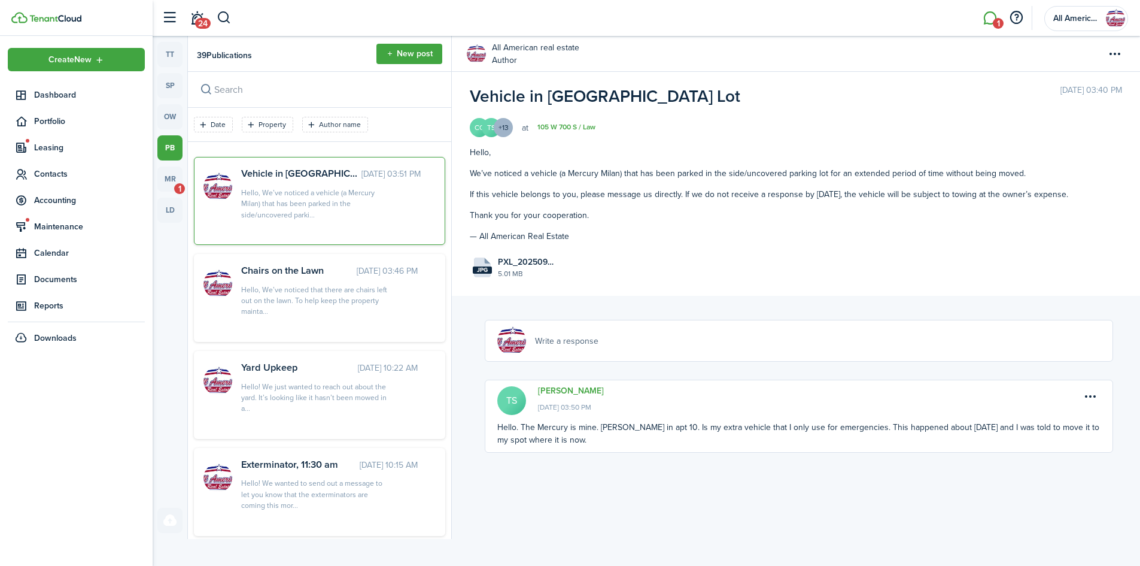
click at [325, 493] on div "Hello! We wanted to send out a message to let you know that the exterminators a…" at bounding box center [316, 494] width 150 height 33
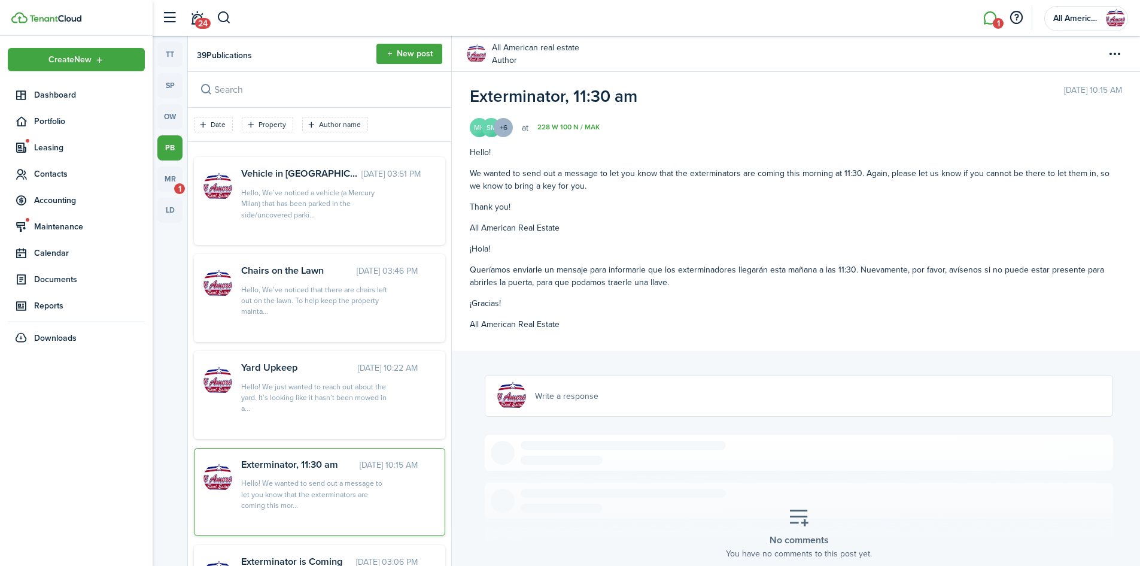
click at [557, 125] on link "228 W 100 N / MAK" at bounding box center [569, 127] width 62 height 8
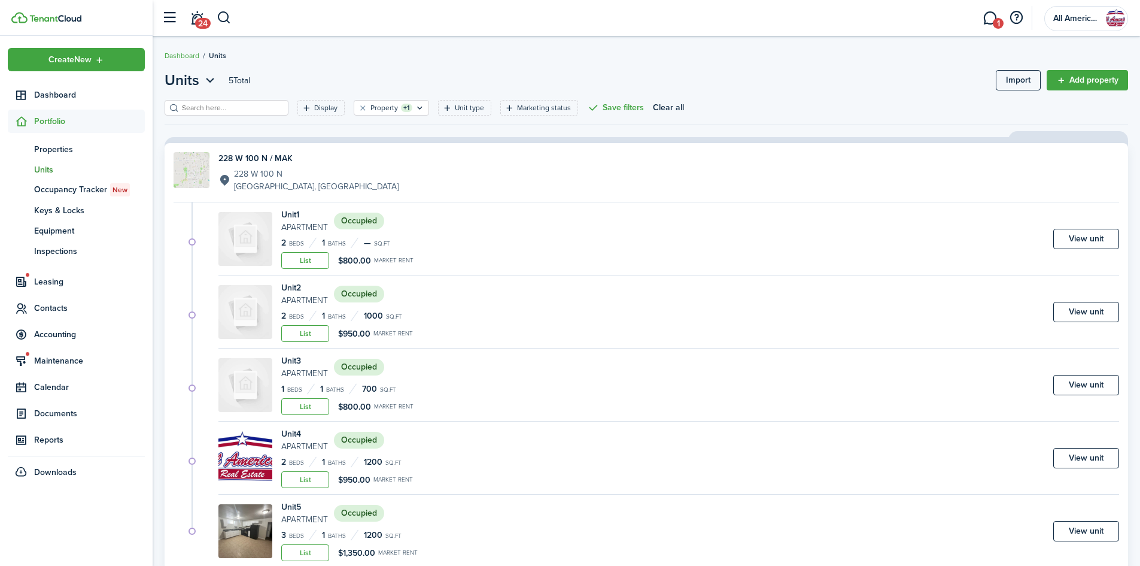
click at [1096, 312] on link "View unit" at bounding box center [1087, 312] width 66 height 20
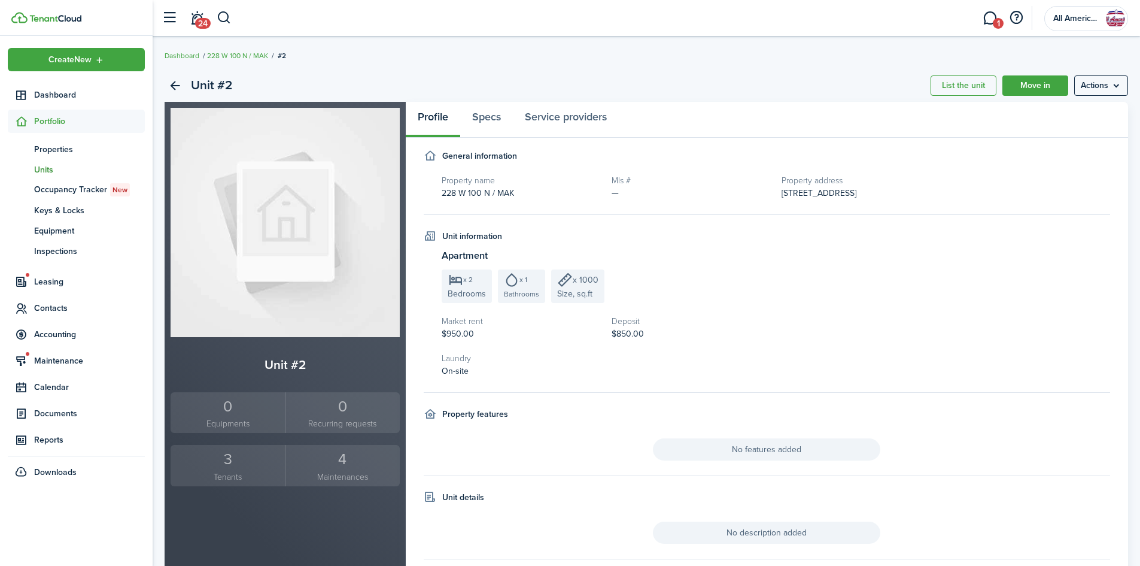
scroll to position [109, 0]
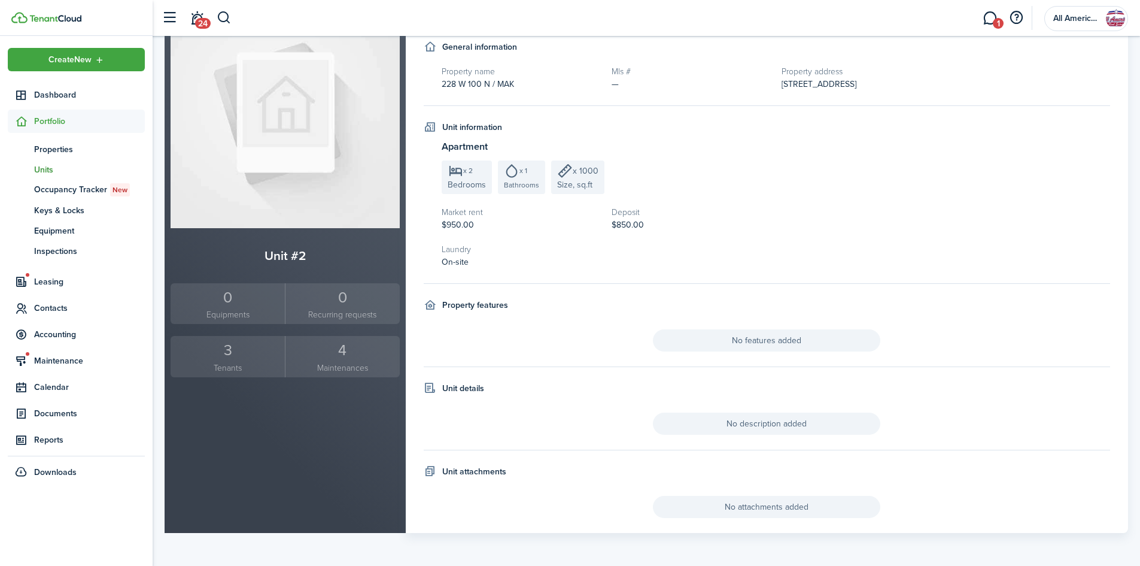
click at [233, 353] on div "3" at bounding box center [228, 350] width 108 height 23
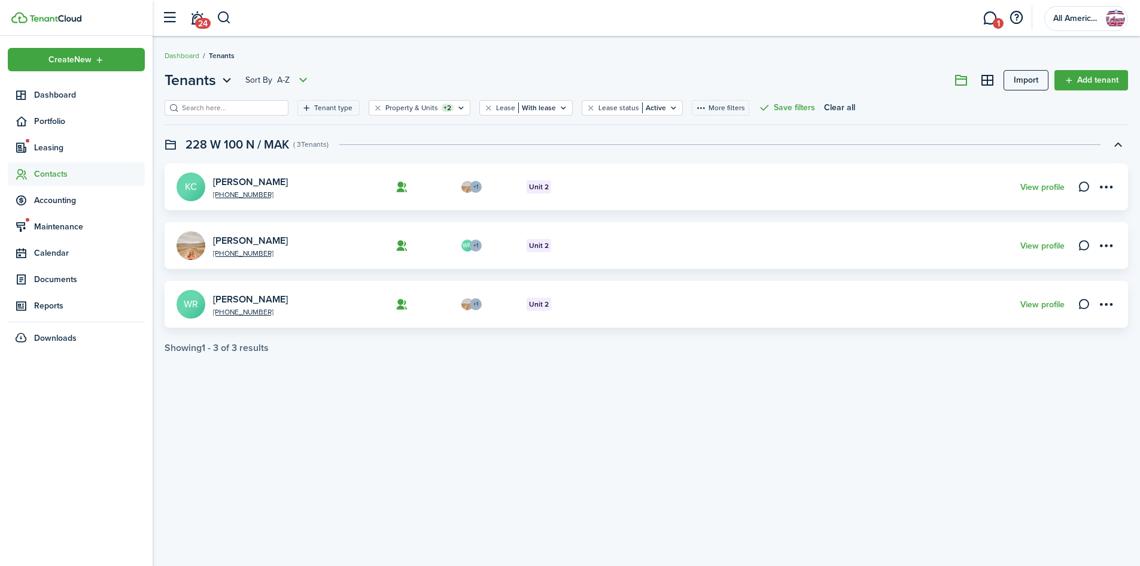
scroll to position [13, 0]
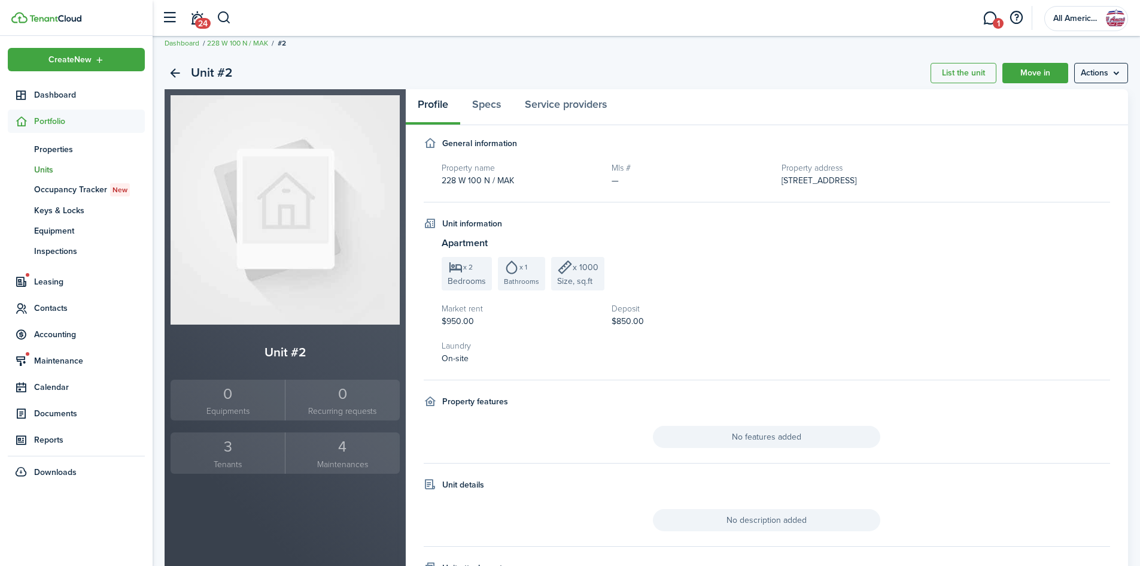
click at [171, 78] on link "Back" at bounding box center [175, 73] width 20 height 20
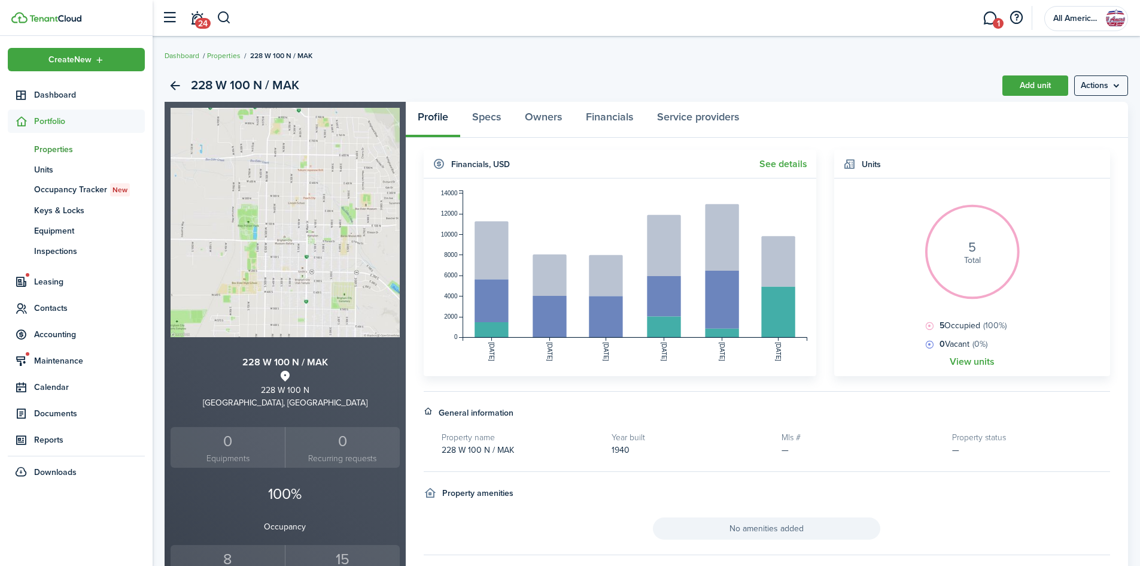
click at [979, 360] on link "View units" at bounding box center [972, 361] width 45 height 11
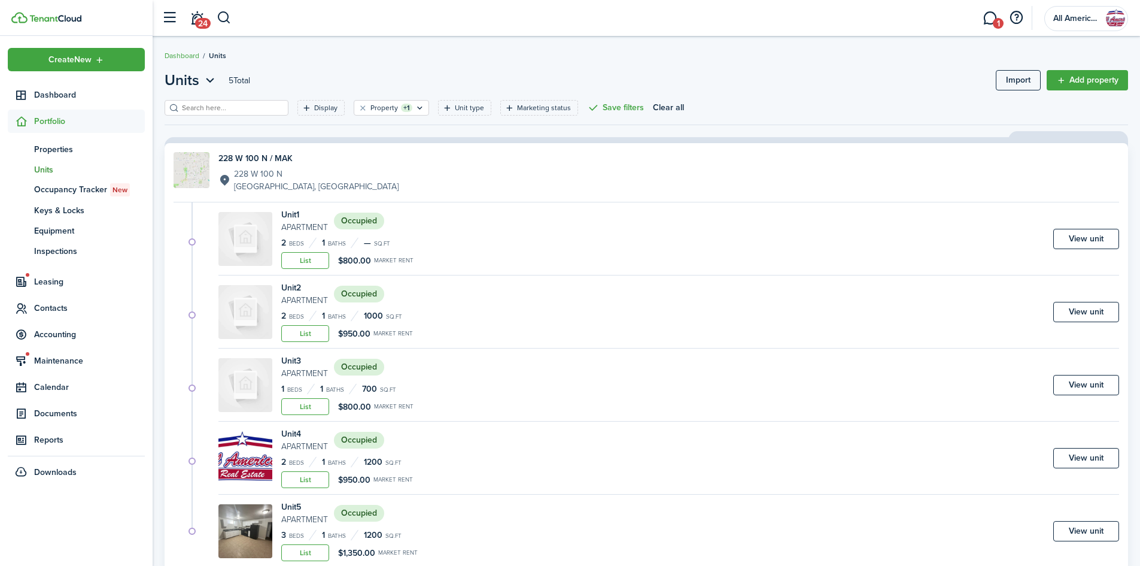
click at [1082, 229] on link "View unit" at bounding box center [1087, 239] width 66 height 20
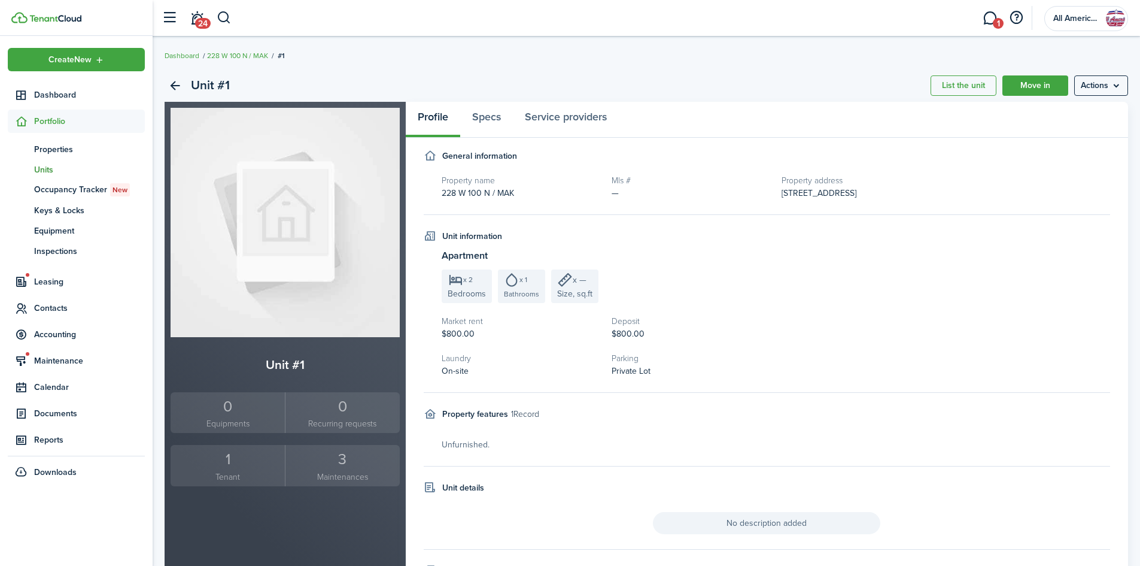
click at [253, 463] on div "1" at bounding box center [228, 459] width 108 height 23
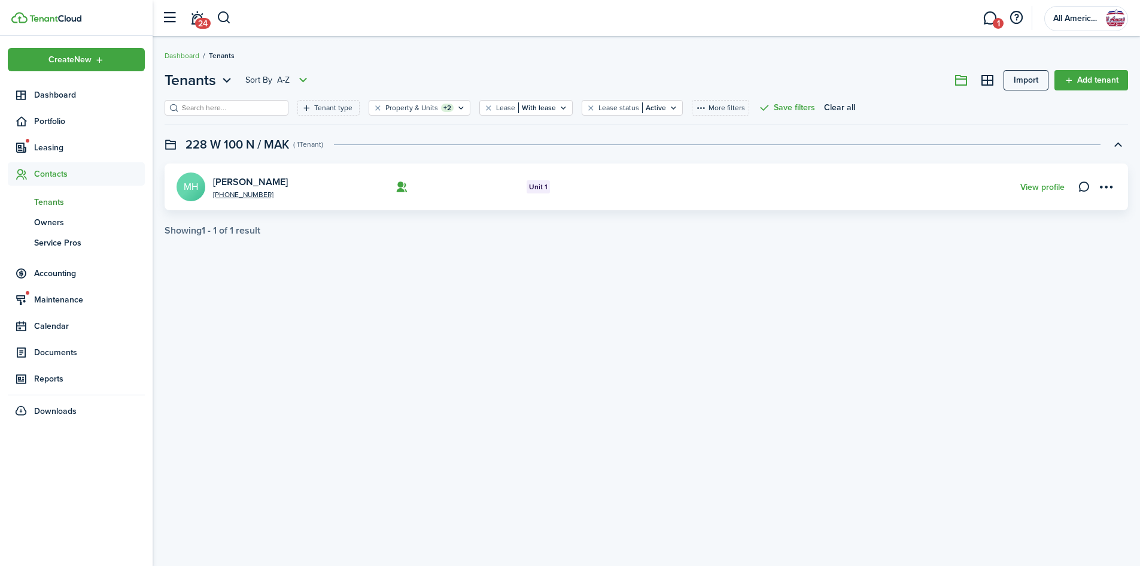
click at [991, 23] on link "1" at bounding box center [990, 18] width 23 height 31
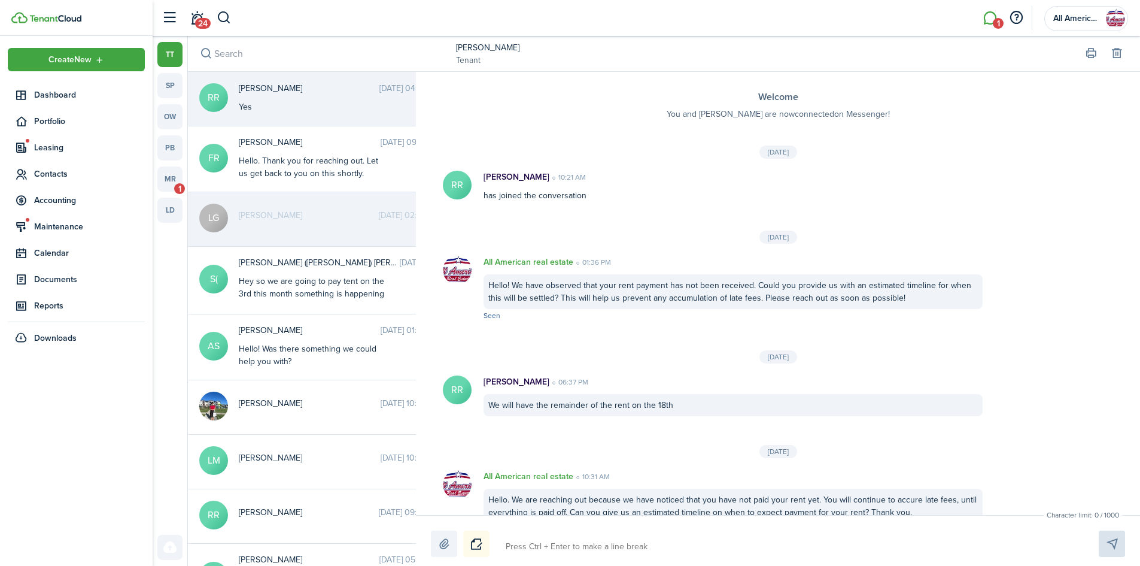
scroll to position [299, 0]
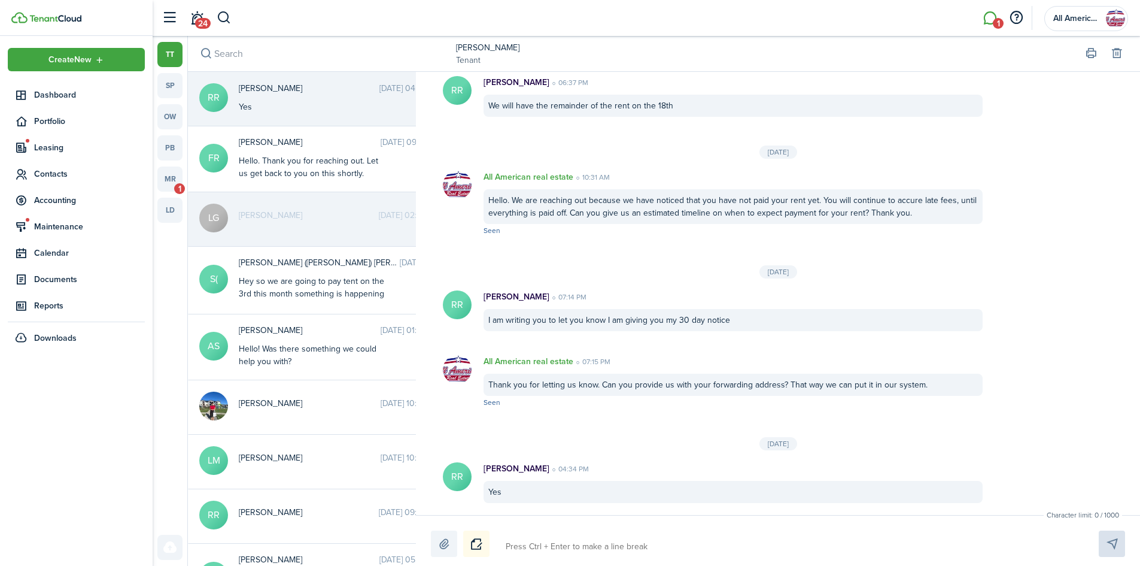
click at [173, 142] on link "pb" at bounding box center [169, 147] width 25 height 25
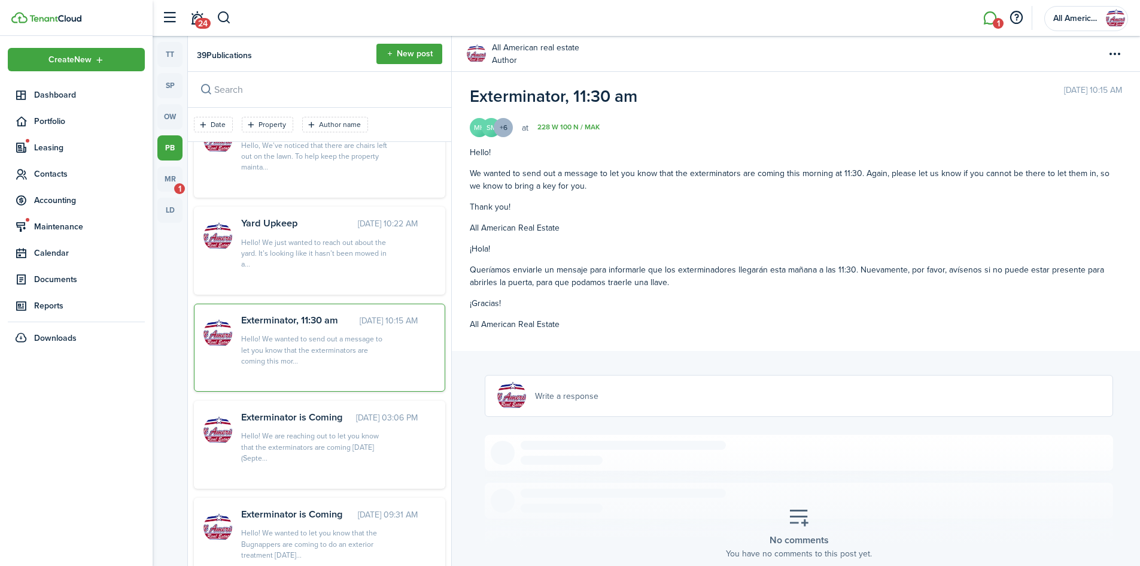
scroll to position [145, 0]
click at [287, 432] on div "Hello! We are reaching out to let you know that the exterminators are coming [D…" at bounding box center [316, 445] width 150 height 33
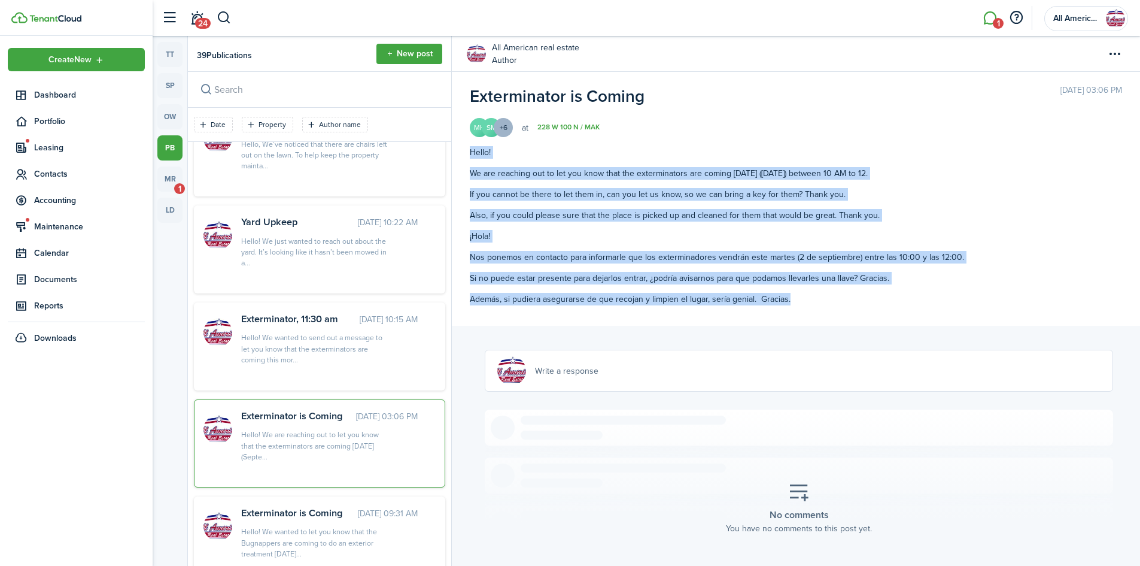
drag, startPoint x: 469, startPoint y: 152, endPoint x: 788, endPoint y: 301, distance: 352.2
click at [788, 301] on publication-view "Exterminator is Coming [DATE] 03:06 PM MH SM +6 at 228 W 100 N / MAK Hello! We …" at bounding box center [796, 199] width 688 height 254
copy div "Hello! We are reaching out to let you know that the exterminators are coming [D…"
